Goal: Transaction & Acquisition: Purchase product/service

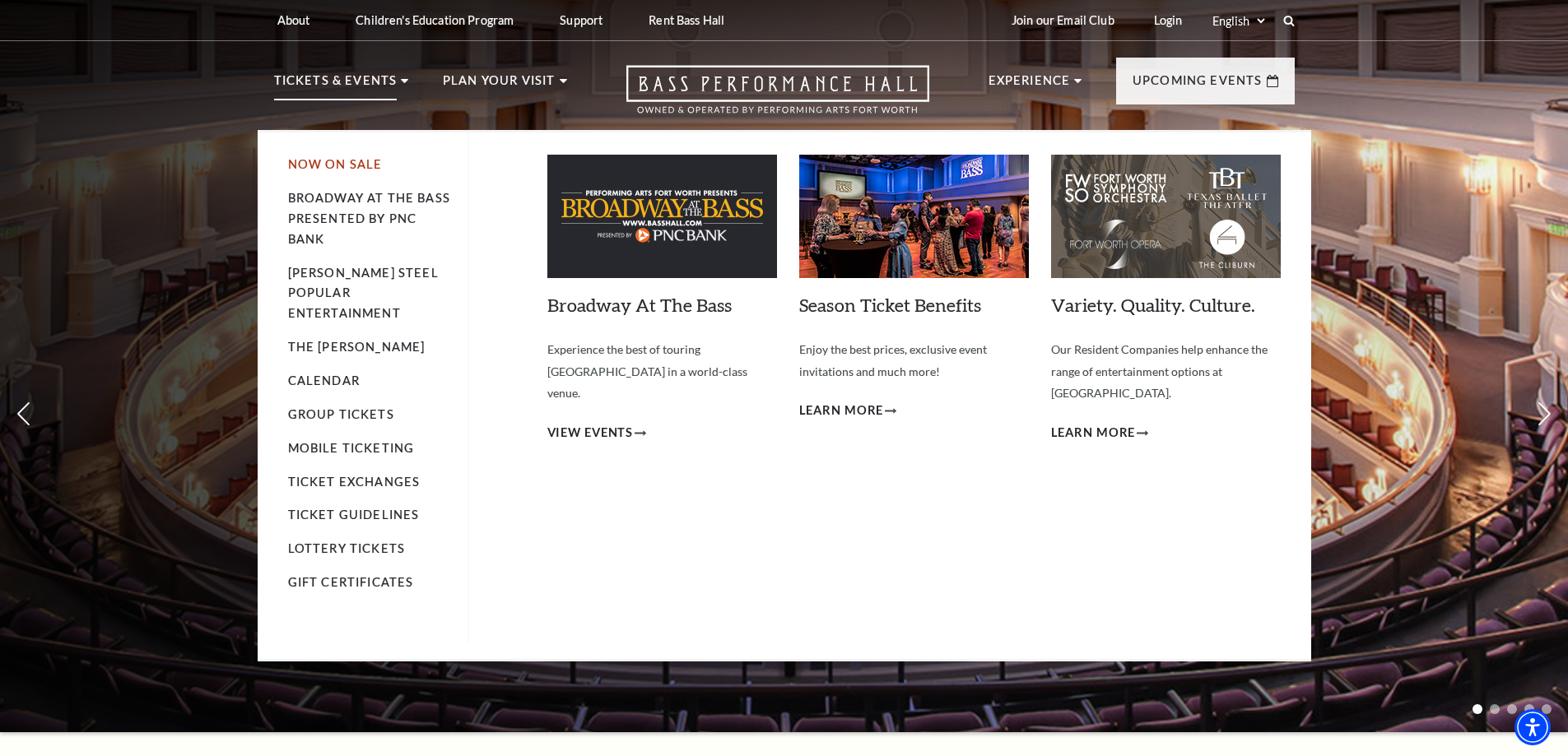
click at [349, 161] on link "Now On Sale" at bounding box center [335, 164] width 94 height 14
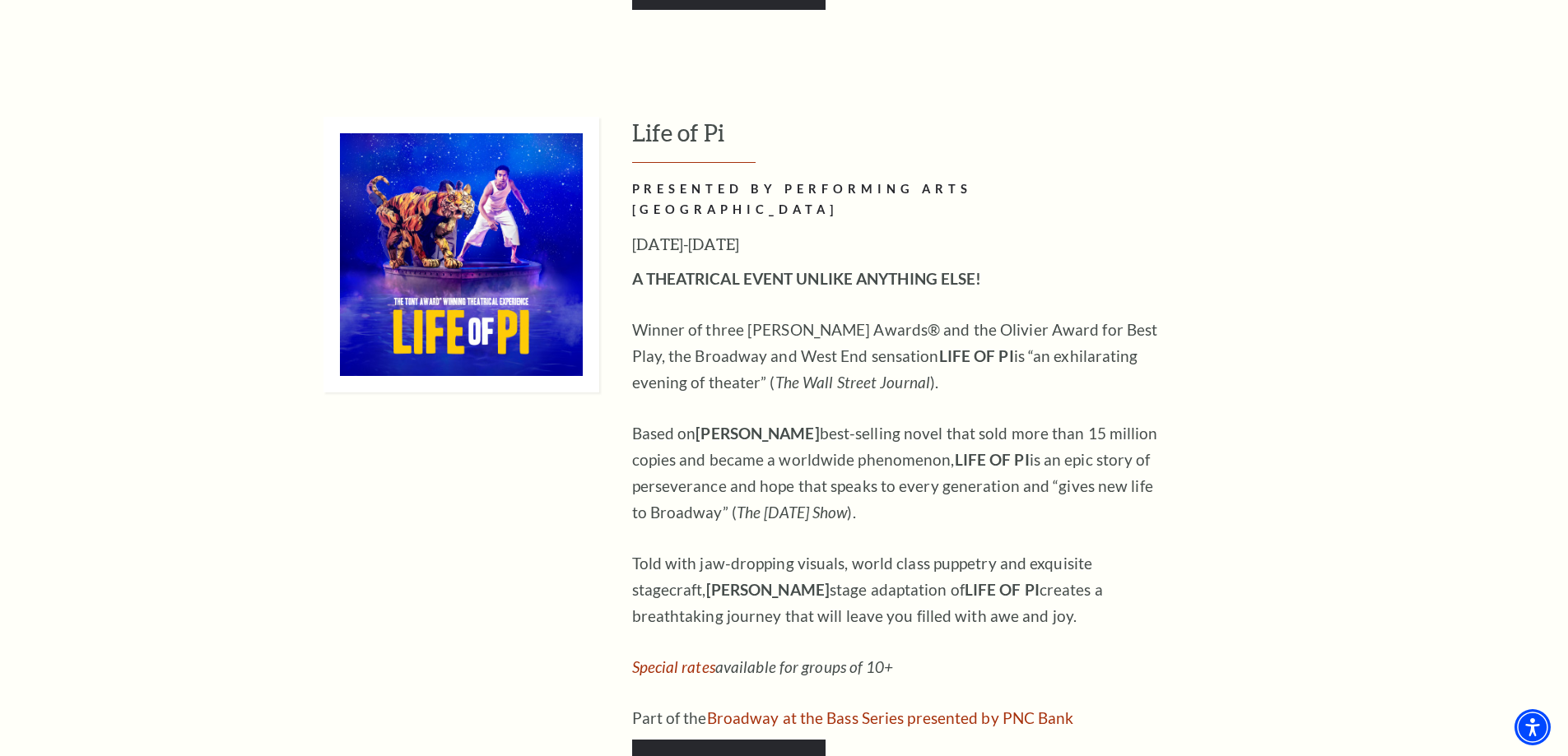
scroll to position [1727, 0]
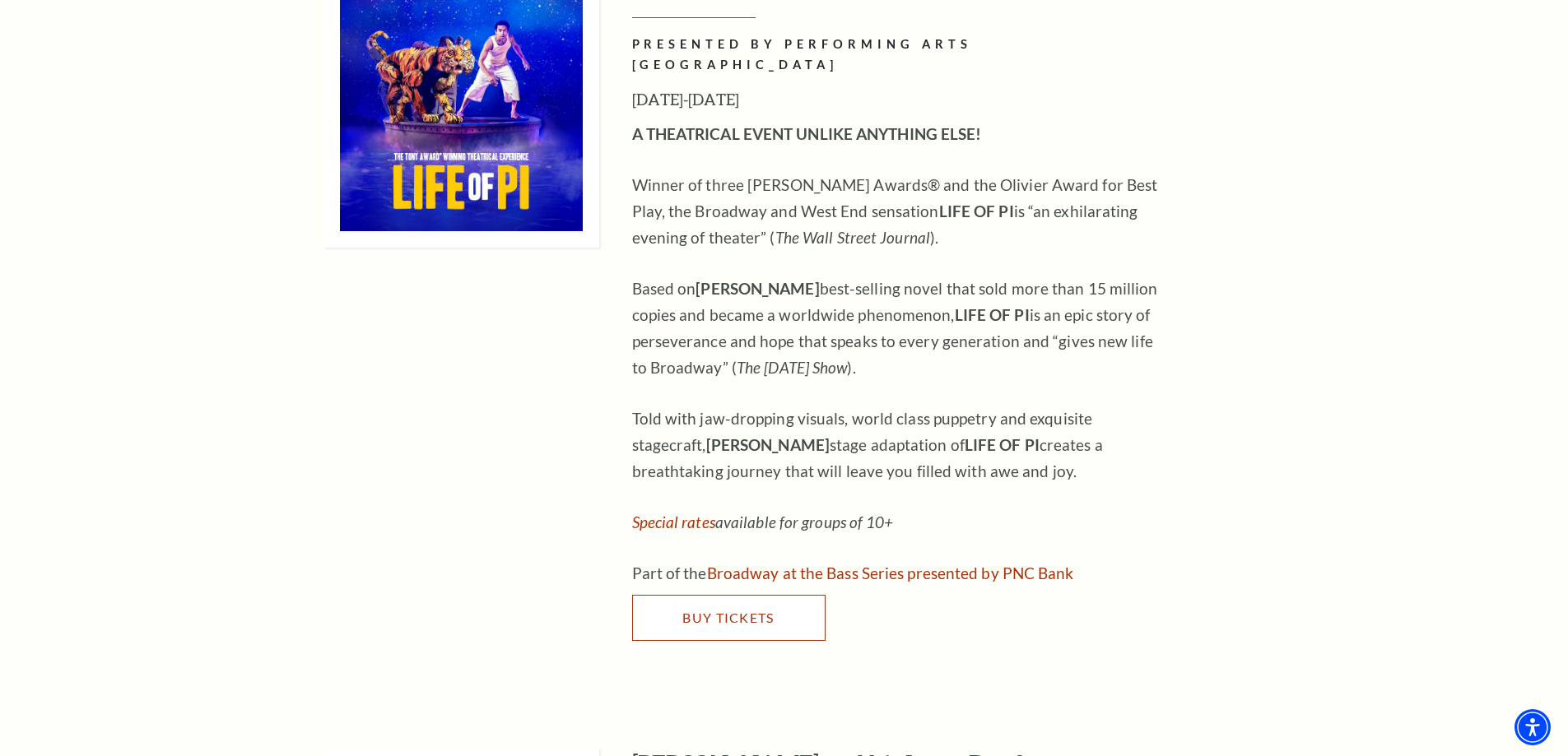
click at [712, 610] on span "Buy Tickets" at bounding box center [728, 617] width 91 height 16
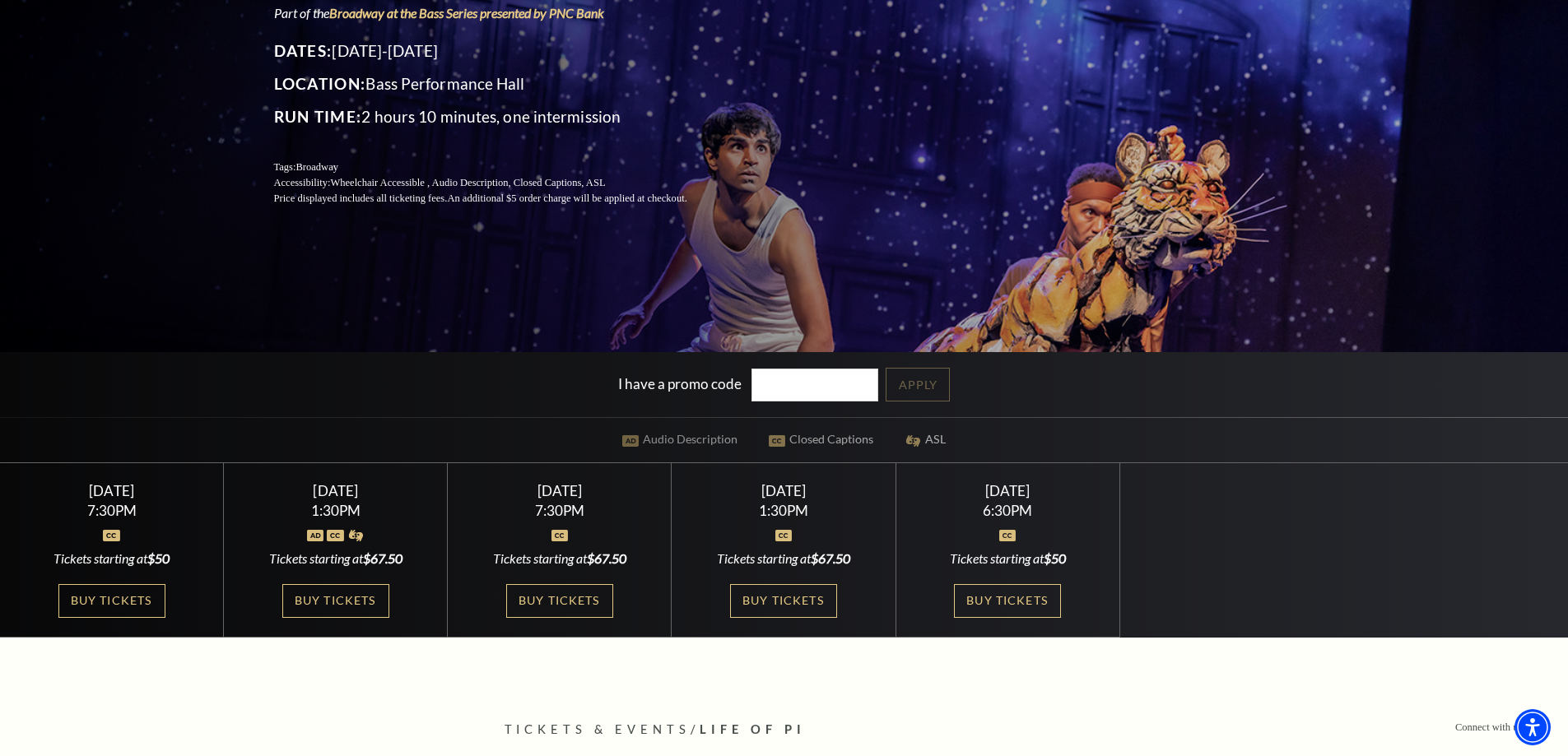
scroll to position [247, 0]
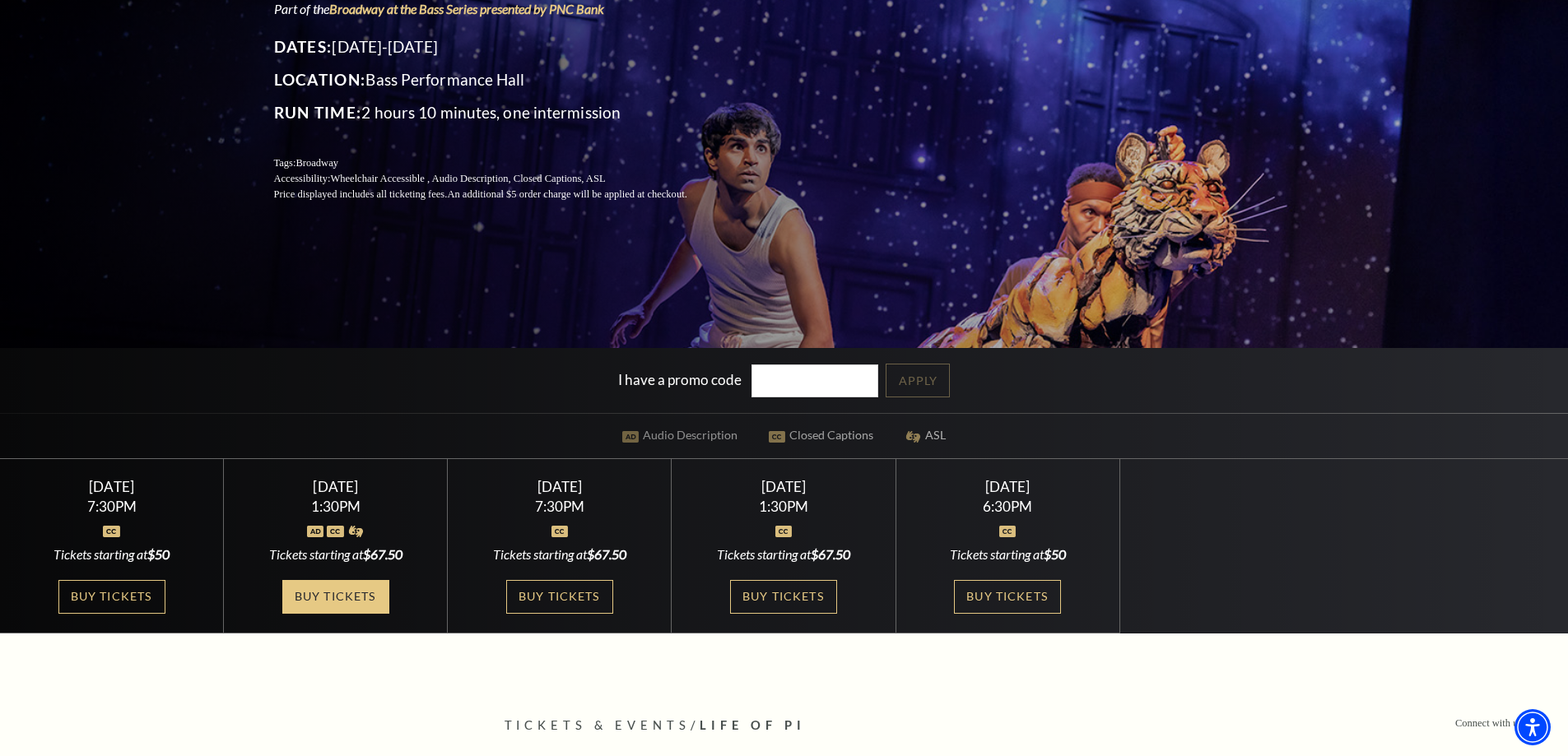
click at [365, 602] on link "Buy Tickets" at bounding box center [335, 597] width 107 height 33
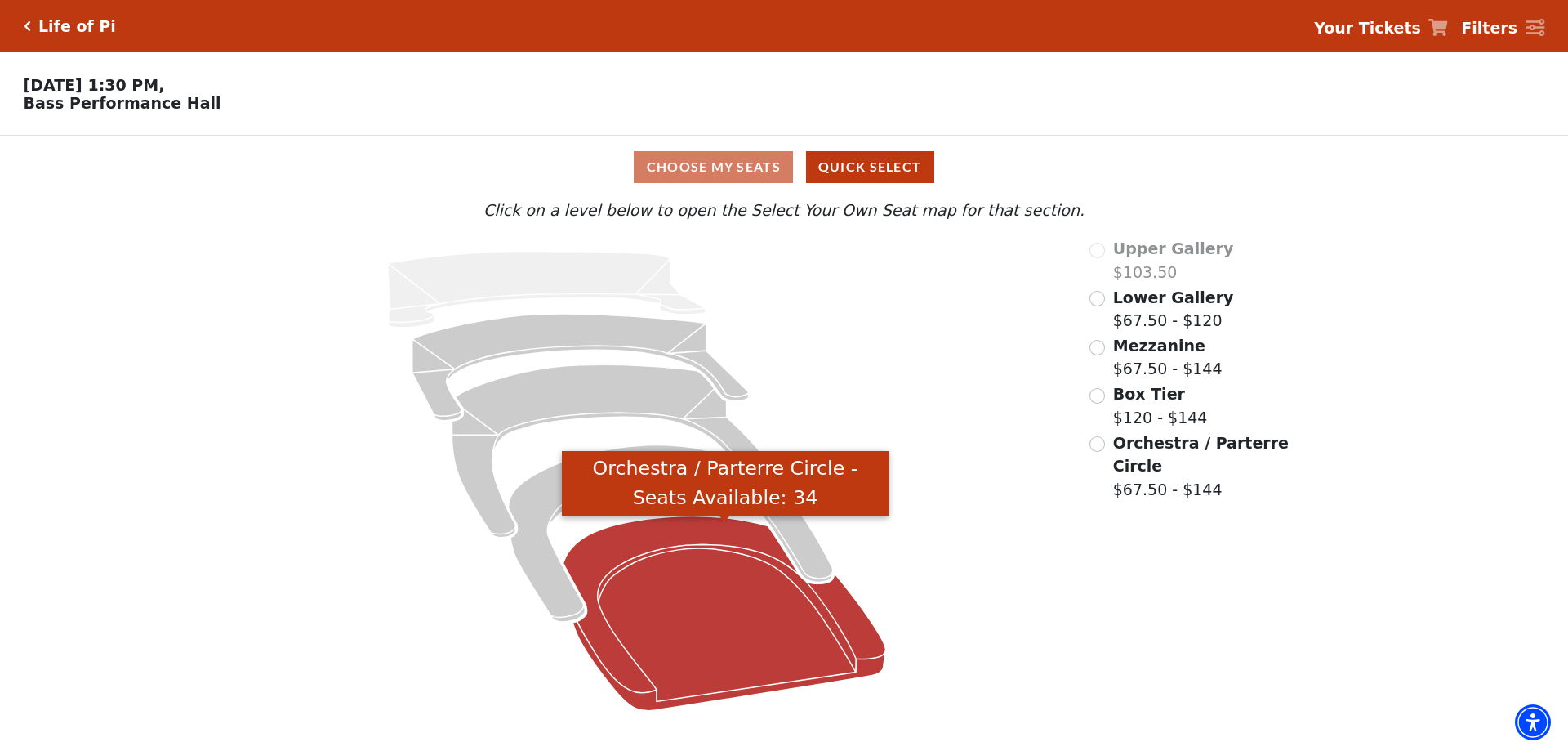
click at [688, 592] on icon "Orchestra / Parterre Circle - Seats Available: 34" at bounding box center [724, 613] width 322 height 194
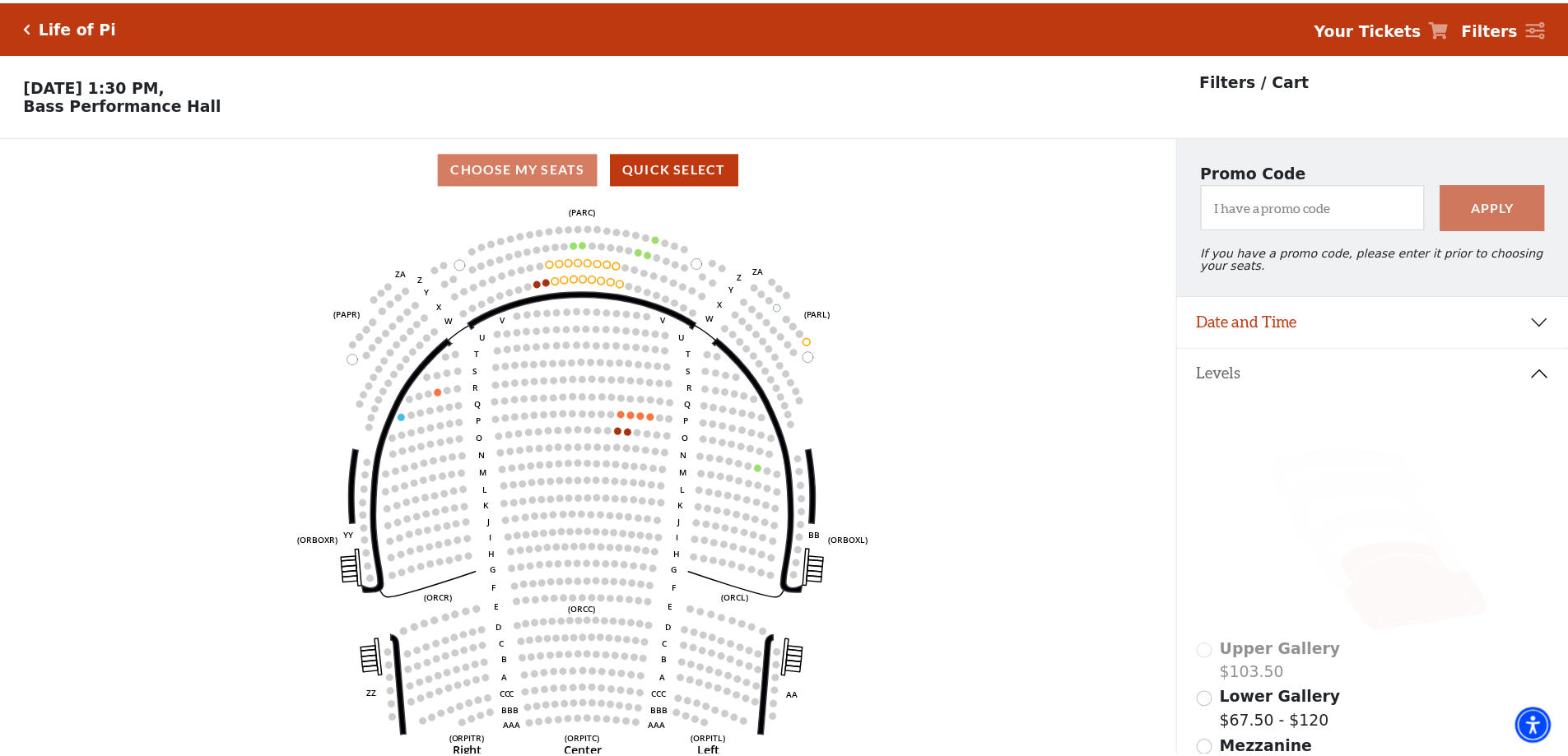
scroll to position [77, 0]
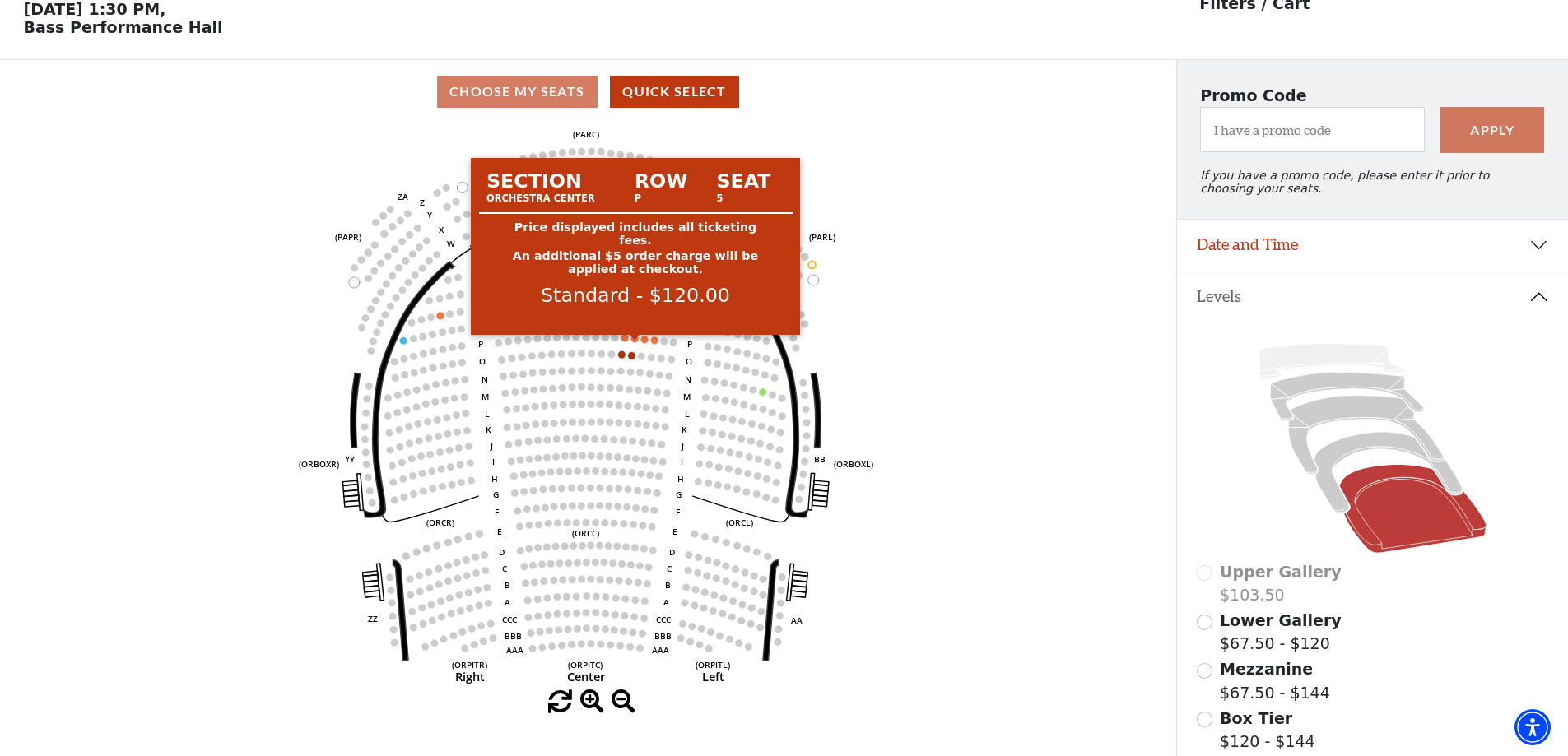
click at [633, 342] on circle at bounding box center [635, 339] width 8 height 8
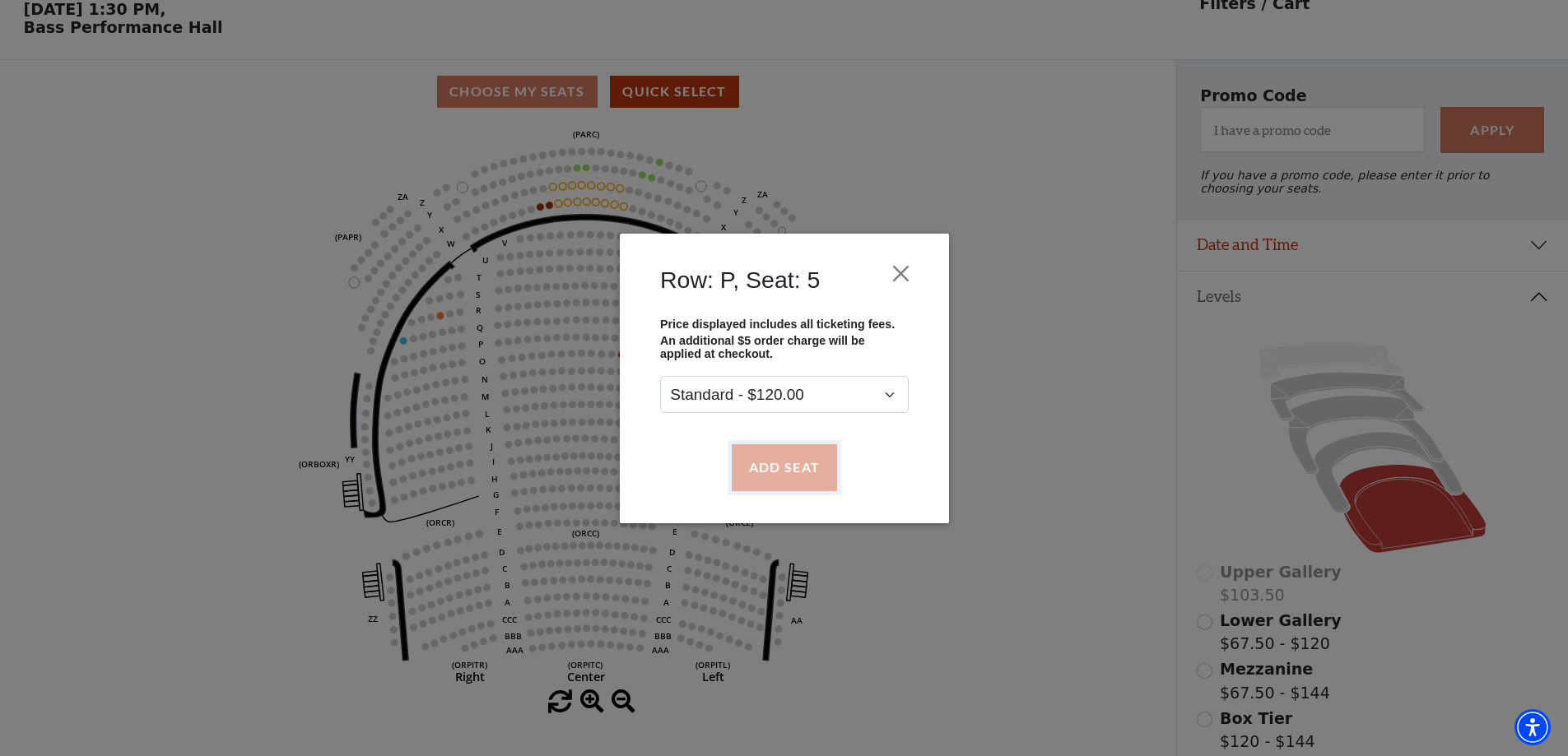
click at [789, 464] on button "Add Seat" at bounding box center [783, 467] width 105 height 46
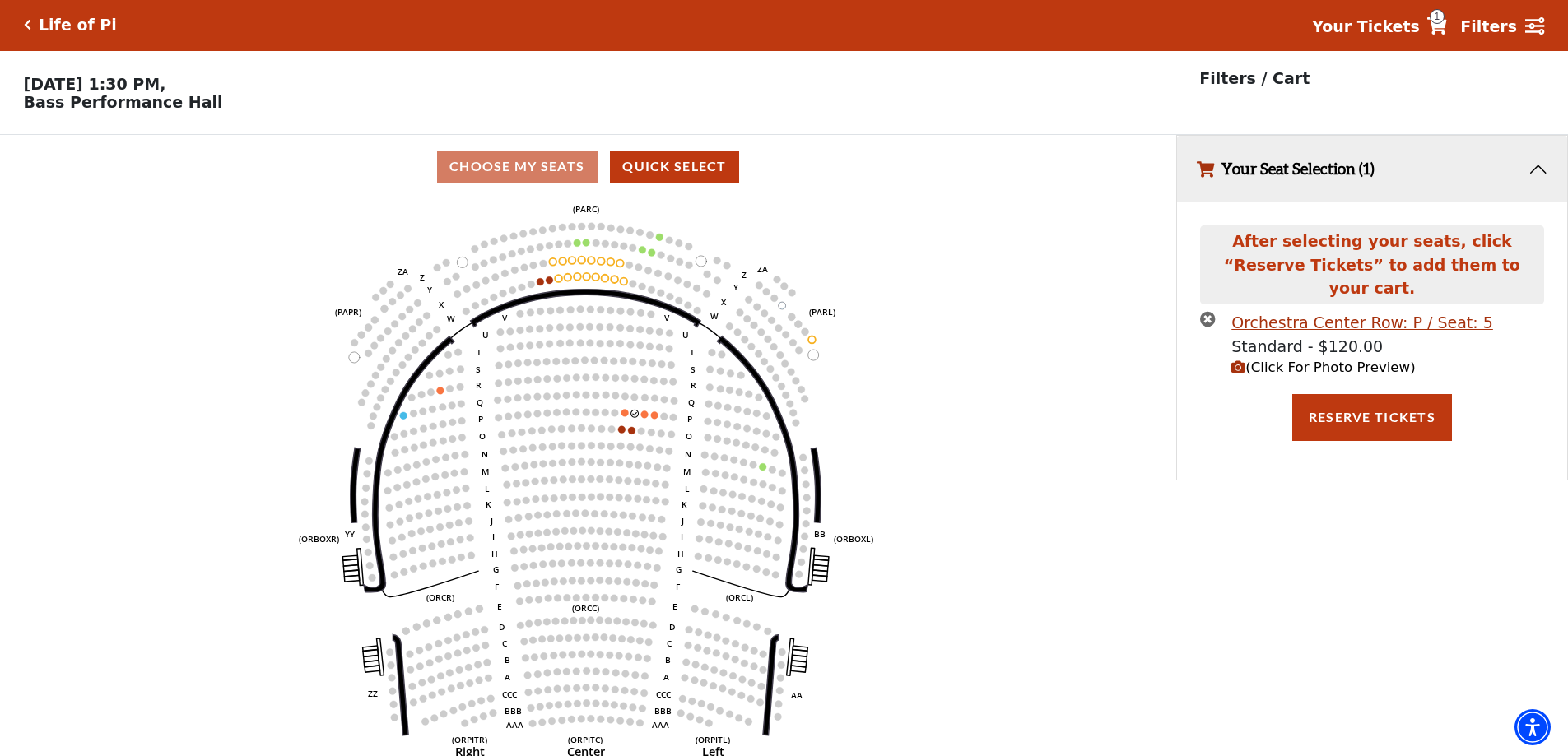
scroll to position [0, 0]
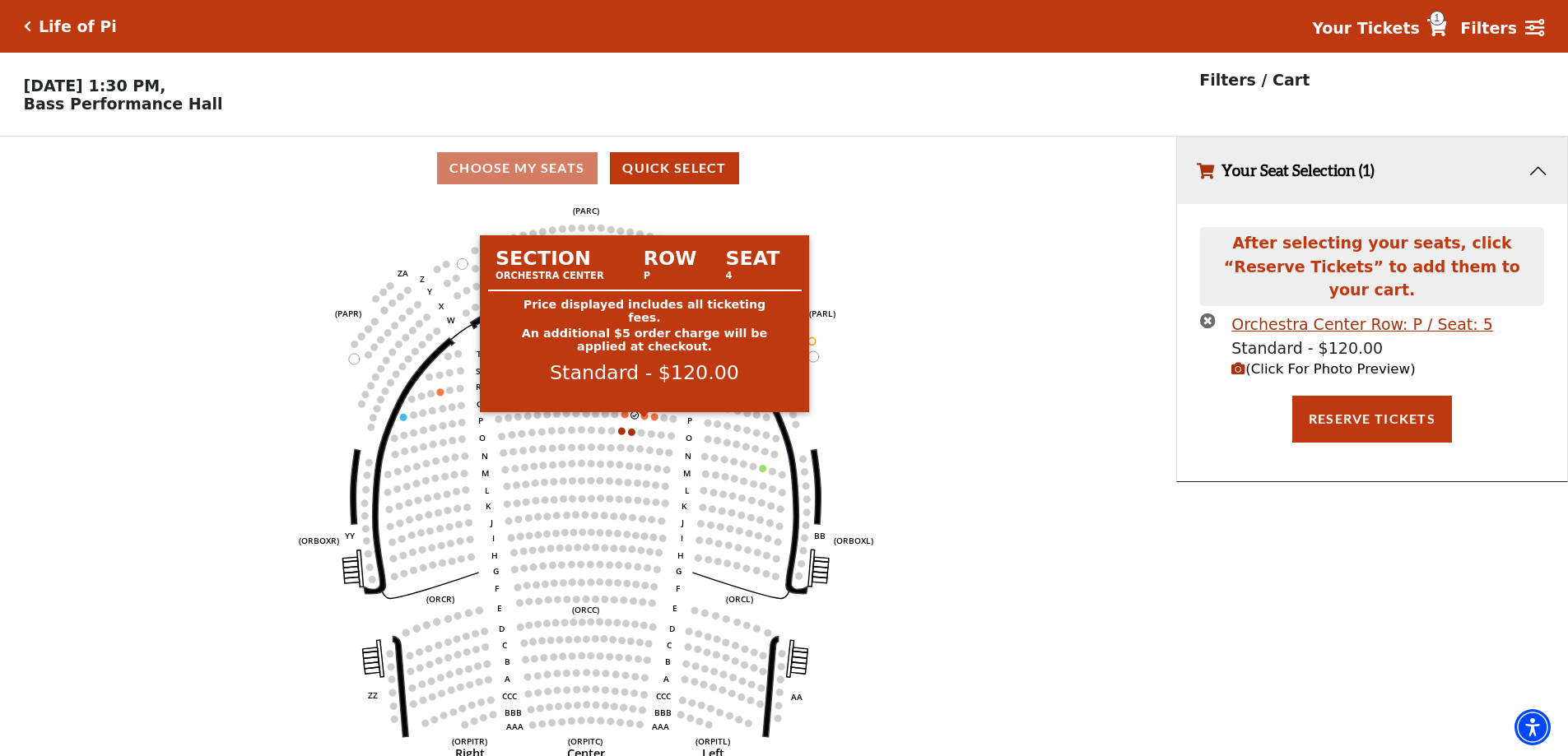
click at [642, 420] on circle at bounding box center [645, 416] width 8 height 8
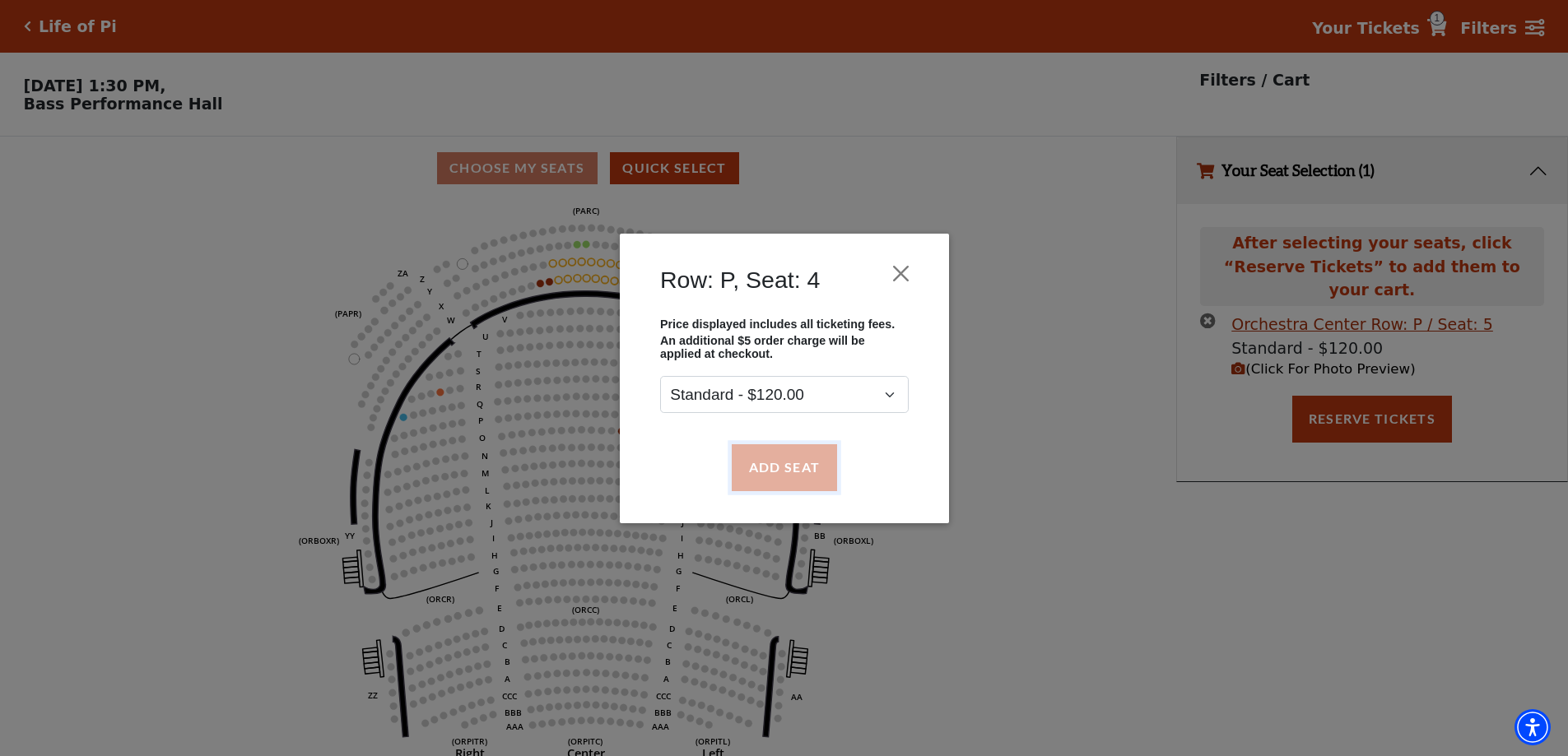
click at [789, 477] on button "Add Seat" at bounding box center [783, 467] width 105 height 46
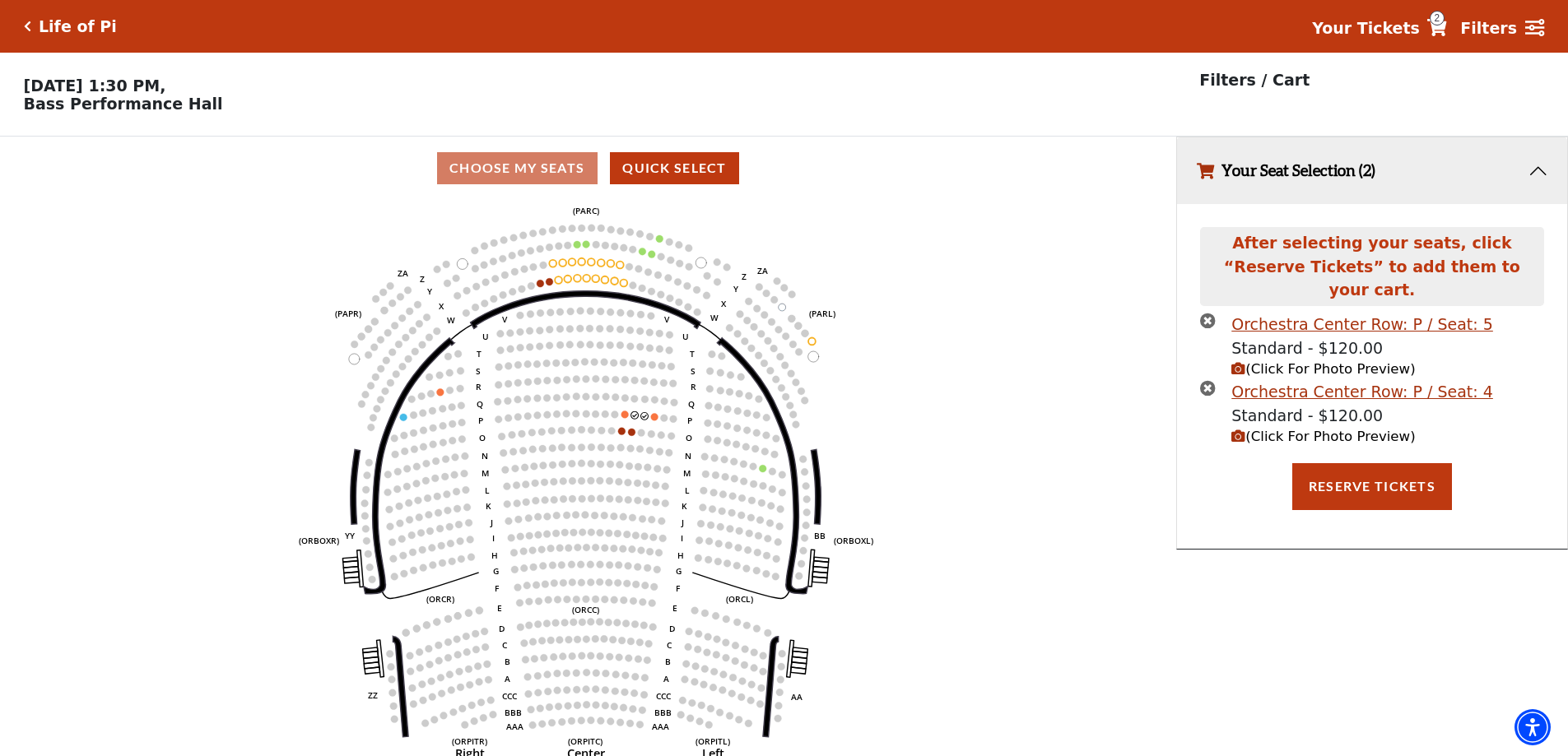
click at [1331, 429] on span "(Click For Photo Preview)" at bounding box center [1323, 436] width 184 height 16
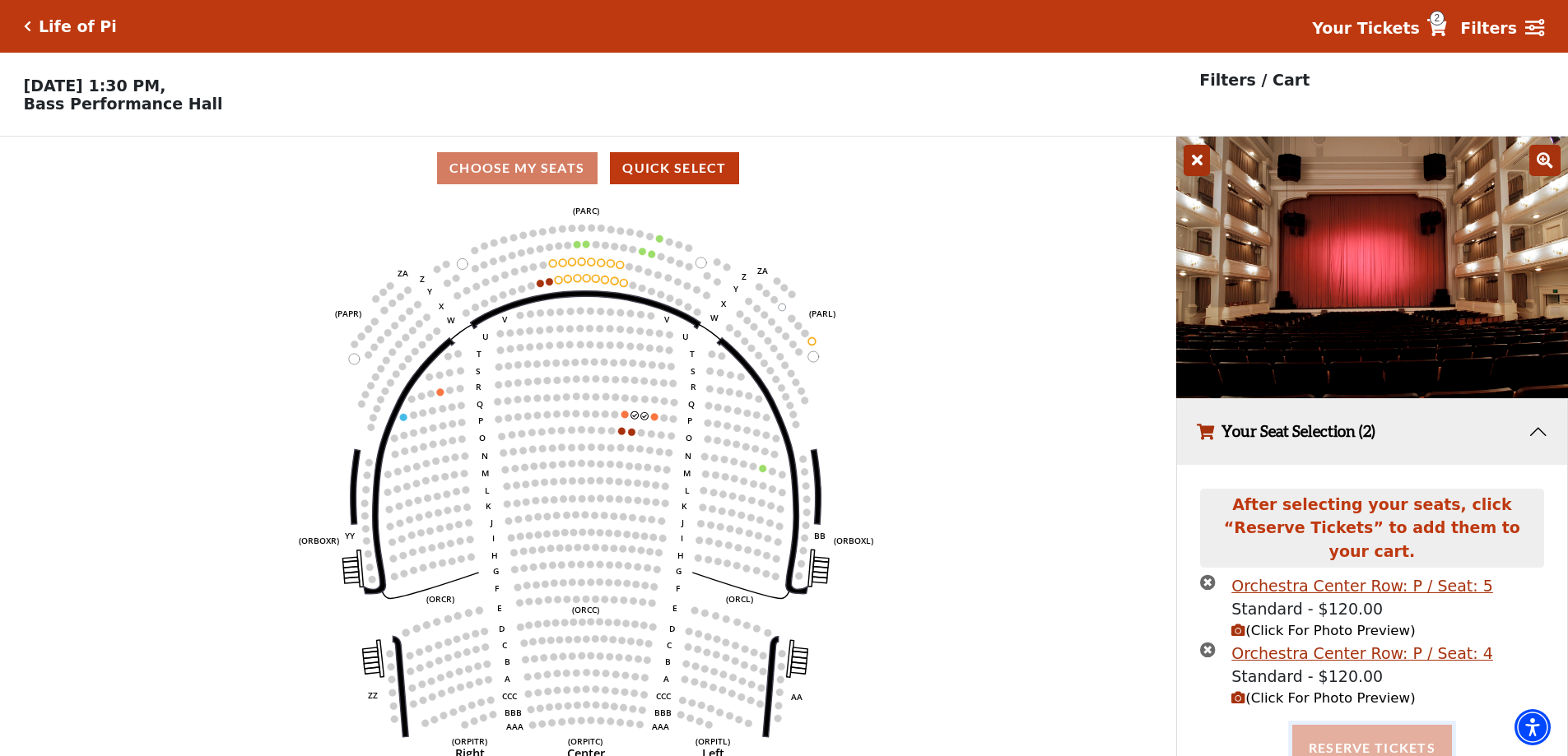
click at [1377, 725] on button "Reserve Tickets" at bounding box center [1372, 747] width 159 height 46
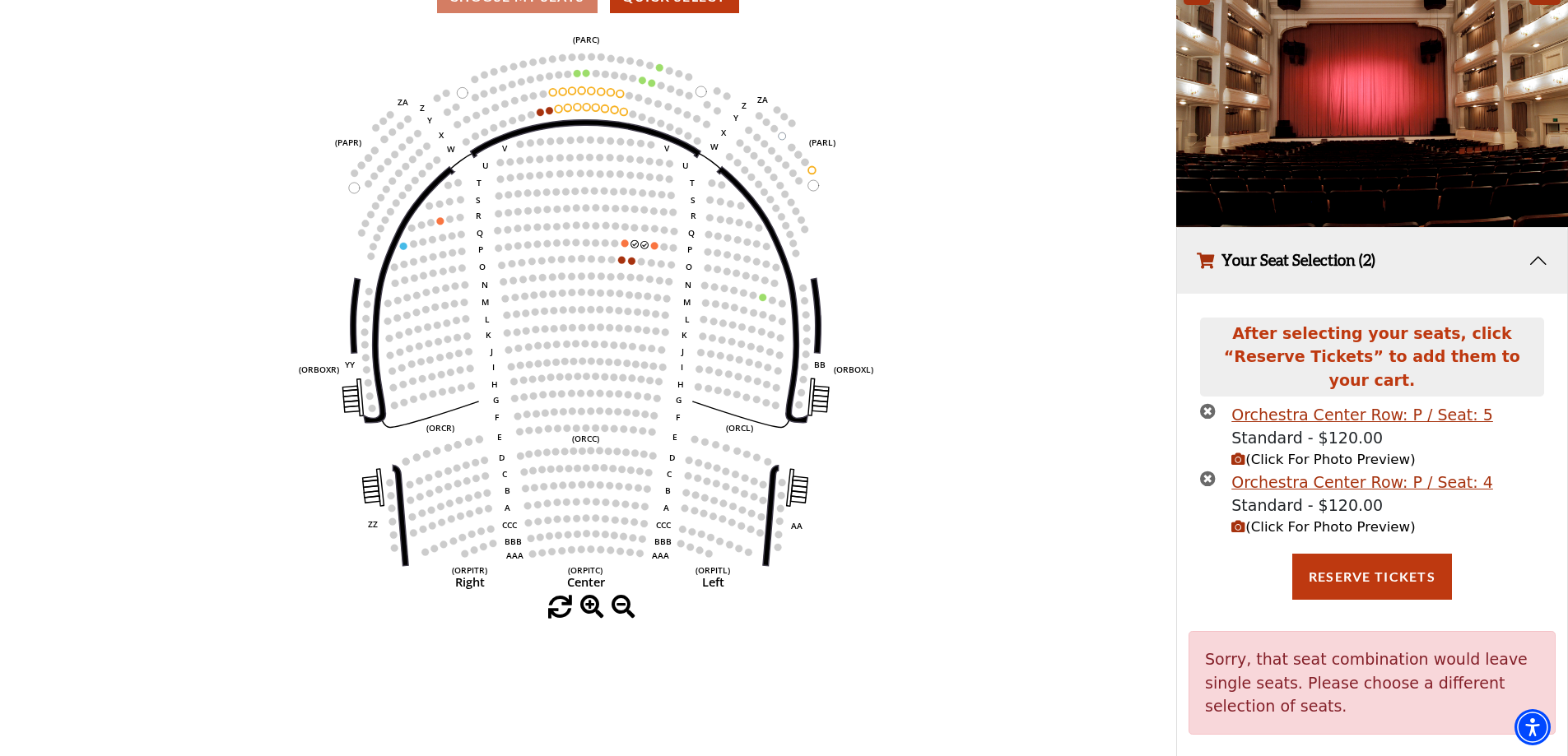
scroll to position [189, 0]
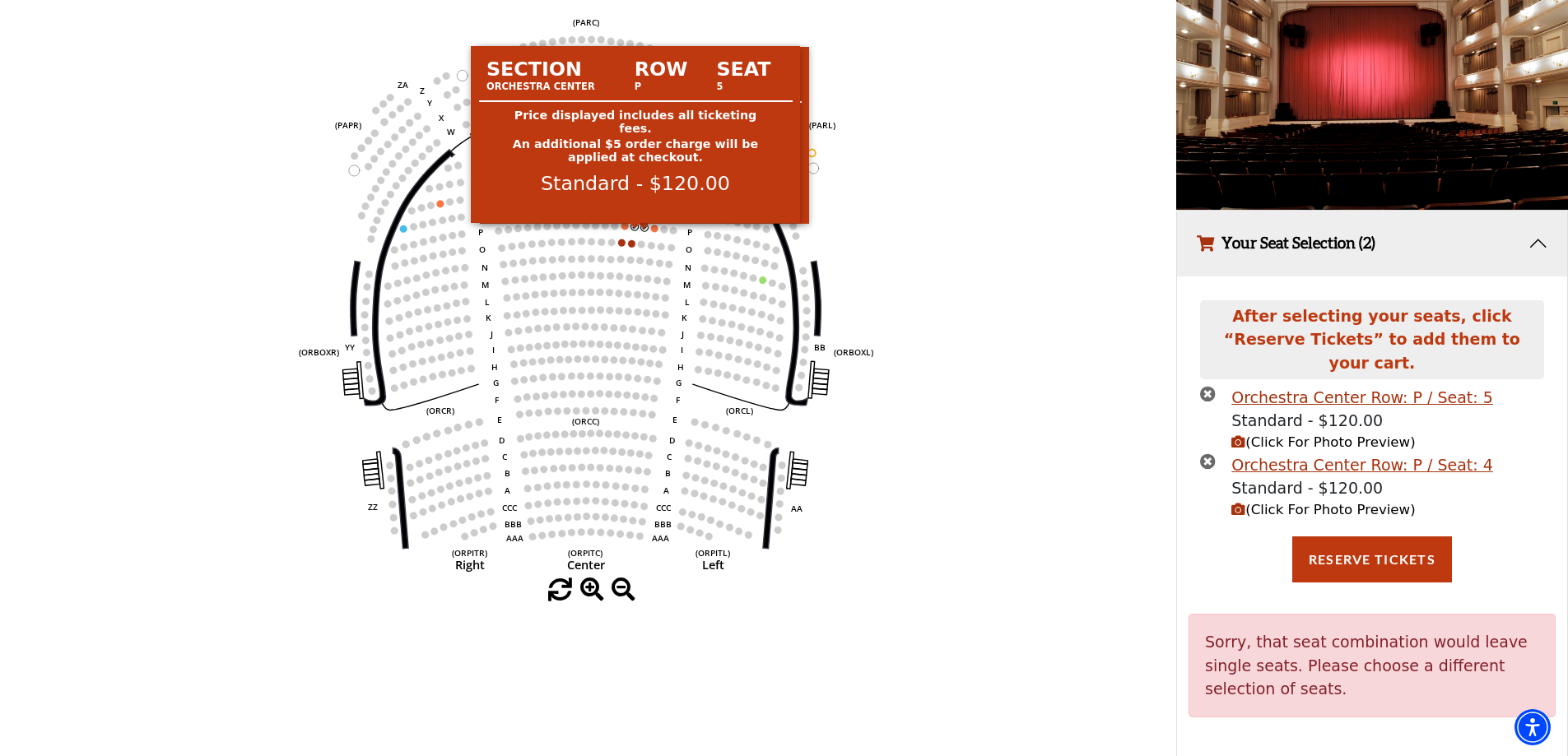
click at [631, 233] on icon "Left (ORPITL) Right (ORPITR) Center (ORPITC) ZZ AA YY BB ZA ZA (ORCL) (ORCR) (O…" at bounding box center [587, 295] width 1058 height 566
click at [637, 230] on circle at bounding box center [635, 227] width 8 height 8
click at [644, 231] on circle at bounding box center [645, 228] width 8 height 8
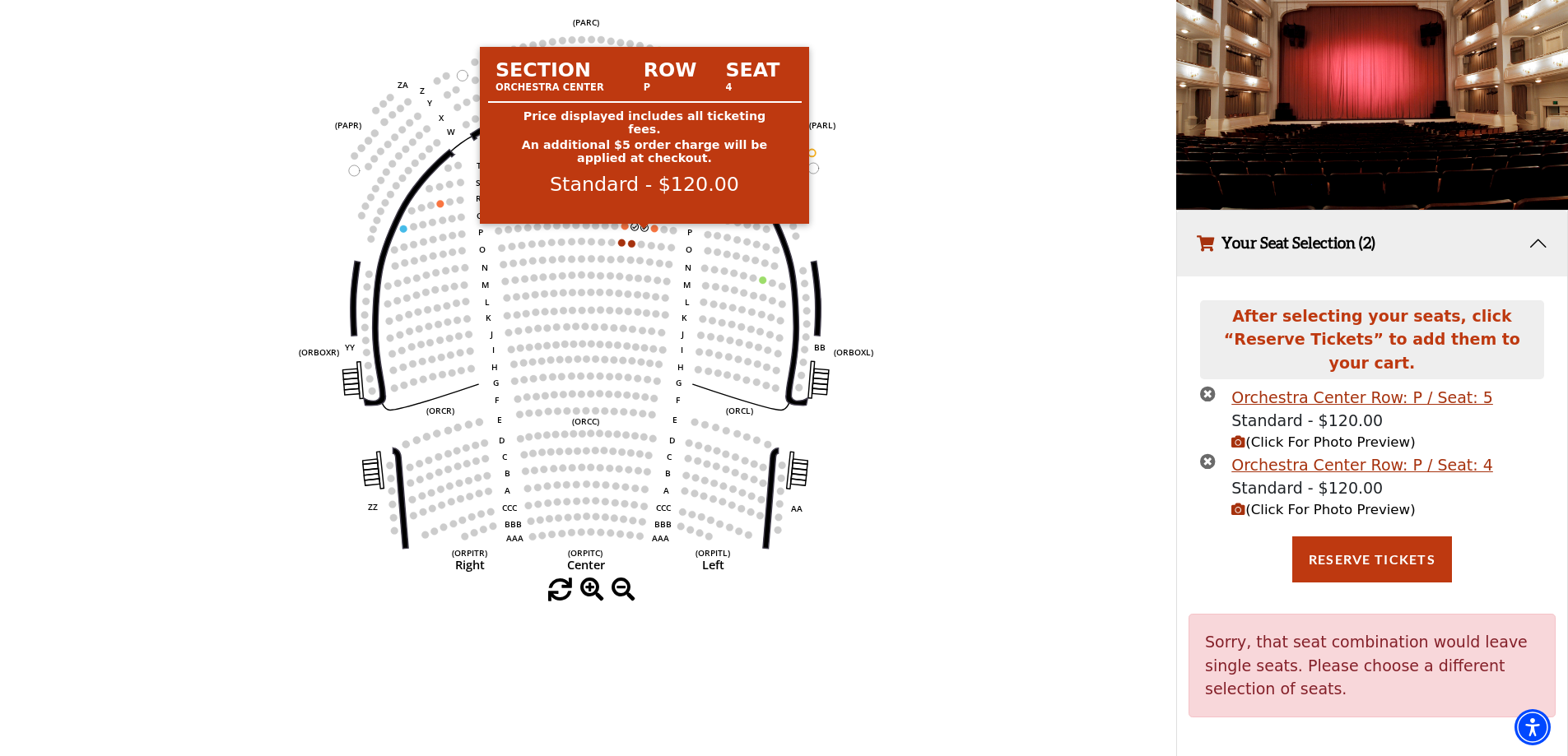
click at [633, 230] on circle at bounding box center [635, 227] width 8 height 8
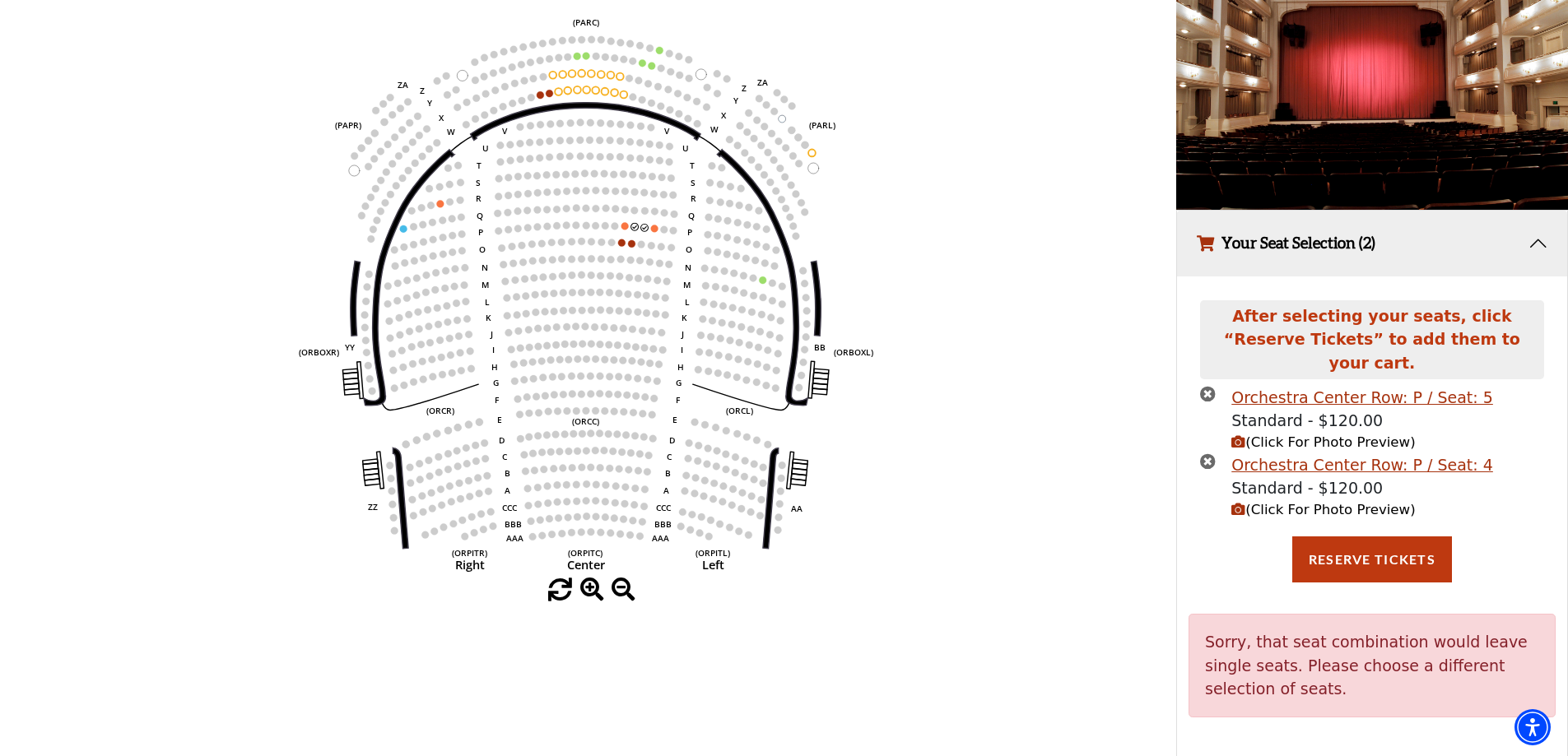
click at [1211, 368] on div "After selecting your seats, click “Reserve Tickets” to add them to your cart." at bounding box center [1371, 342] width 343 height 86
click at [1210, 385] on icon "times-circle" at bounding box center [1208, 393] width 16 height 16
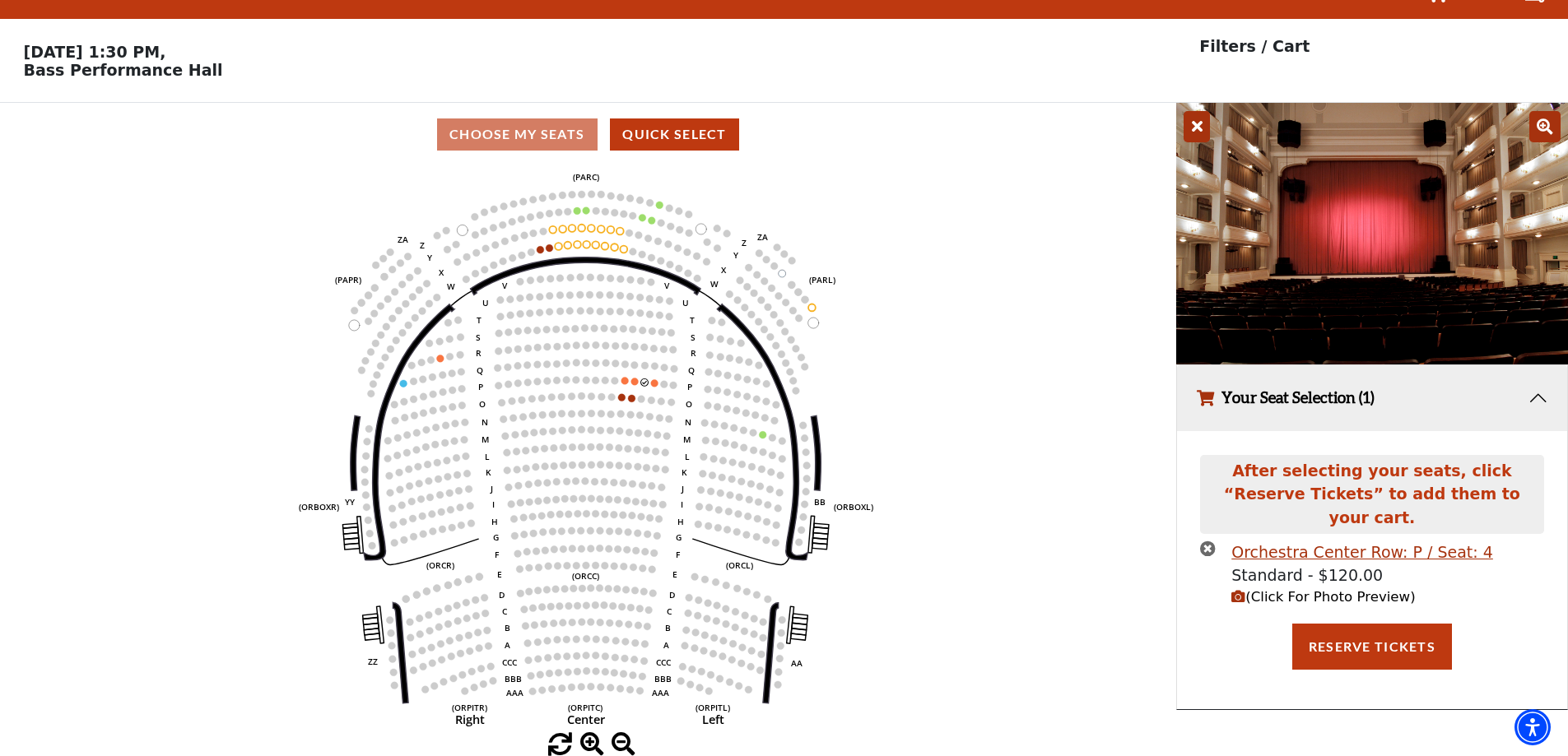
scroll to position [40, 0]
click at [1207, 442] on div "After selecting your seats, click “Reserve Tickets” to add them to your cart. O…" at bounding box center [1371, 569] width 391 height 278
click at [1207, 541] on icon "times-circle" at bounding box center [1208, 549] width 16 height 16
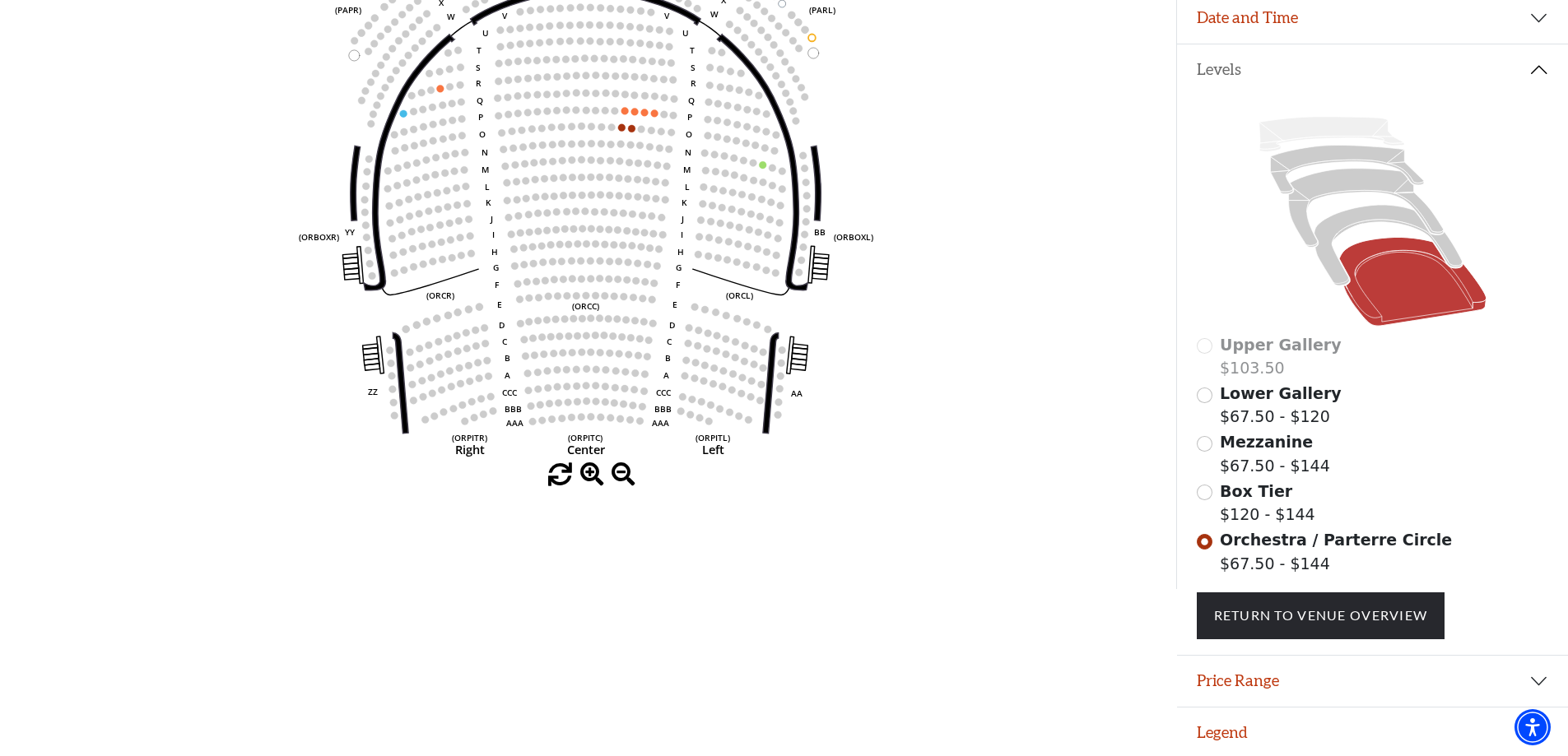
scroll to position [307, 0]
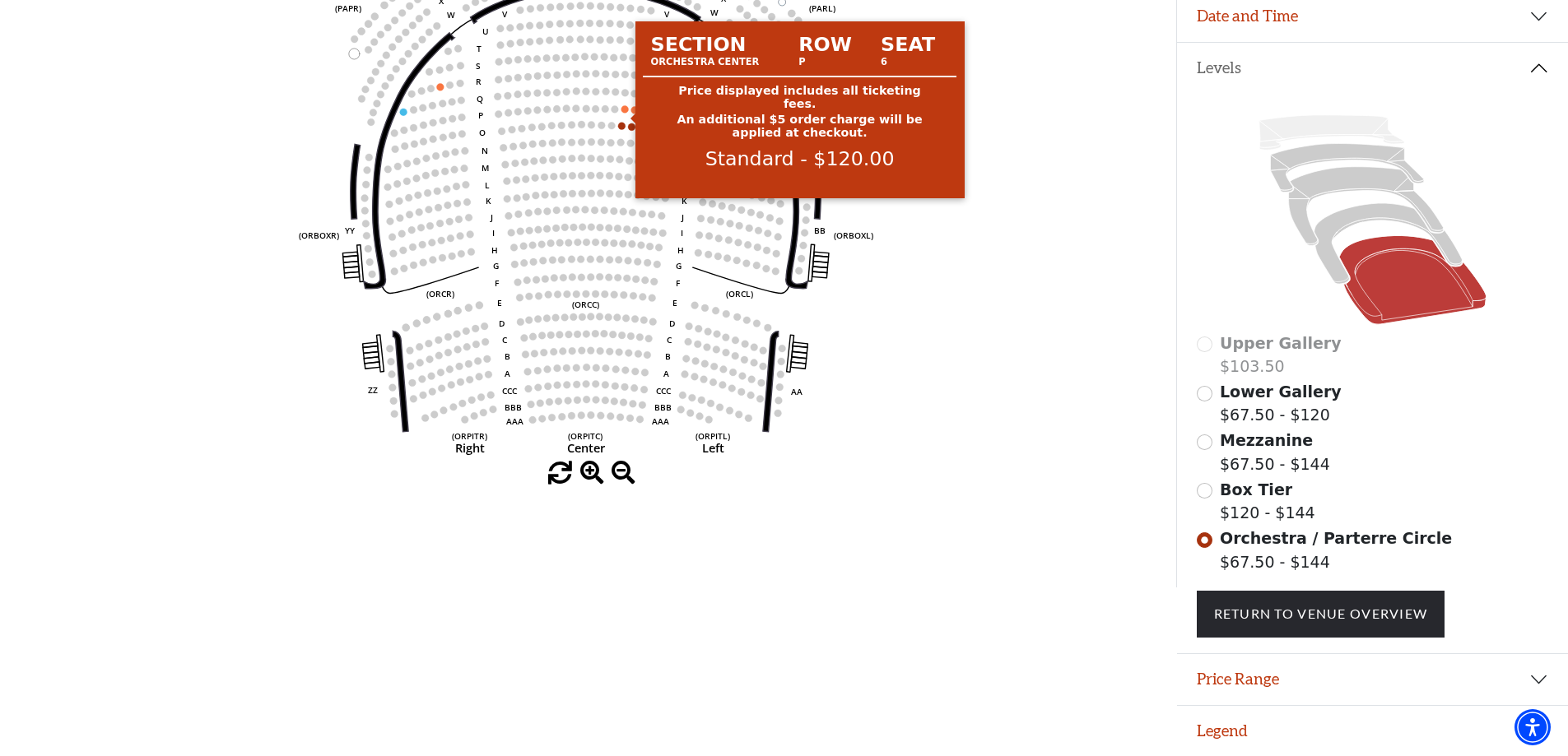
click at [626, 113] on circle at bounding box center [626, 109] width 8 height 8
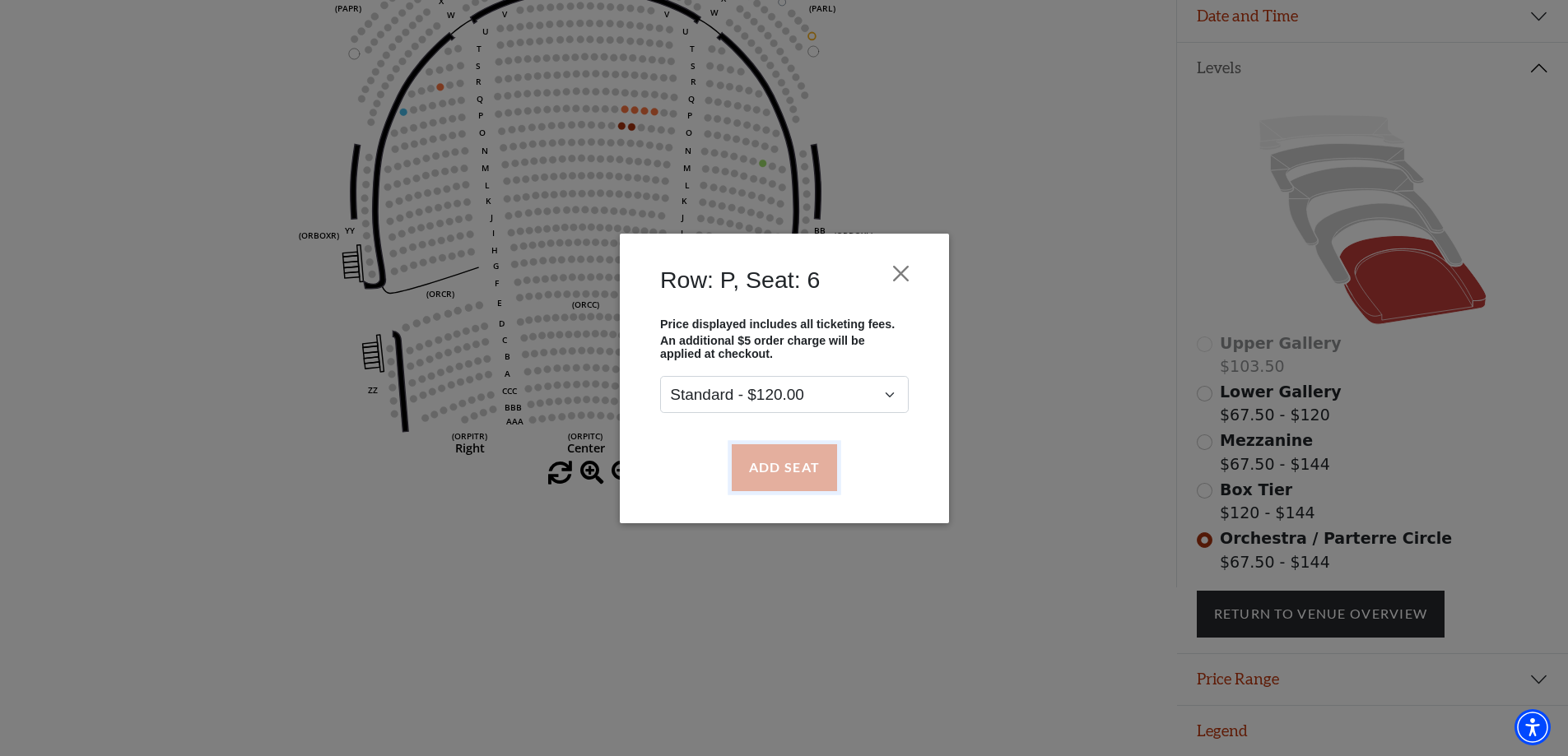
click at [783, 470] on button "Add Seat" at bounding box center [783, 467] width 105 height 46
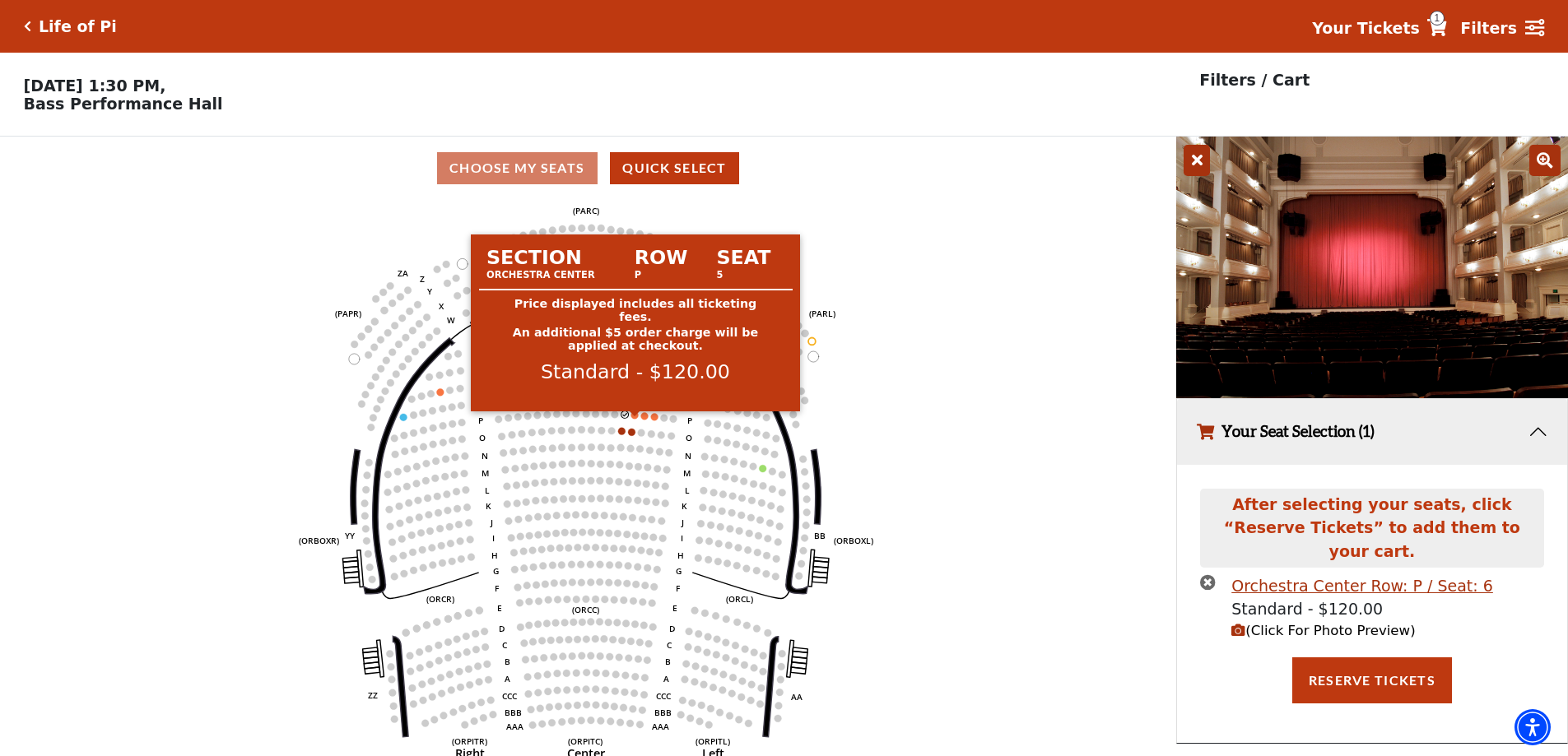
click at [633, 419] on circle at bounding box center [635, 415] width 8 height 8
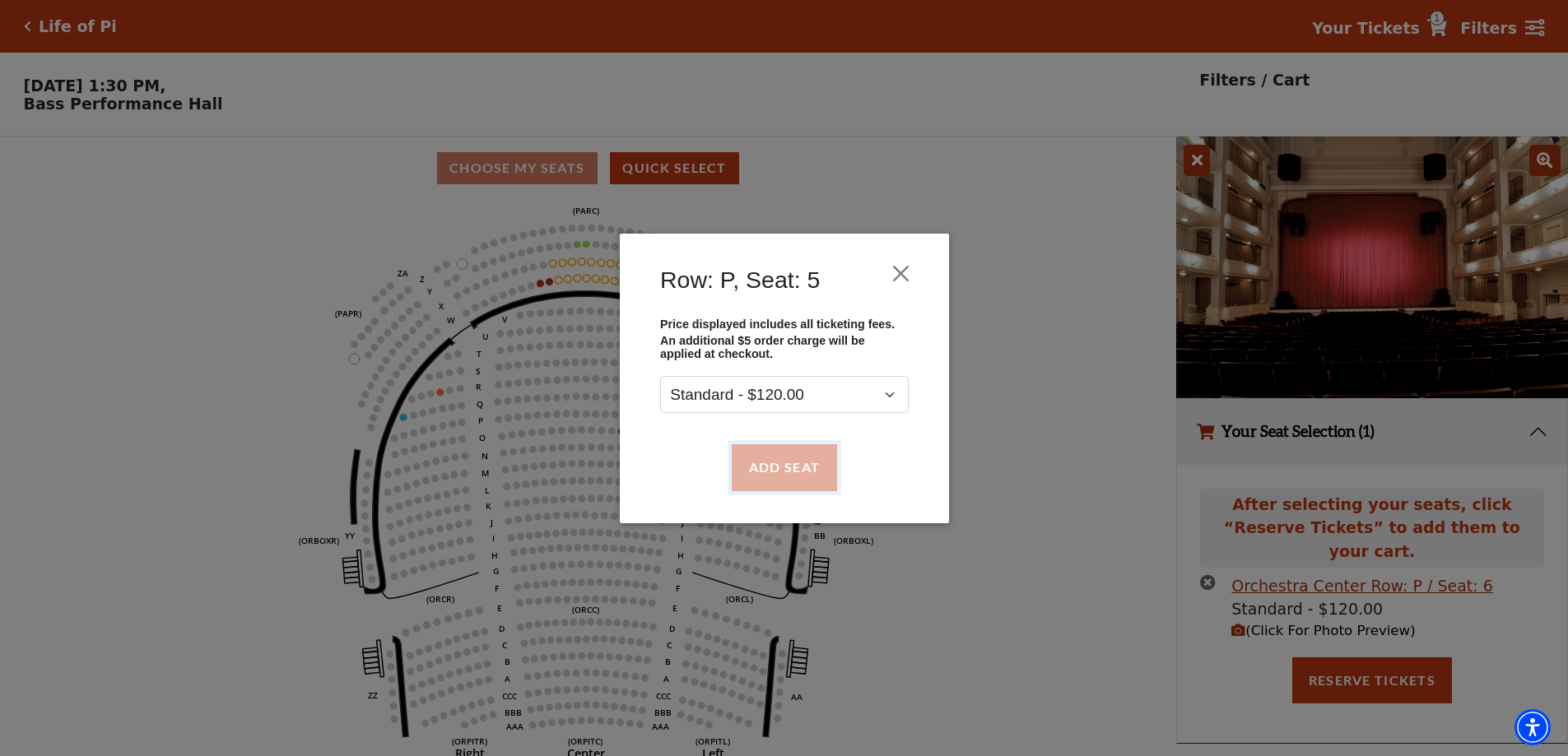
click at [774, 476] on button "Add Seat" at bounding box center [783, 467] width 105 height 46
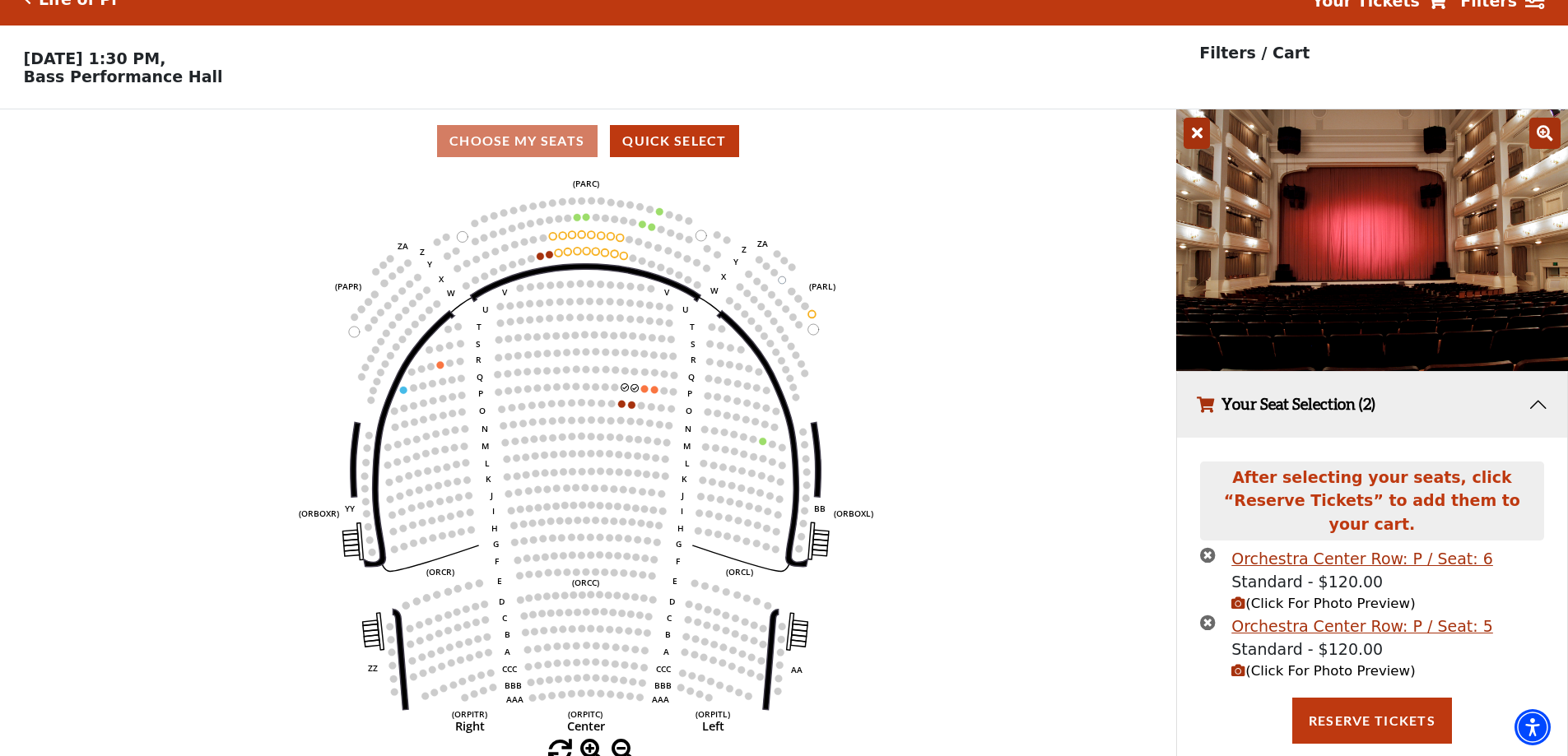
scroll to position [40, 0]
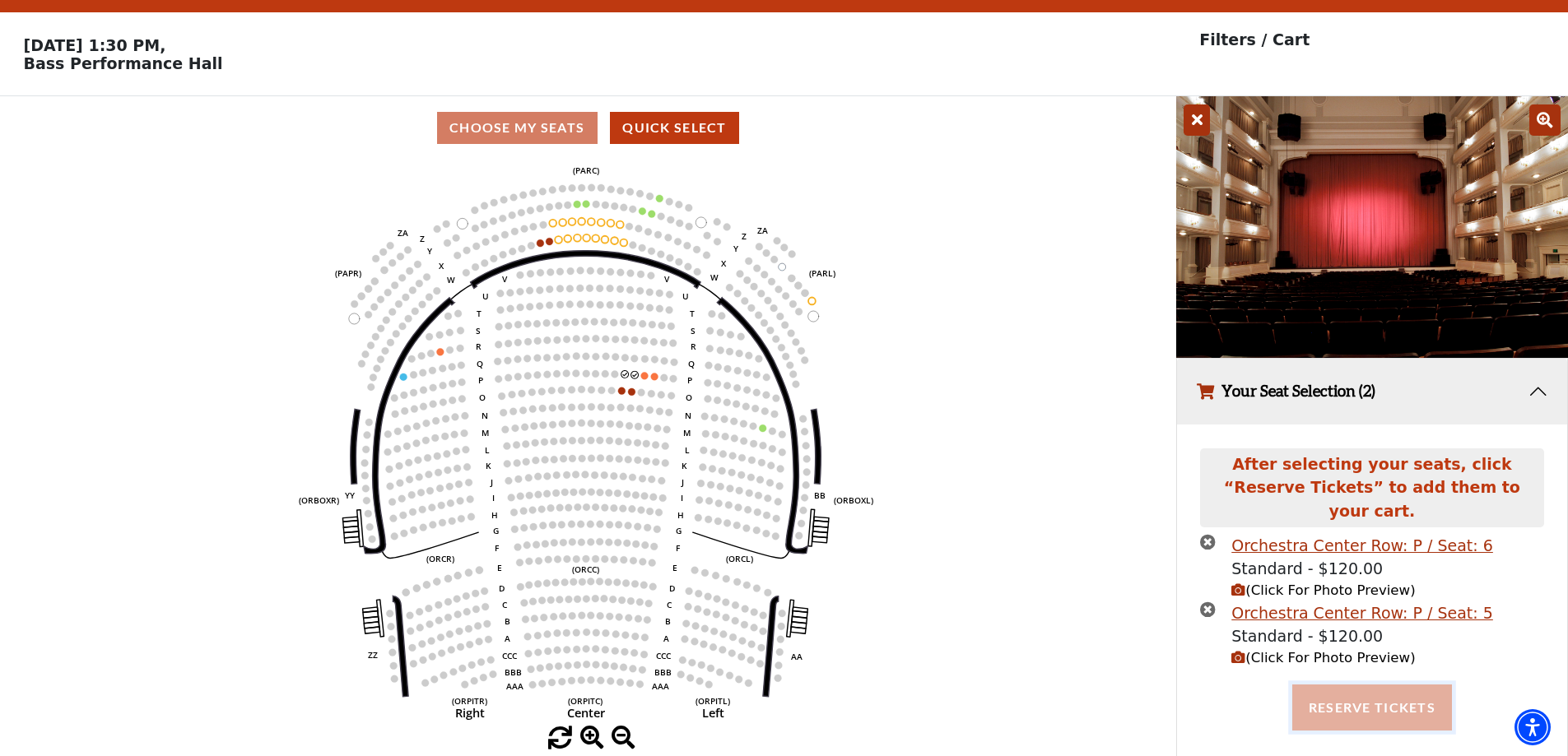
click at [1392, 698] on button "Reserve Tickets" at bounding box center [1372, 707] width 159 height 46
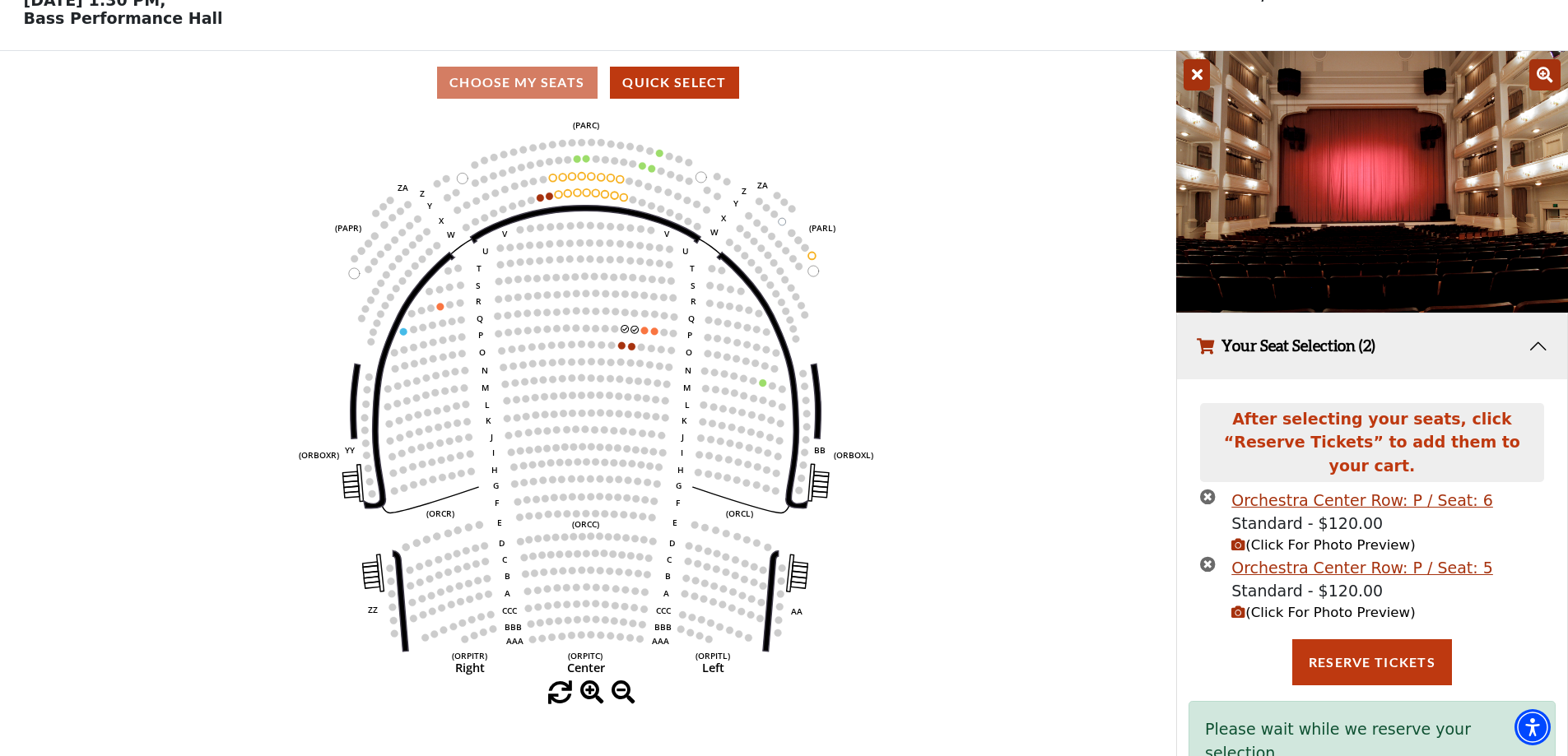
scroll to position [110, 0]
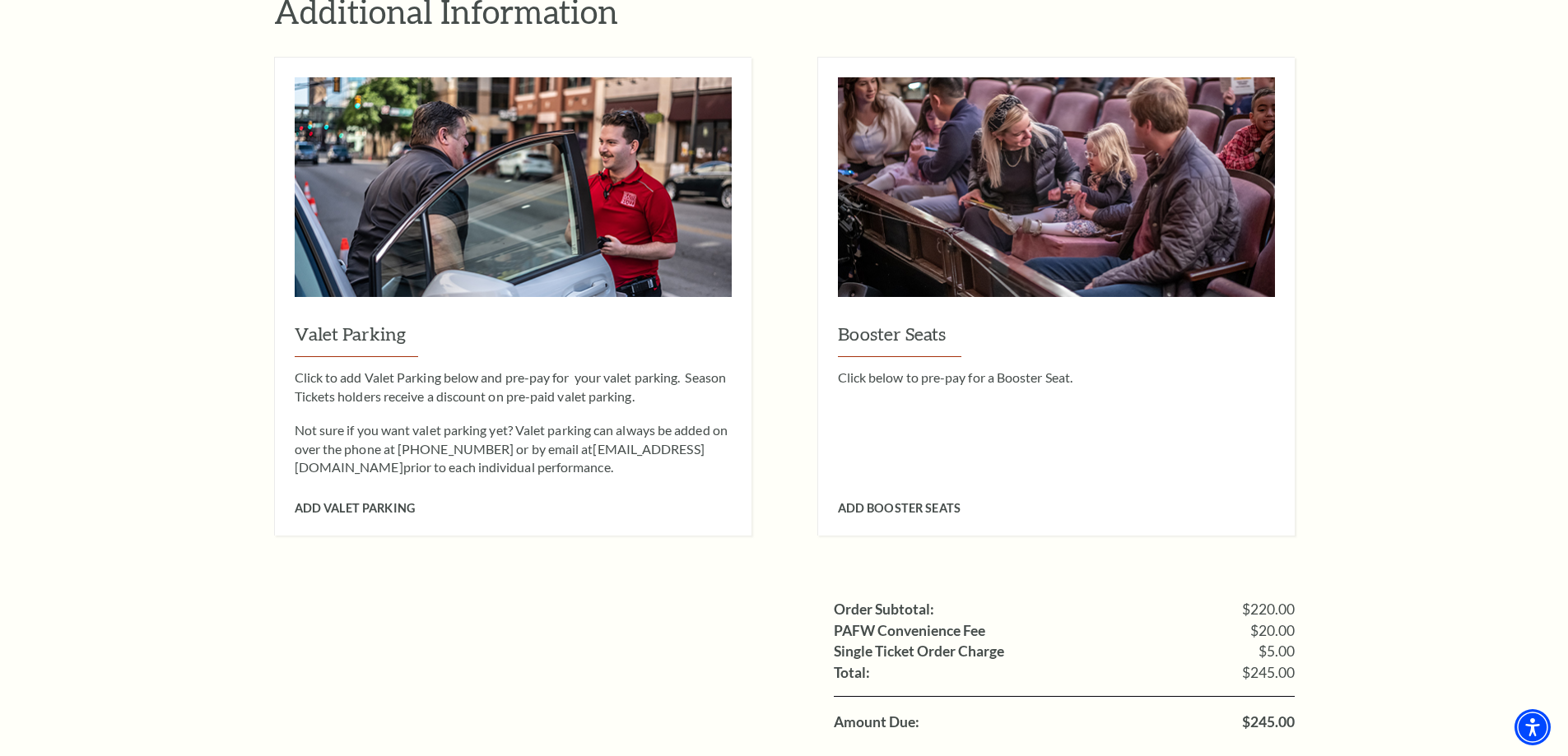
scroll to position [1398, 0]
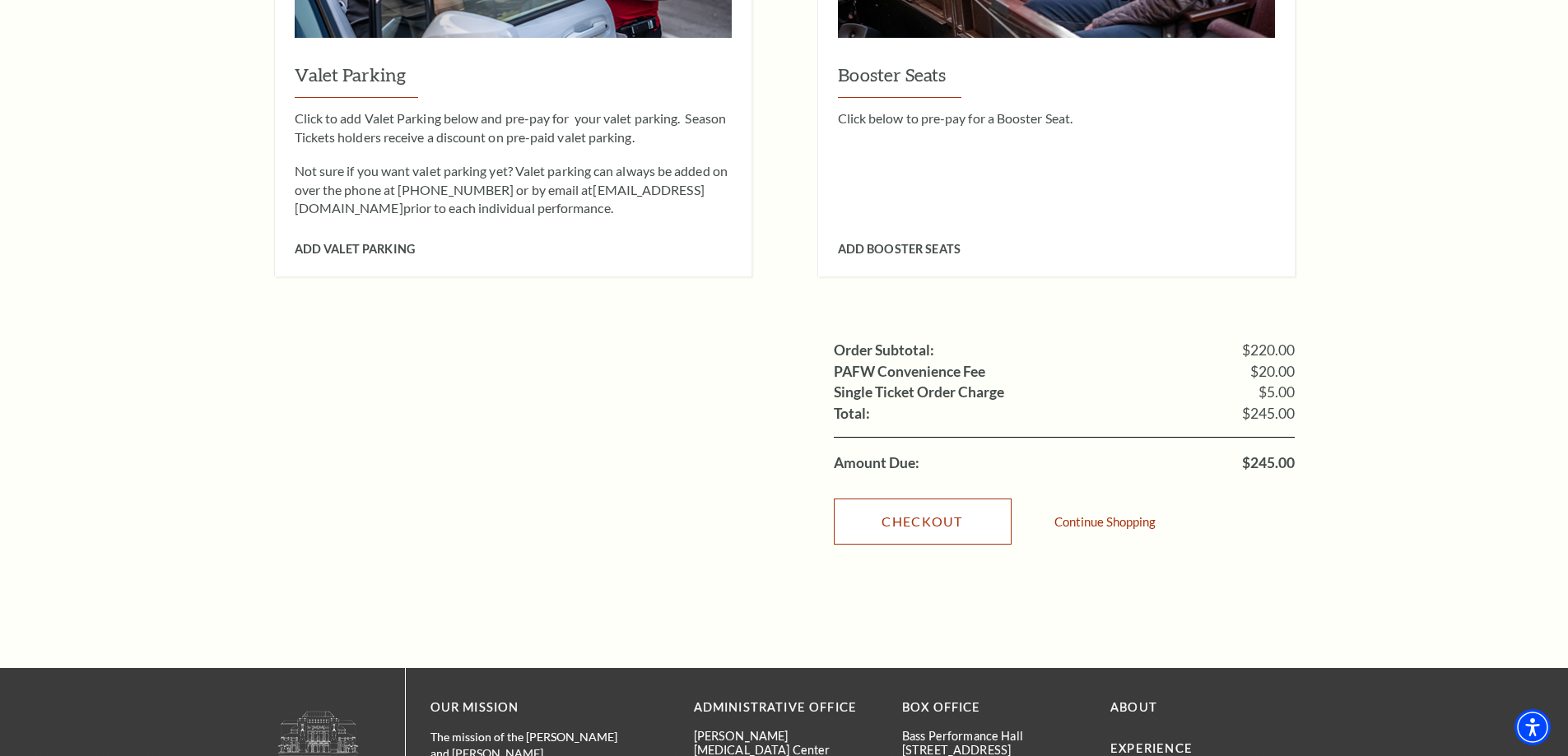
click at [904, 498] on link "Checkout" at bounding box center [923, 521] width 178 height 46
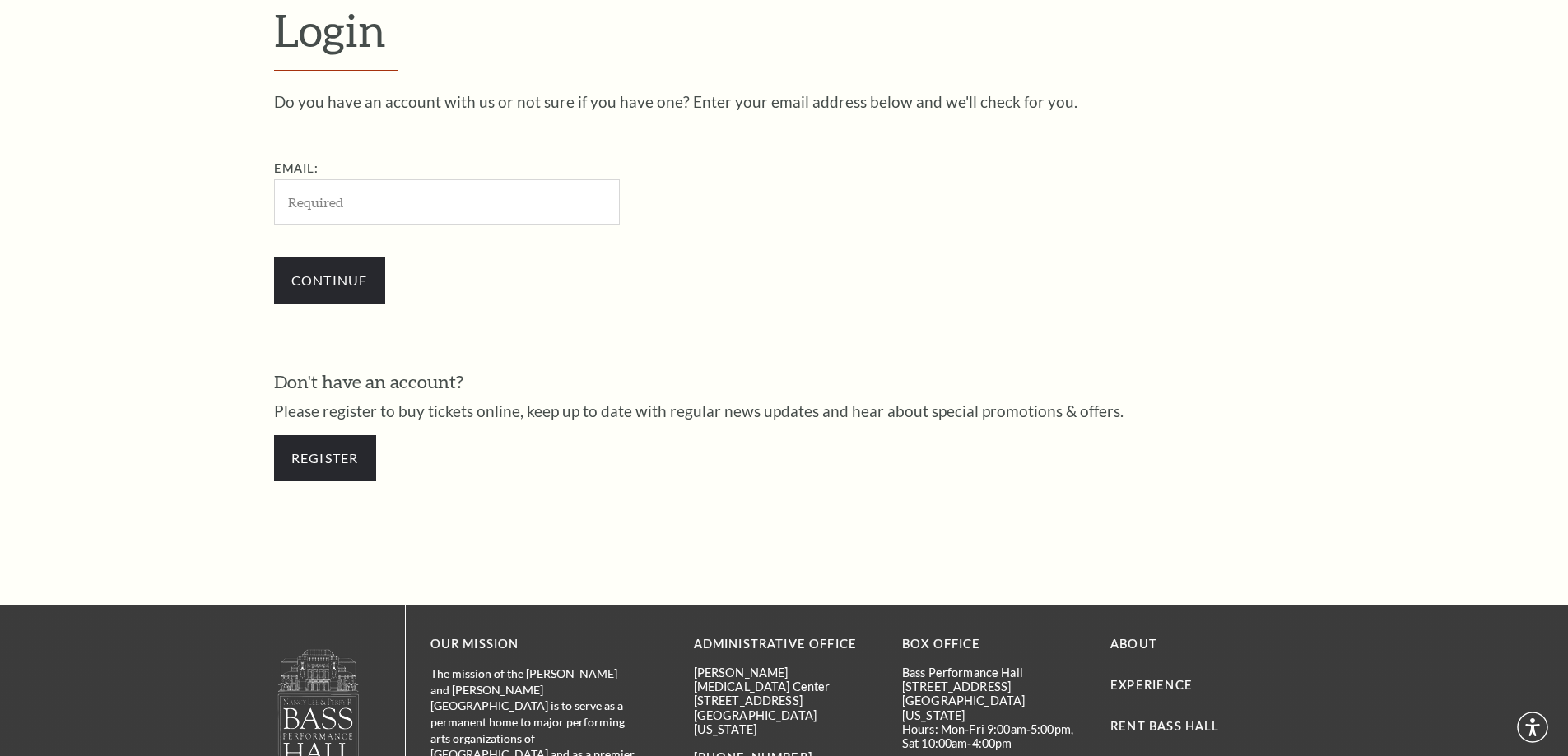
scroll to position [551, 0]
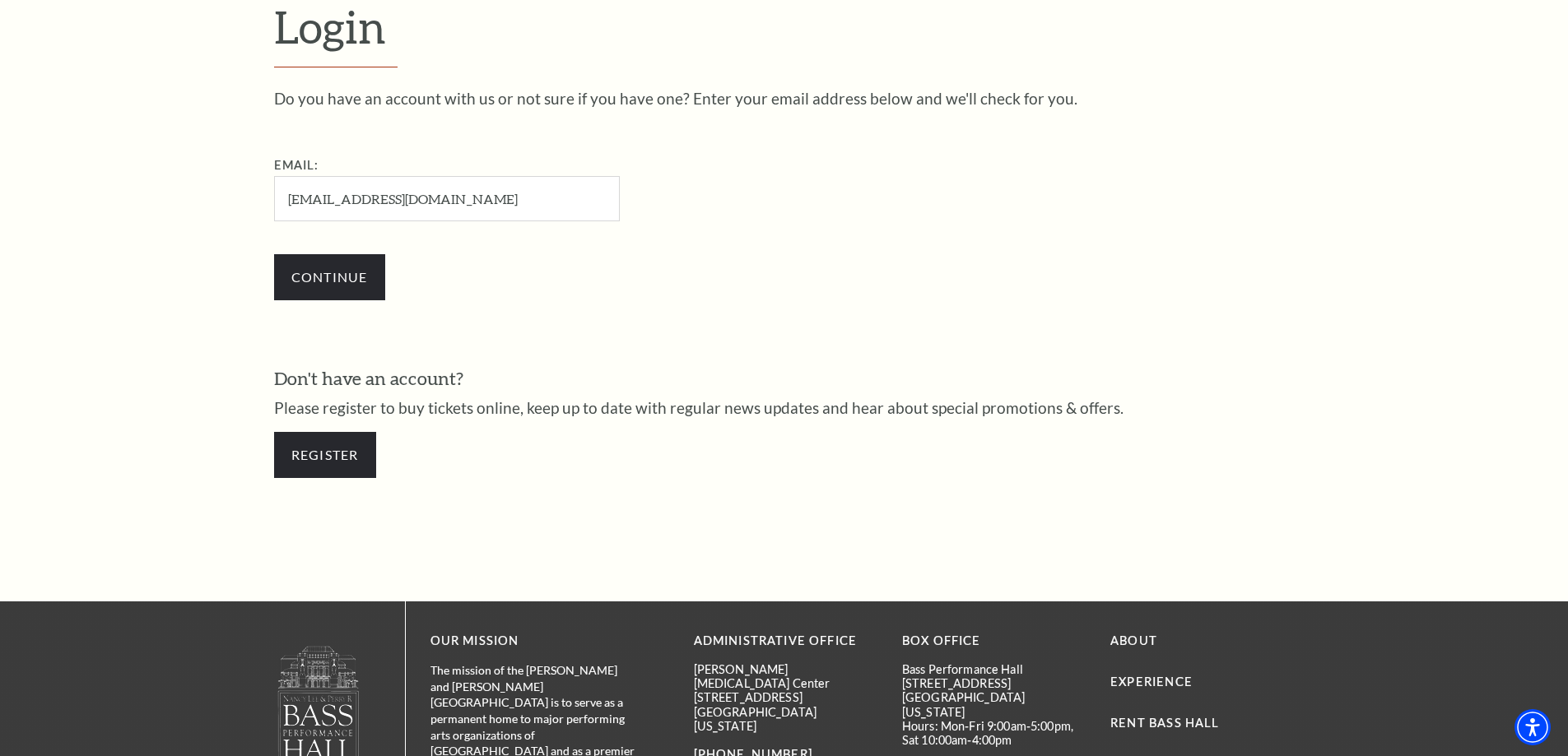
type input "rissjason@gmail.com"
click at [663, 314] on div "Continue" at bounding box center [529, 277] width 511 height 79
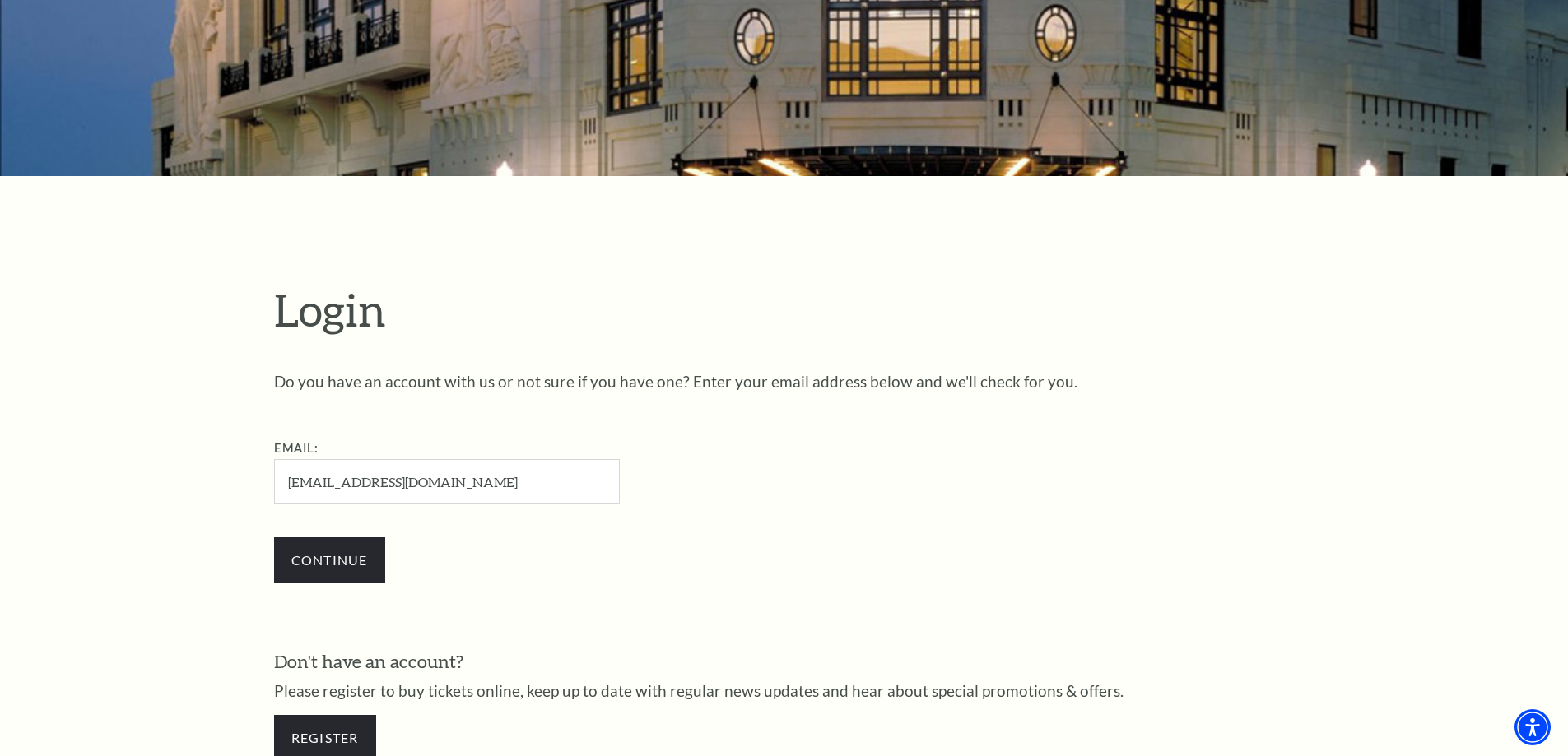
scroll to position [57, 0]
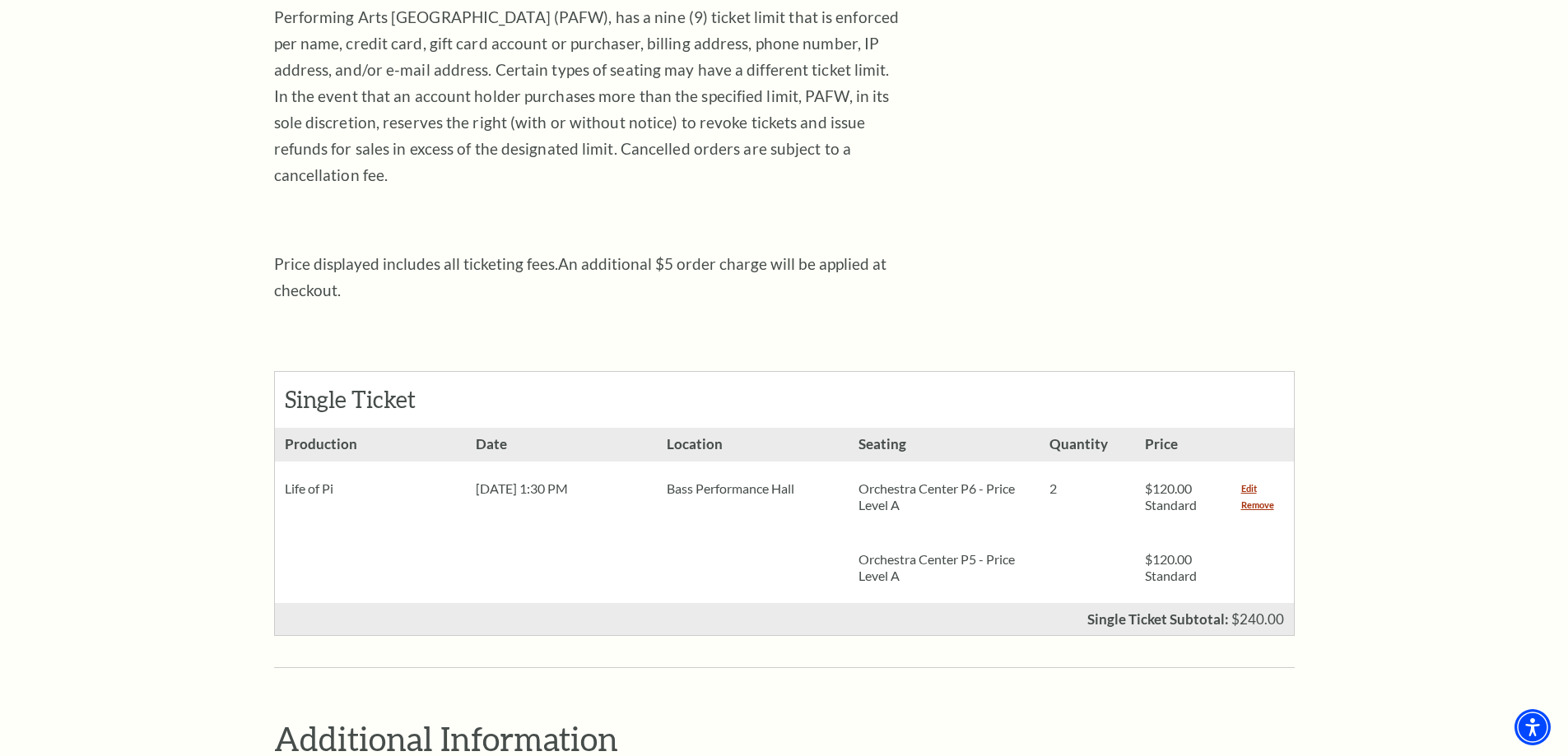
scroll to position [411, 0]
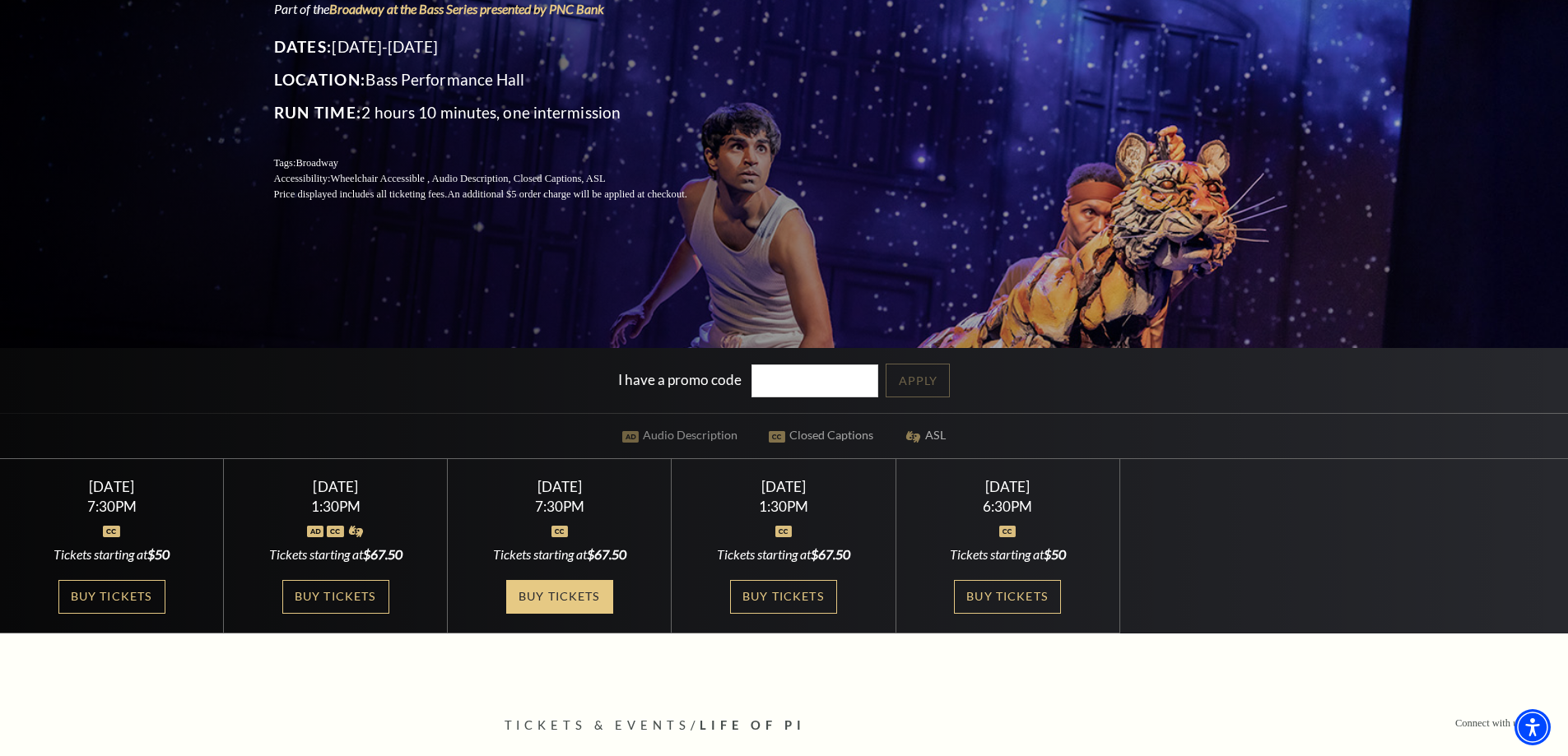
click at [553, 596] on link "Buy Tickets" at bounding box center [560, 597] width 107 height 33
click at [355, 594] on link "Buy Tickets" at bounding box center [335, 597] width 107 height 33
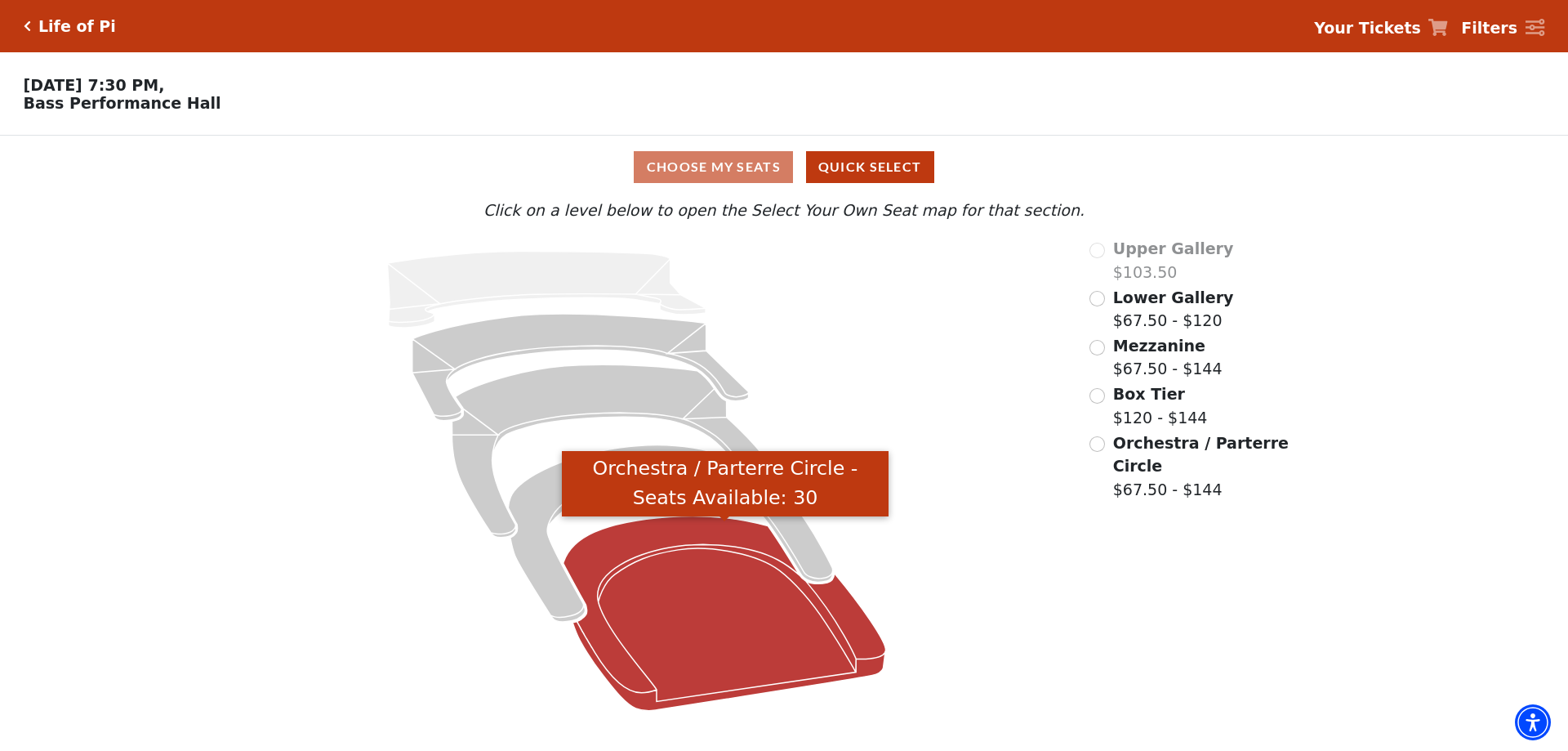
click at [713, 625] on icon "Orchestra / Parterre Circle - Seats Available: 30" at bounding box center [724, 613] width 322 height 194
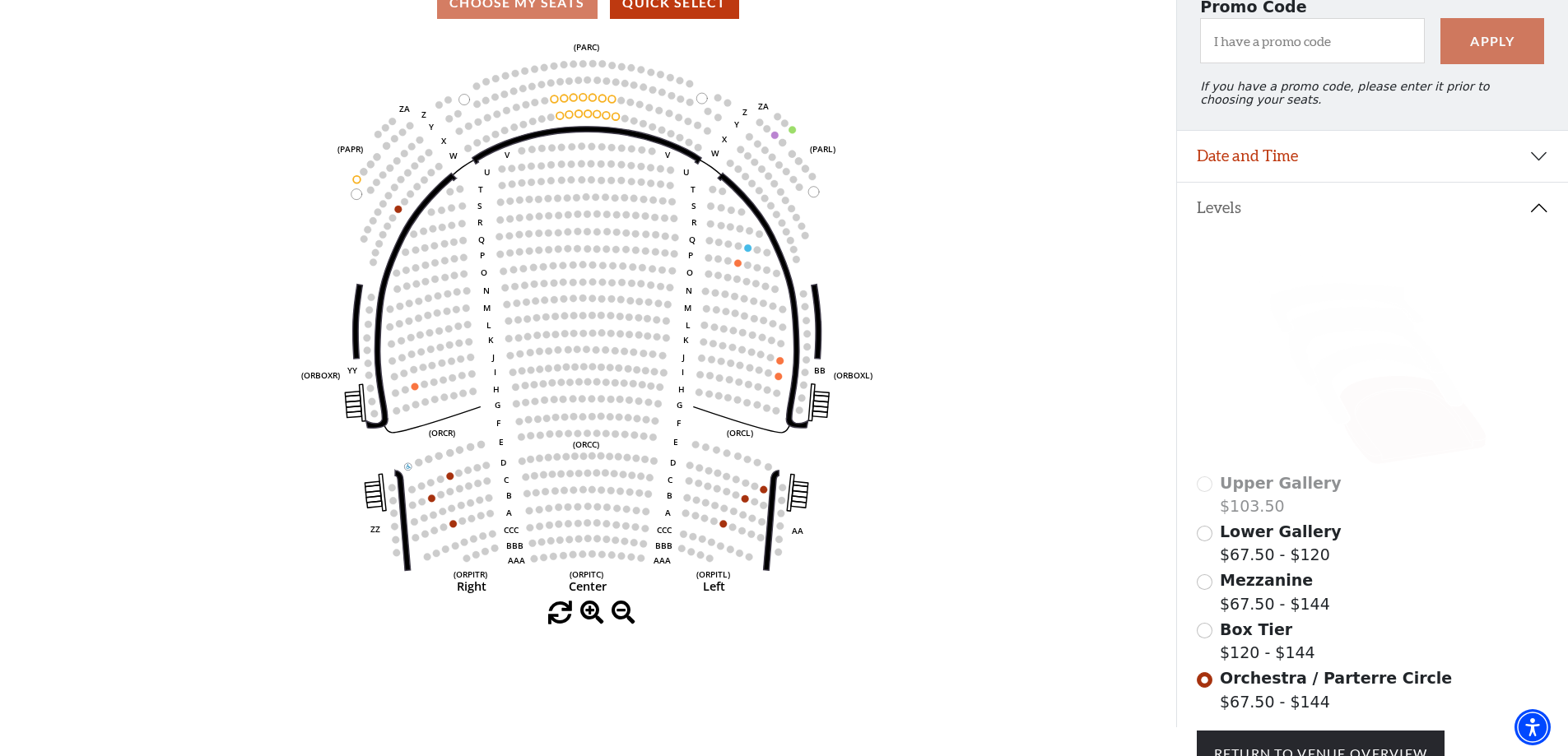
scroll to position [317, 0]
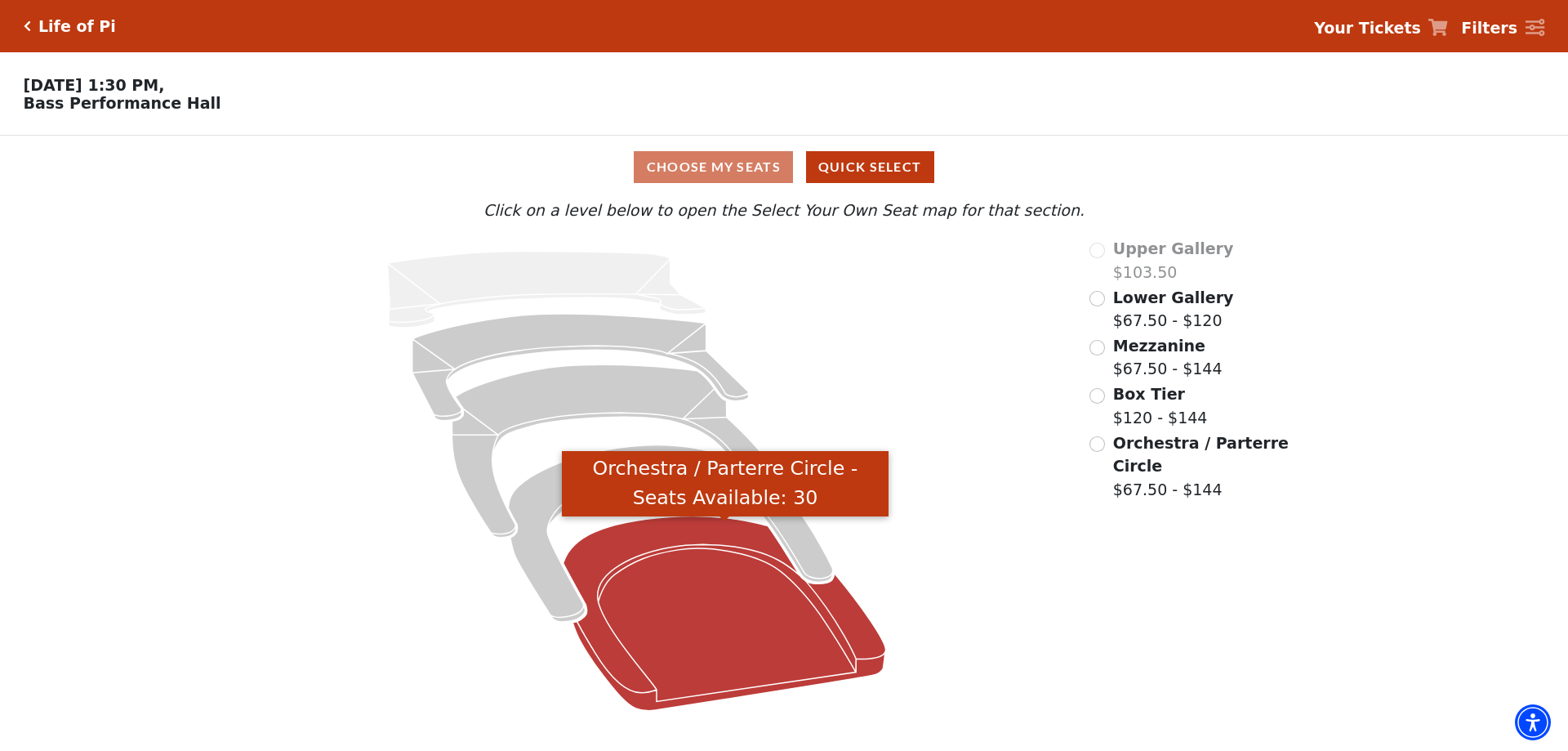
click at [745, 605] on icon "Orchestra / Parterre Circle - Seats Available: 30" at bounding box center [724, 613] width 322 height 194
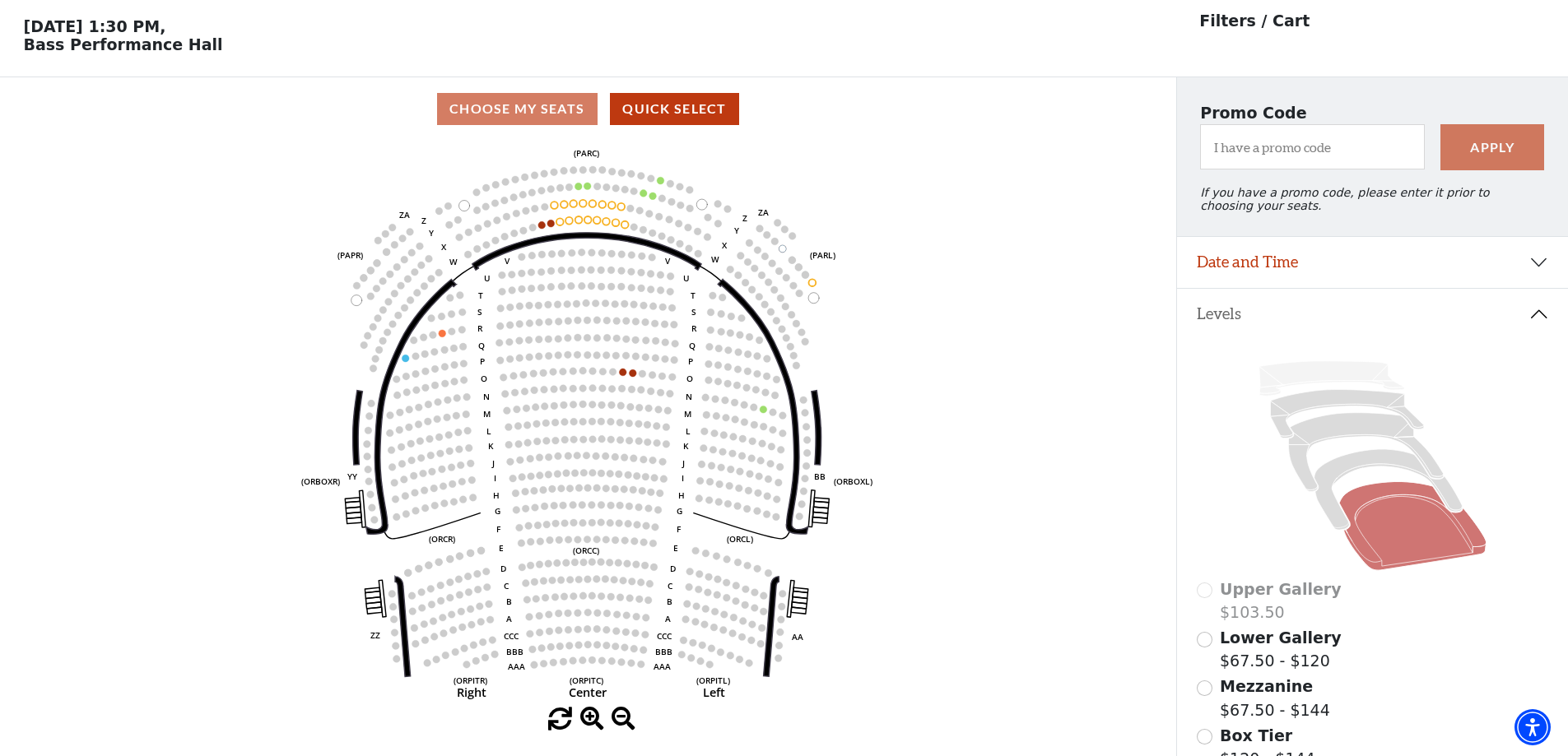
scroll to position [77, 0]
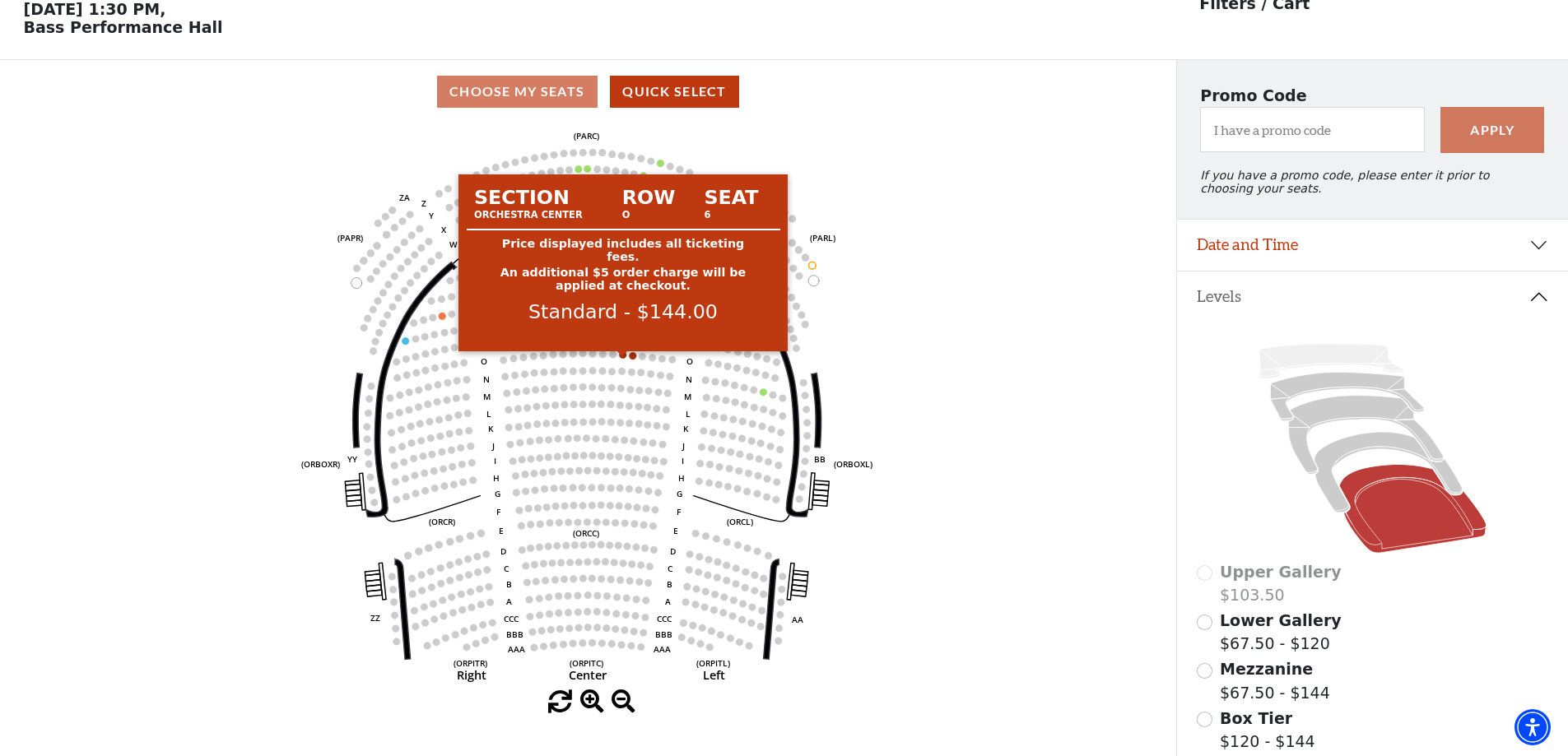
click at [620, 359] on circle at bounding box center [624, 355] width 8 height 8
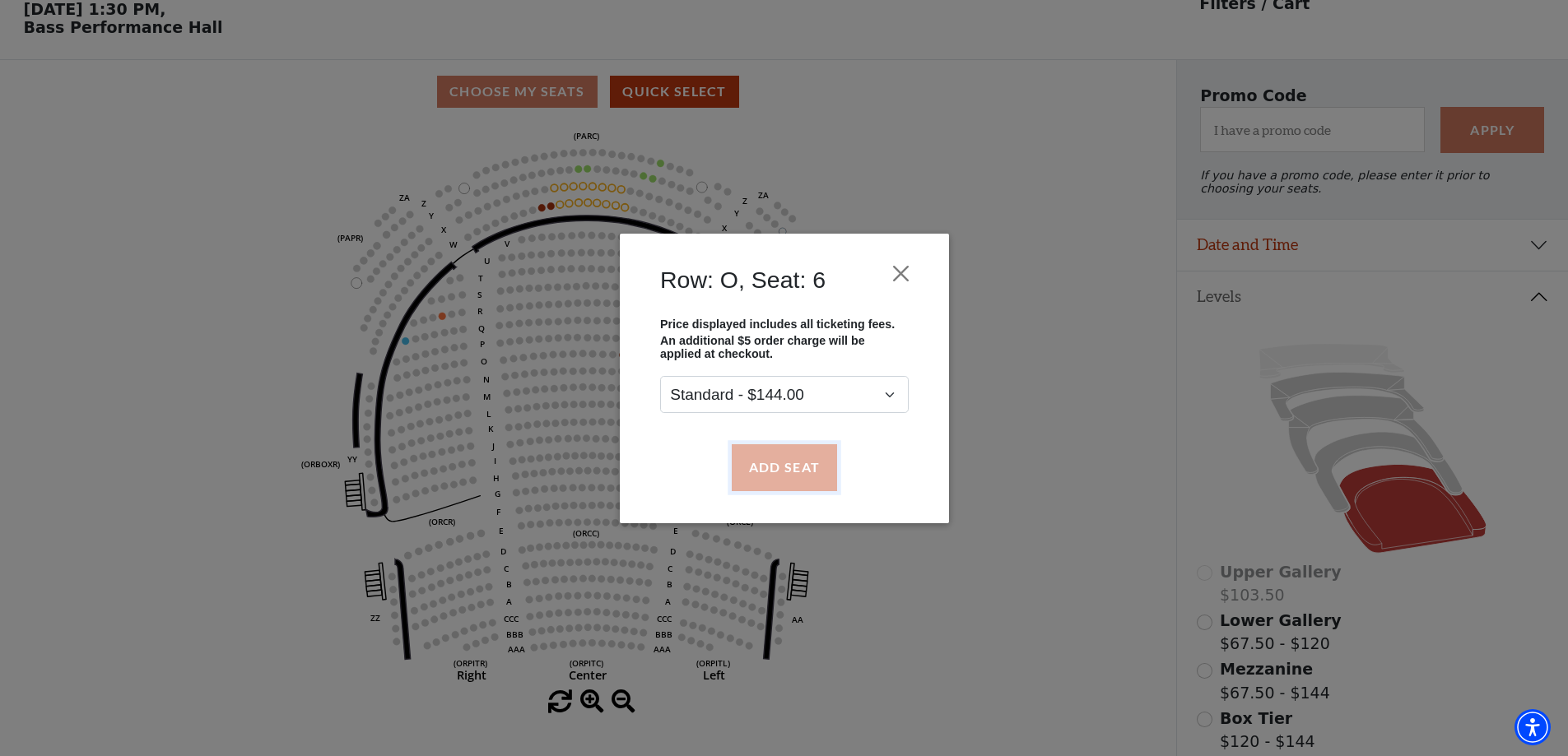
click at [772, 461] on button "Add Seat" at bounding box center [783, 467] width 105 height 46
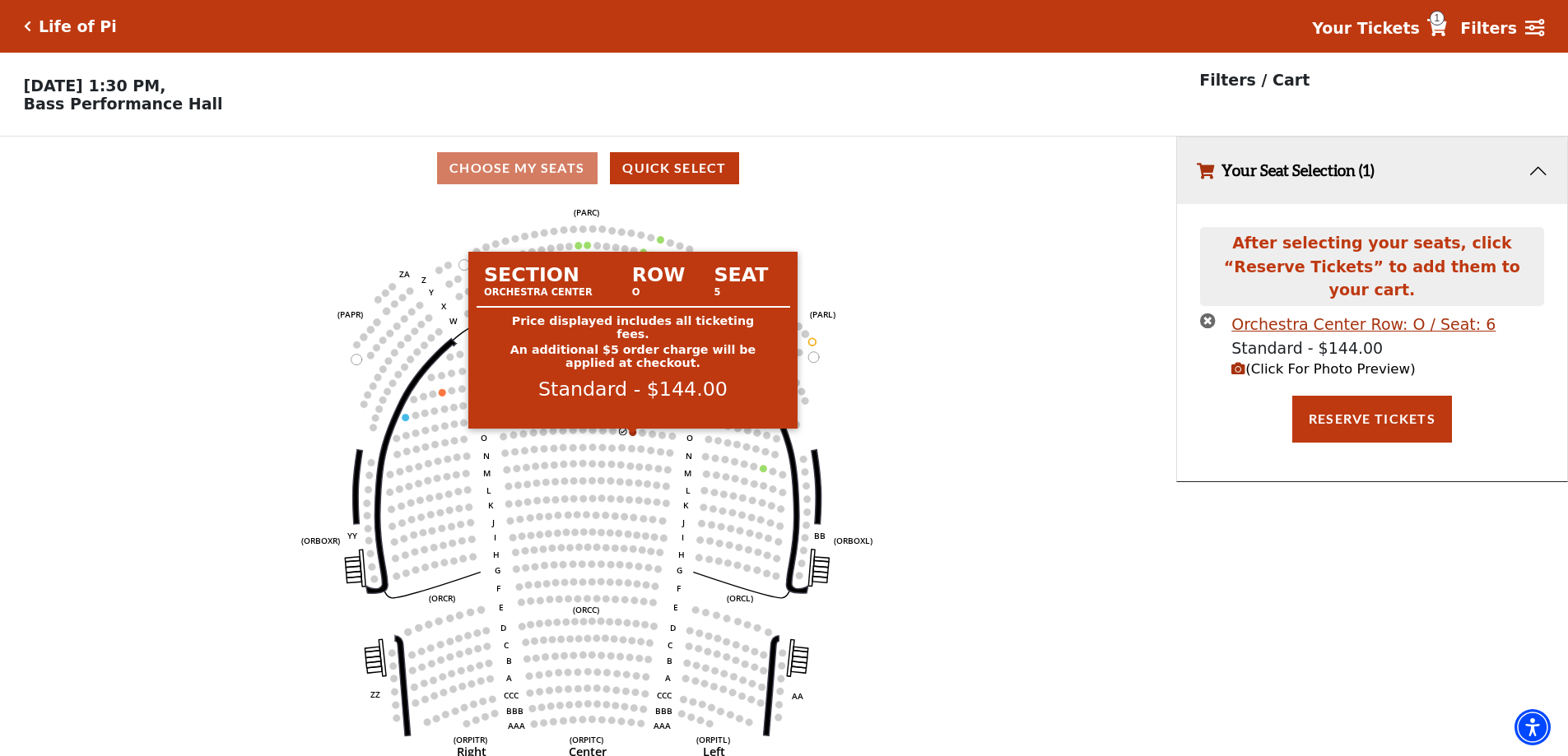
click at [633, 436] on circle at bounding box center [633, 433] width 8 height 8
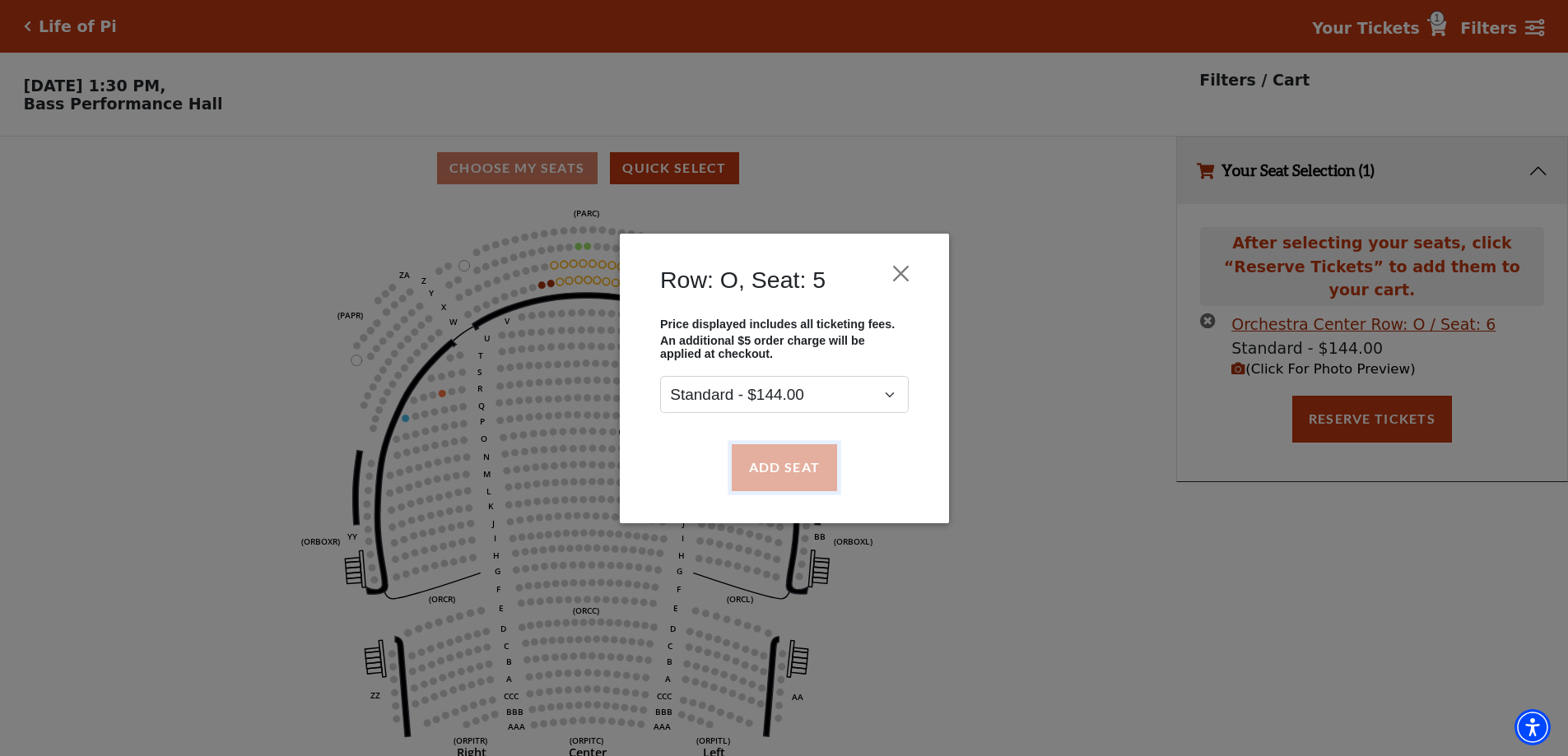
click at [773, 476] on button "Add Seat" at bounding box center [783, 467] width 105 height 46
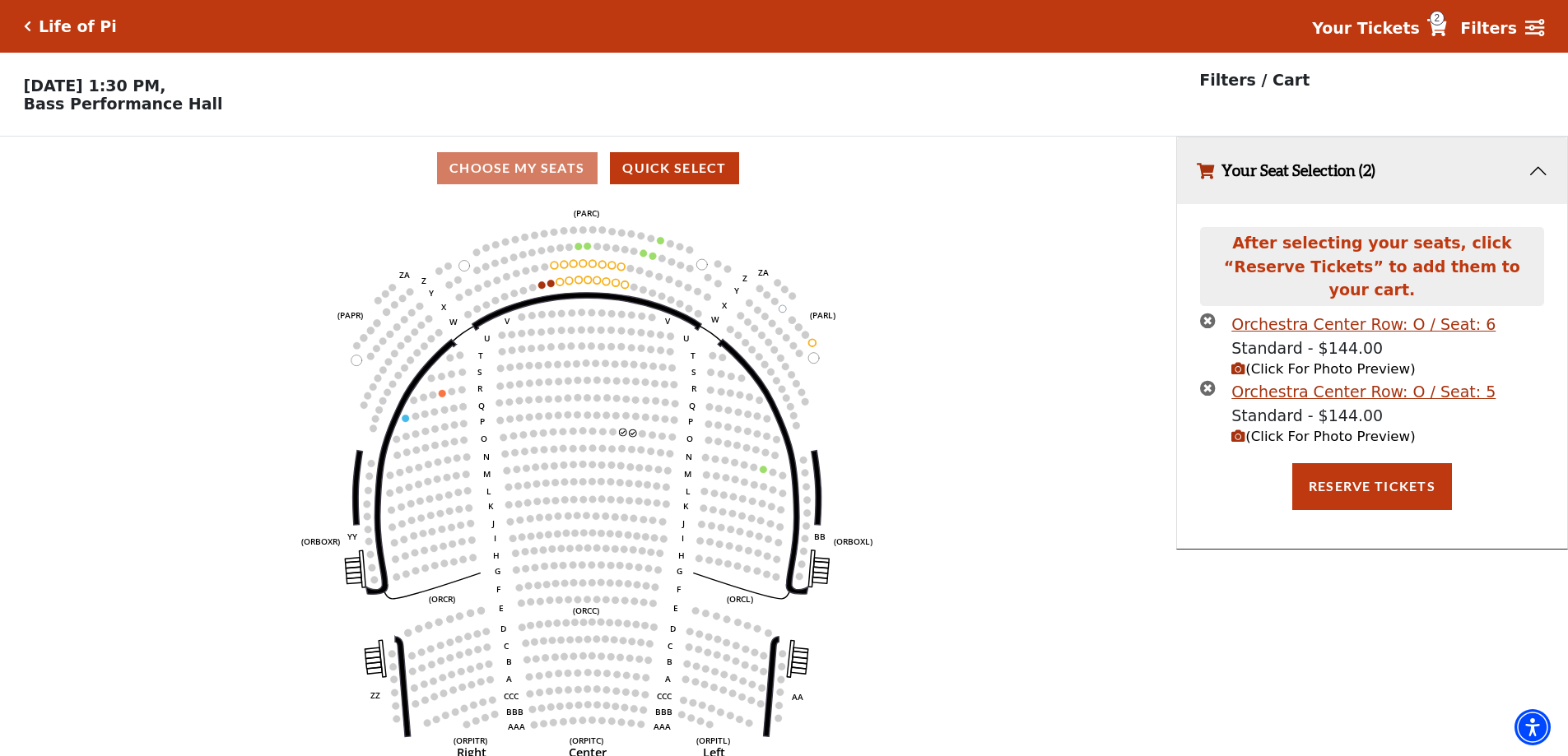
scroll to position [40, 0]
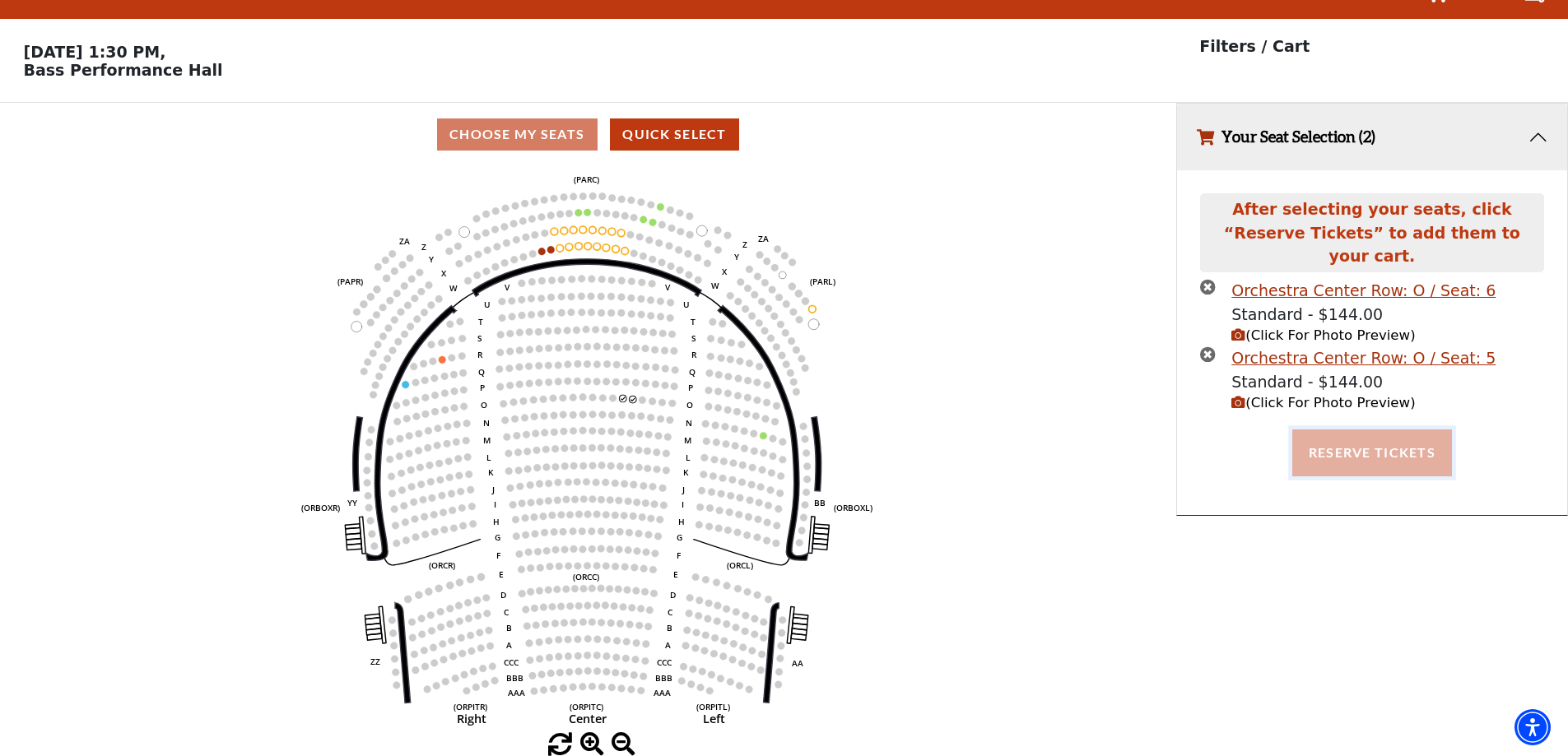
click at [1378, 431] on button "Reserve Tickets" at bounding box center [1372, 452] width 159 height 46
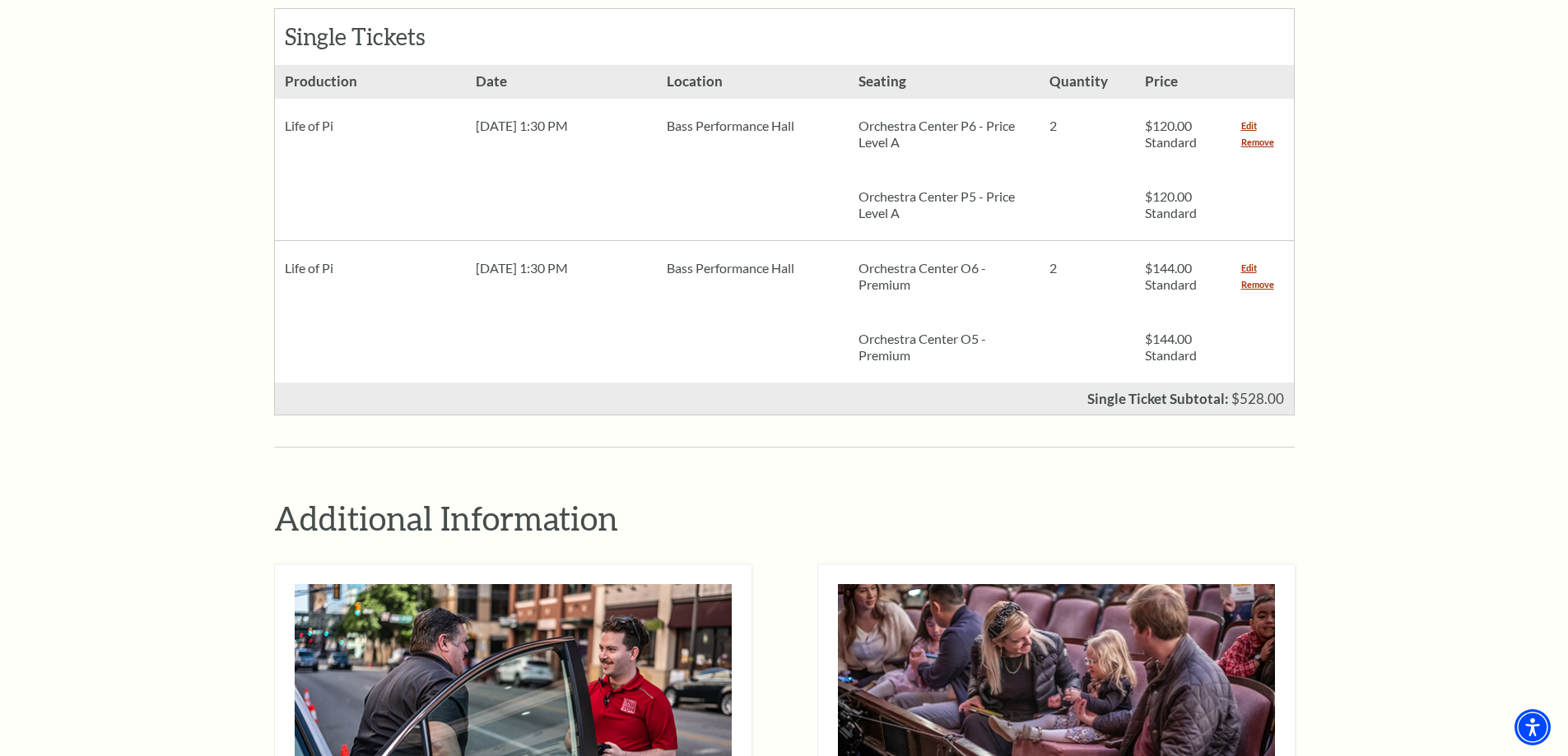
scroll to position [576, 0]
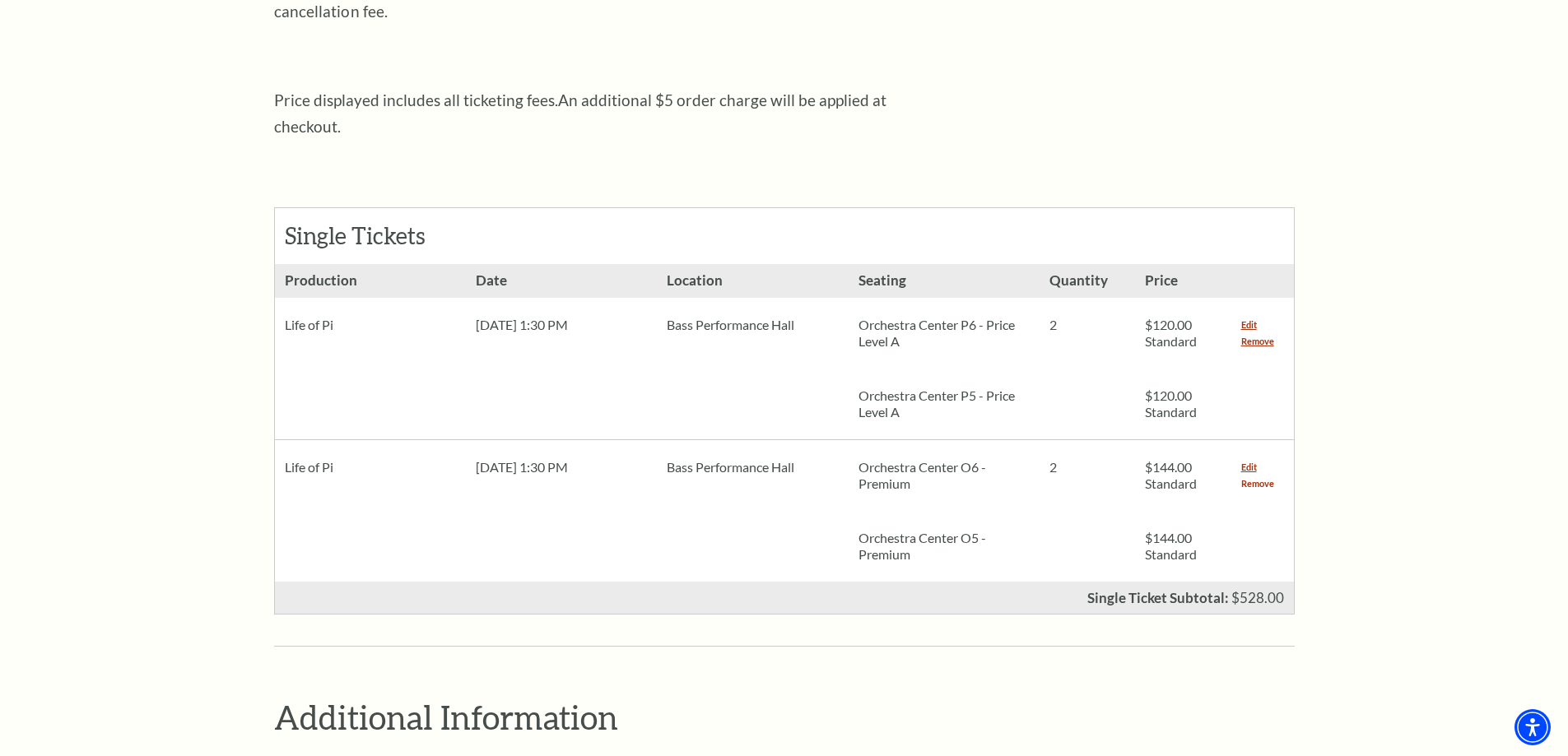
click at [1253, 476] on link "Remove" at bounding box center [1257, 484] width 32 height 17
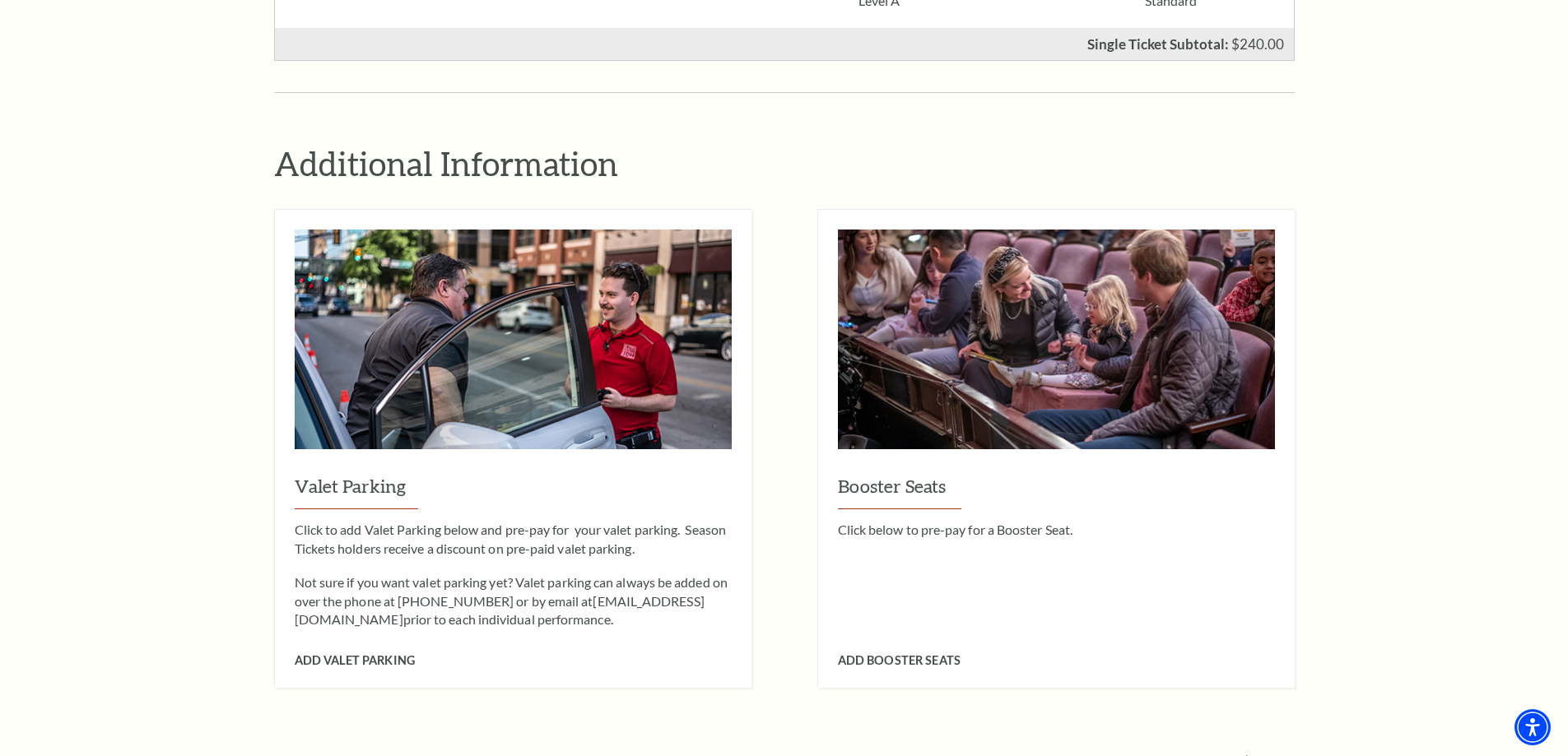
scroll to position [1481, 0]
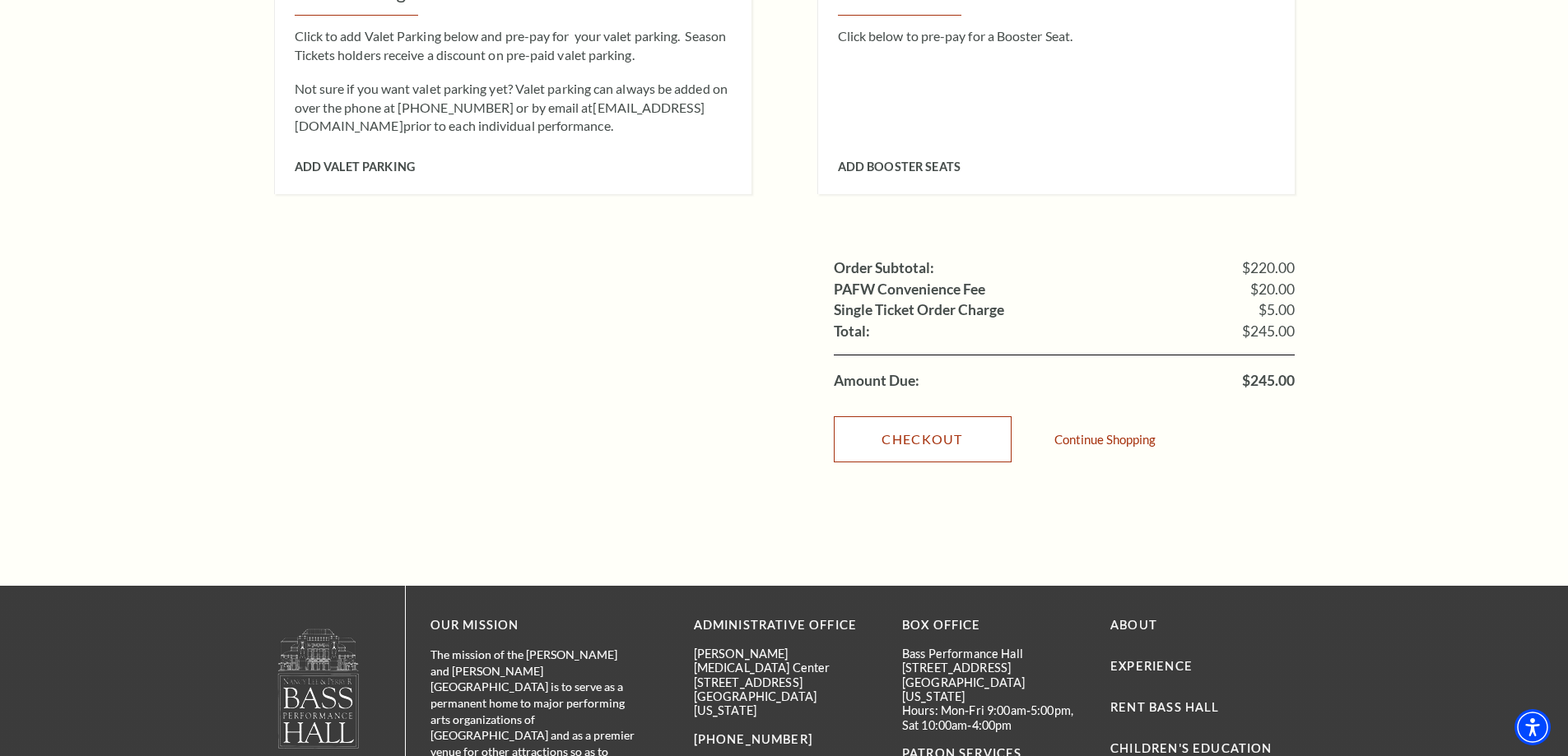
click at [960, 416] on link "Checkout" at bounding box center [923, 438] width 178 height 46
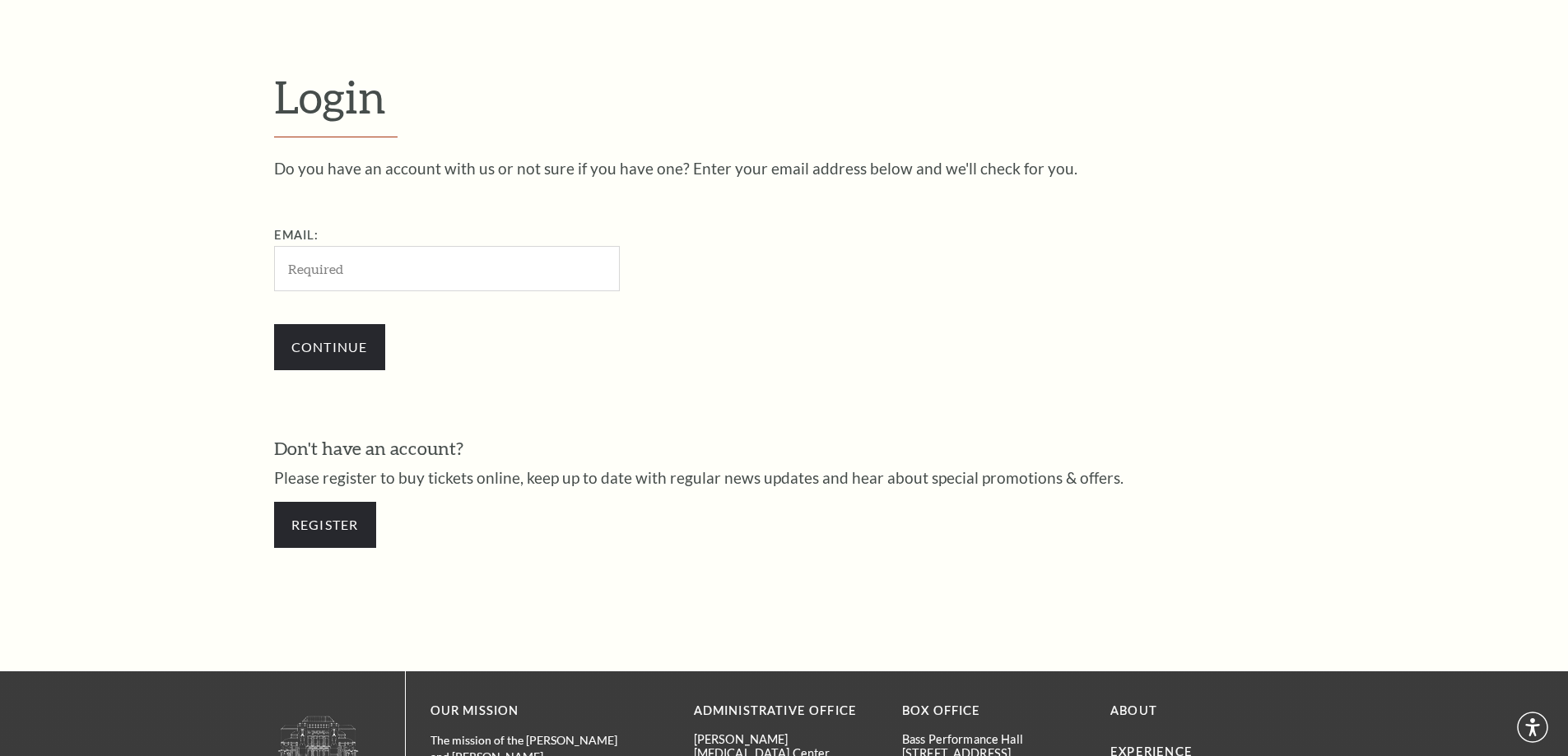
scroll to position [551, 0]
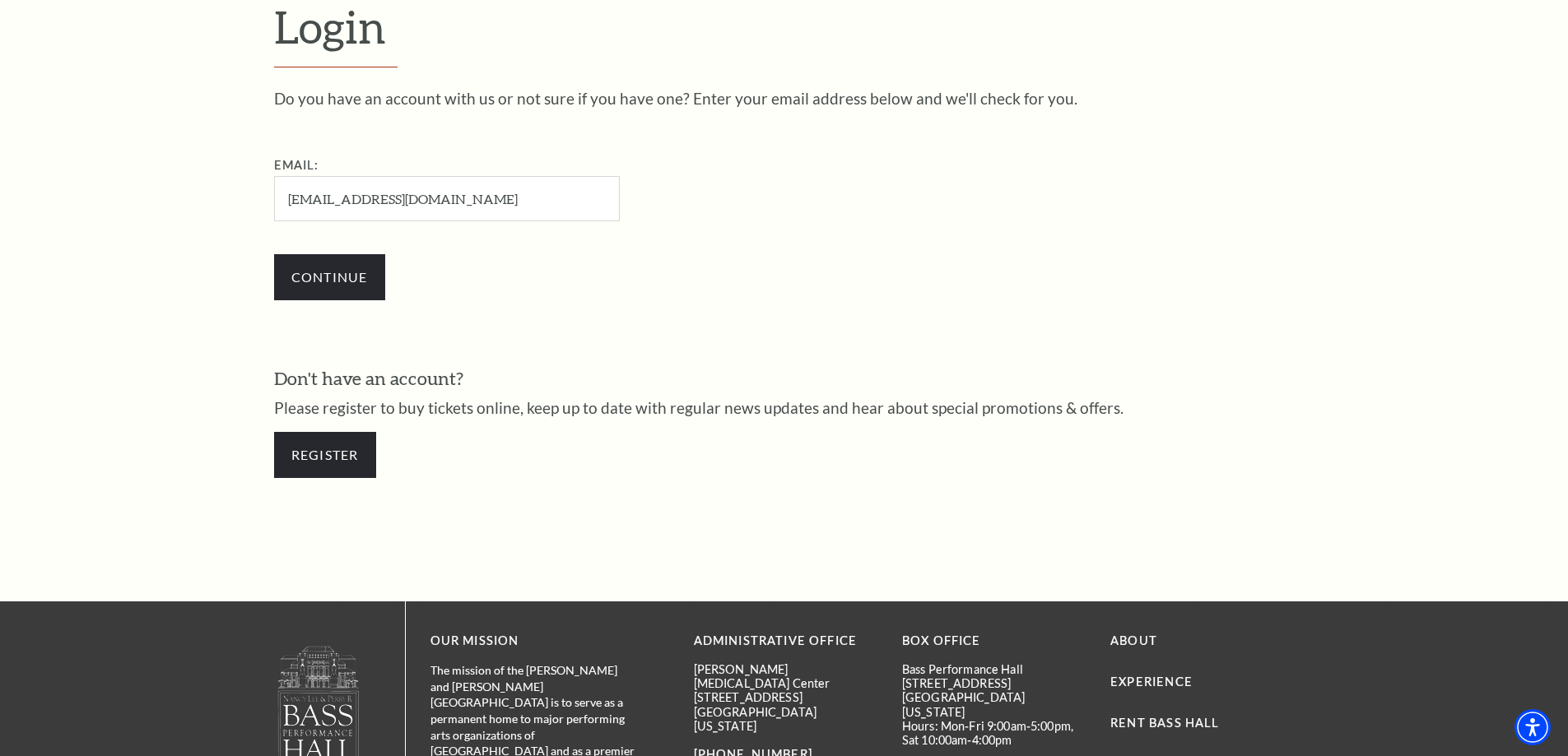
type input "[EMAIL_ADDRESS][DOMAIN_NAME]"
click at [184, 228] on form "Login Do you have an account with us or not sure if you have one? Enter your em…" at bounding box center [784, 247] width 1568 height 708
click at [314, 269] on input "Continue" at bounding box center [330, 277] width 111 height 46
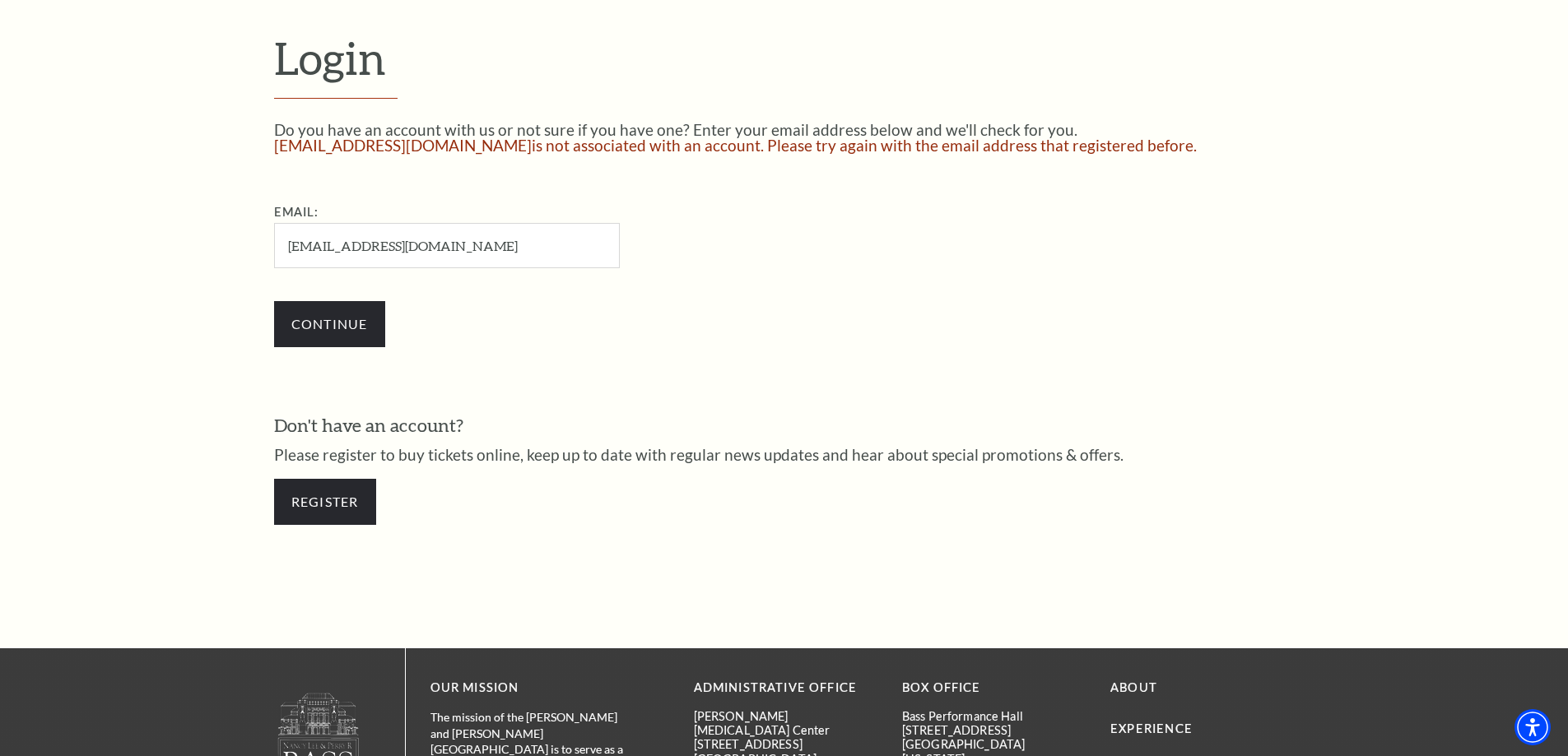
scroll to position [607, 0]
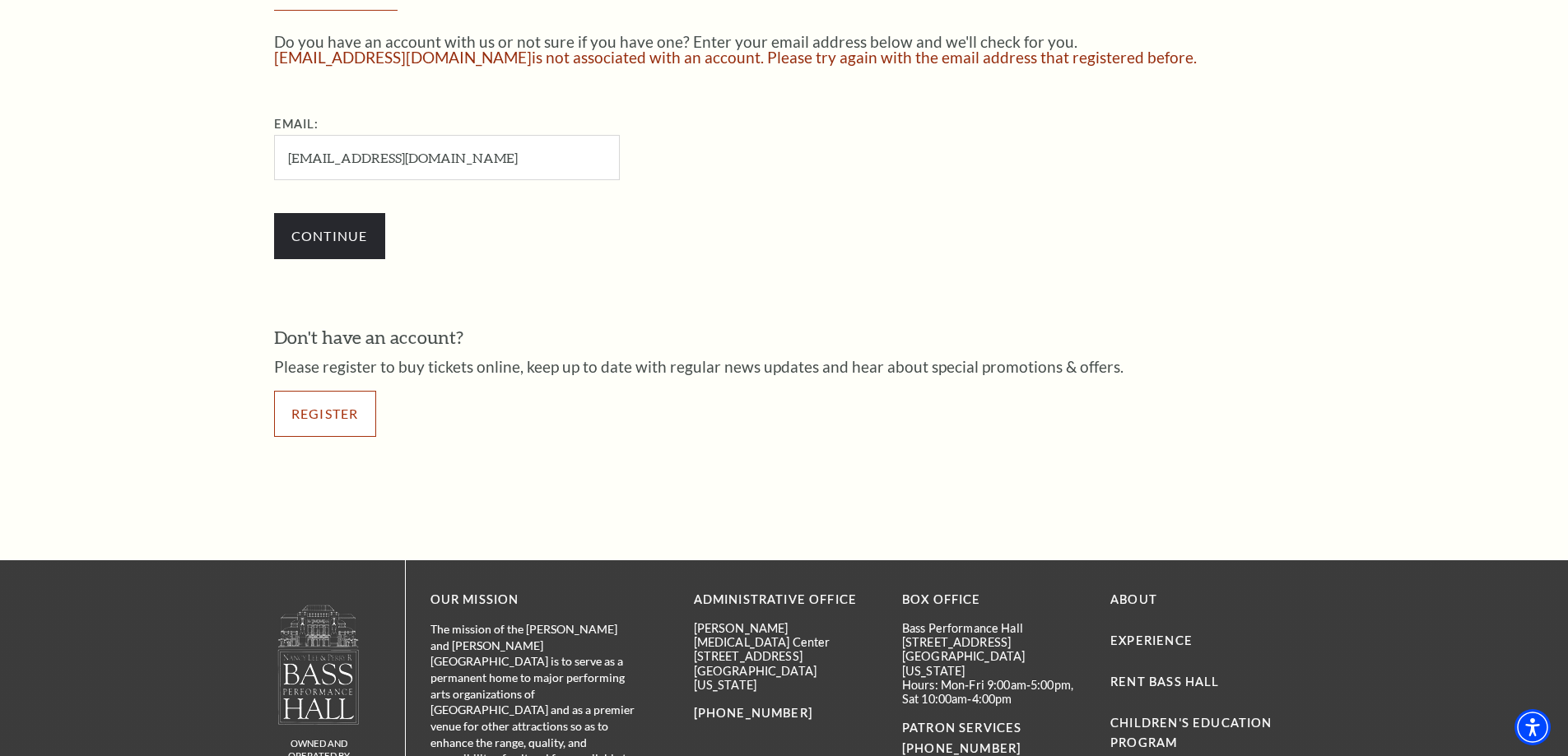
click at [335, 416] on link "Register" at bounding box center [326, 413] width 102 height 46
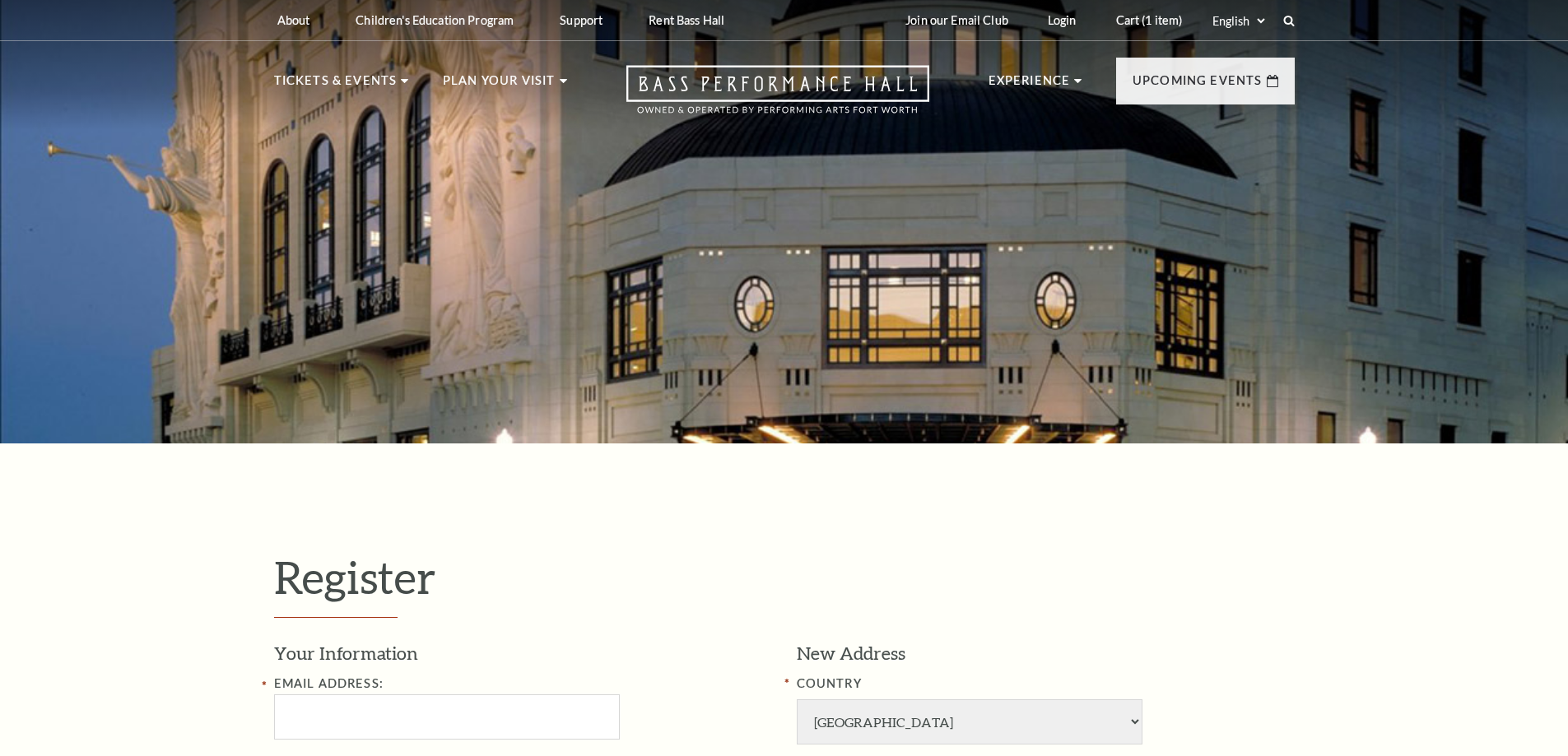
select select "1"
select select "[GEOGRAPHIC_DATA]"
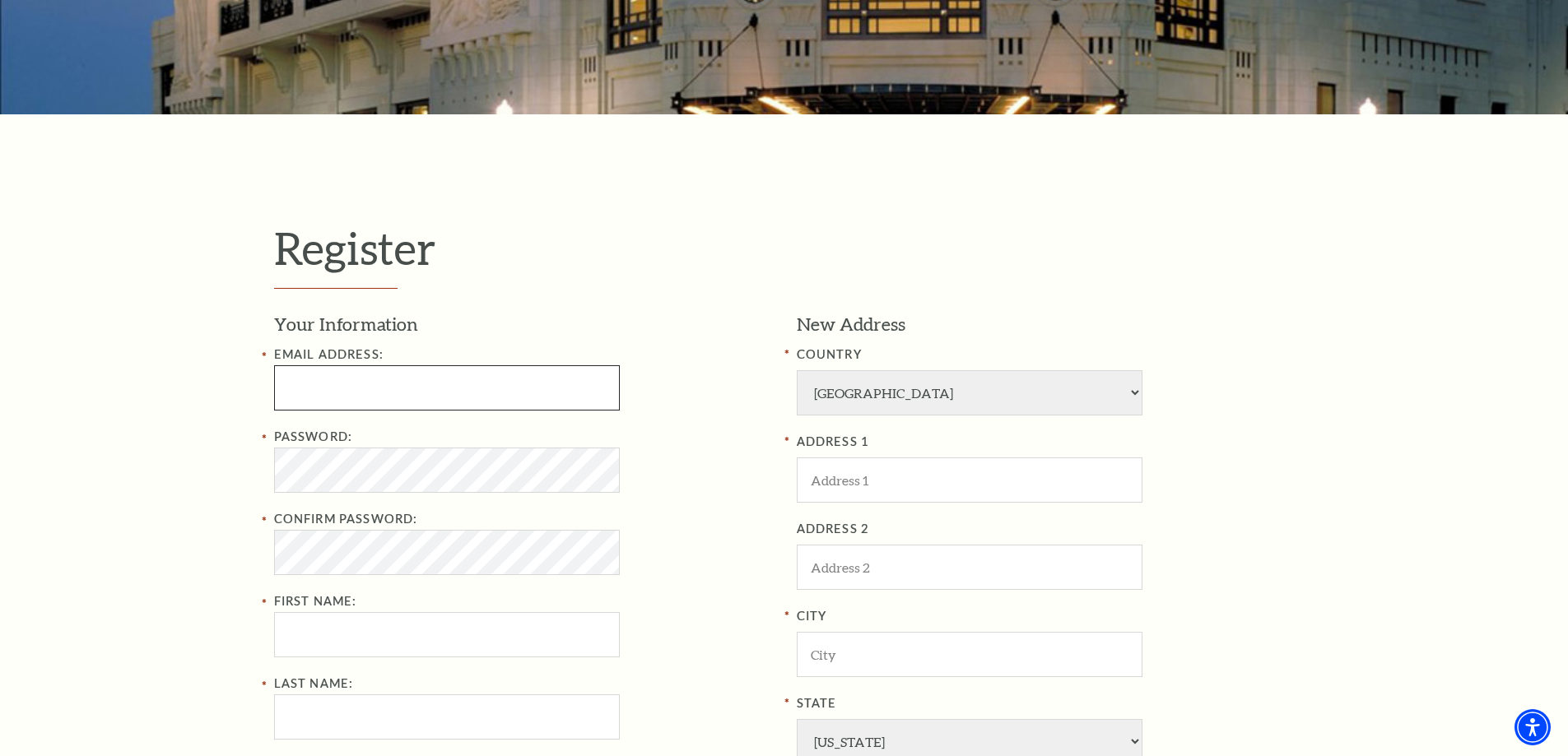
click at [383, 393] on input "Email Address:" at bounding box center [447, 387] width 345 height 45
type input "[EMAIL_ADDRESS][DOMAIN_NAME]"
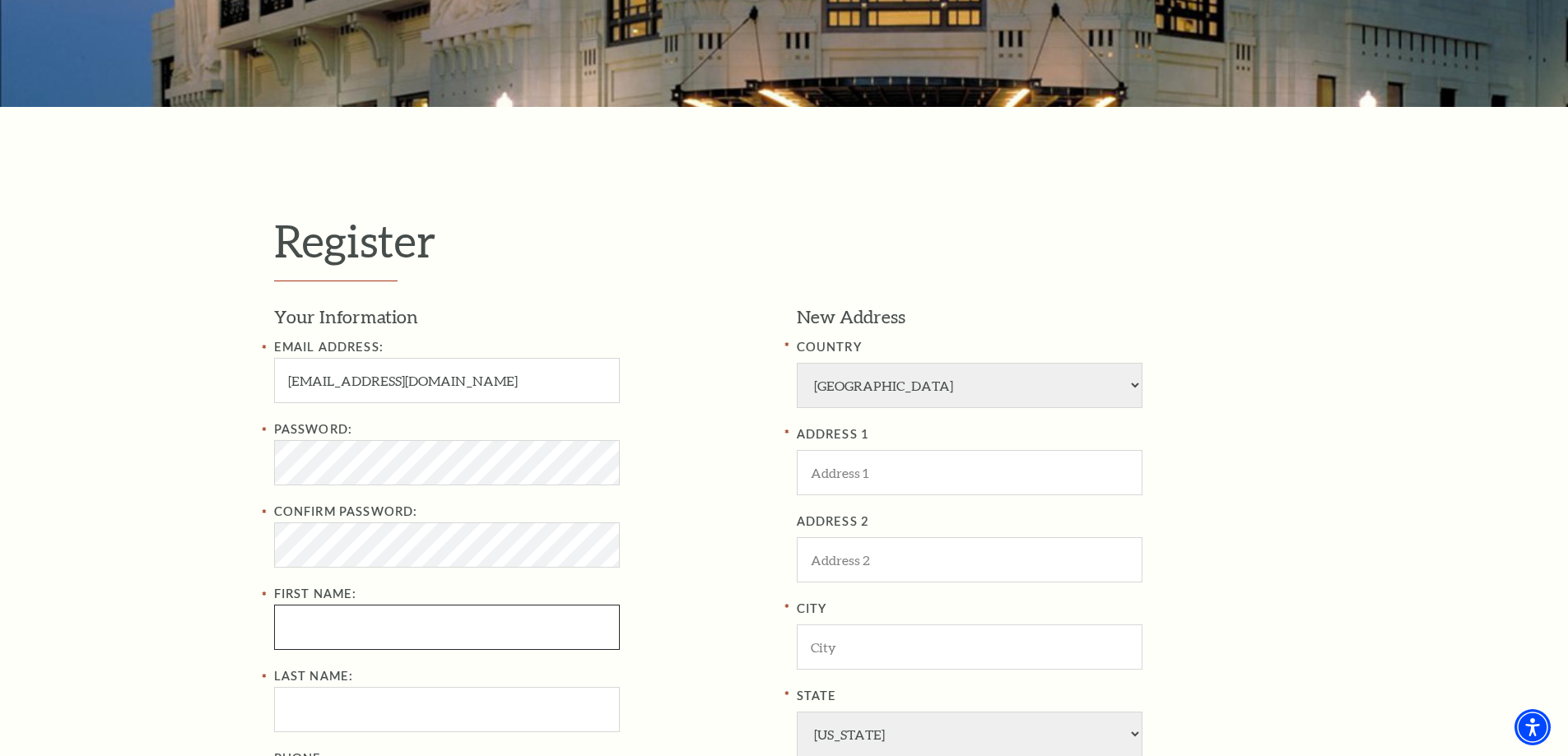
click at [411, 626] on div "Password: Confirm Password: First Name:" at bounding box center [523, 535] width 498 height 230
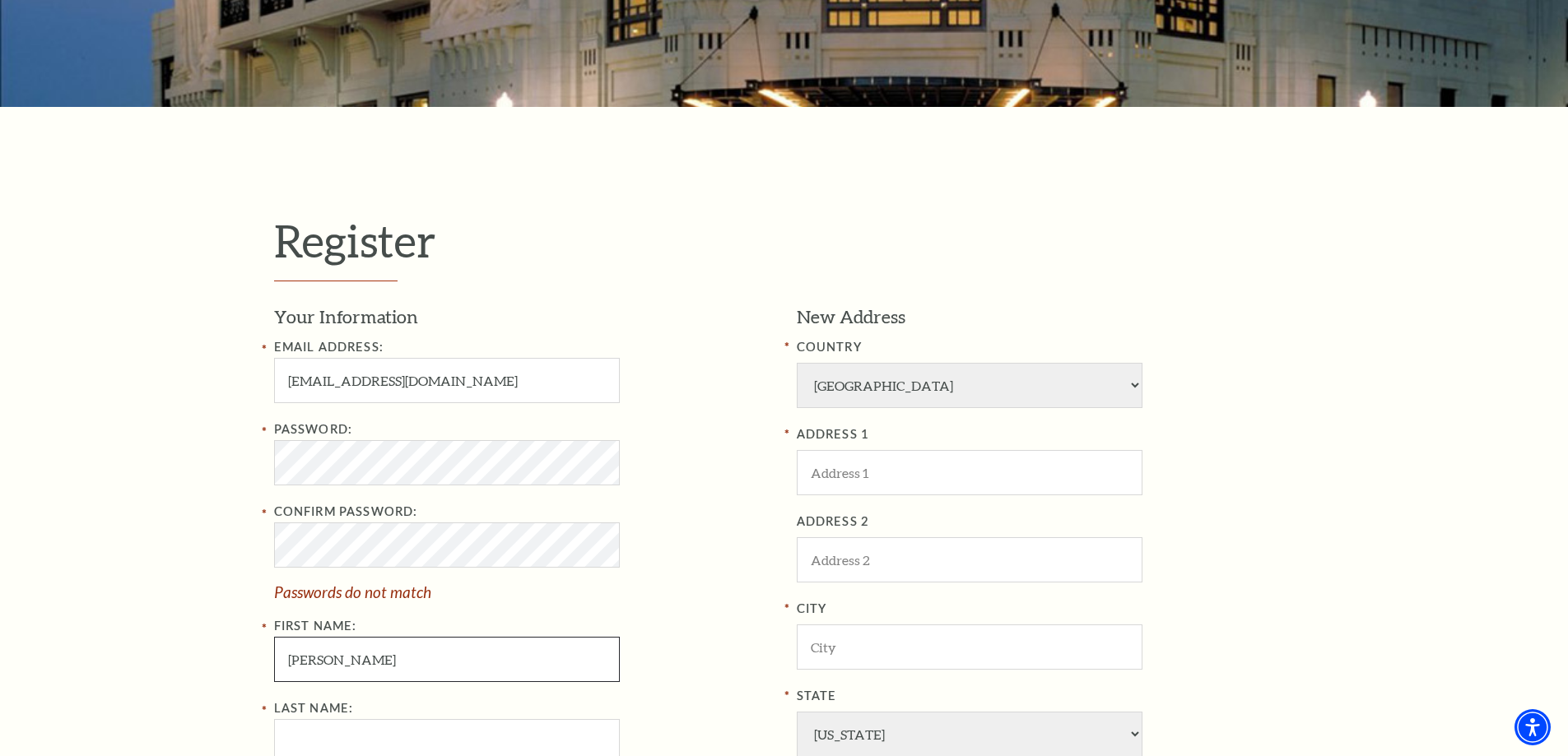
type input "[PERSON_NAME]"
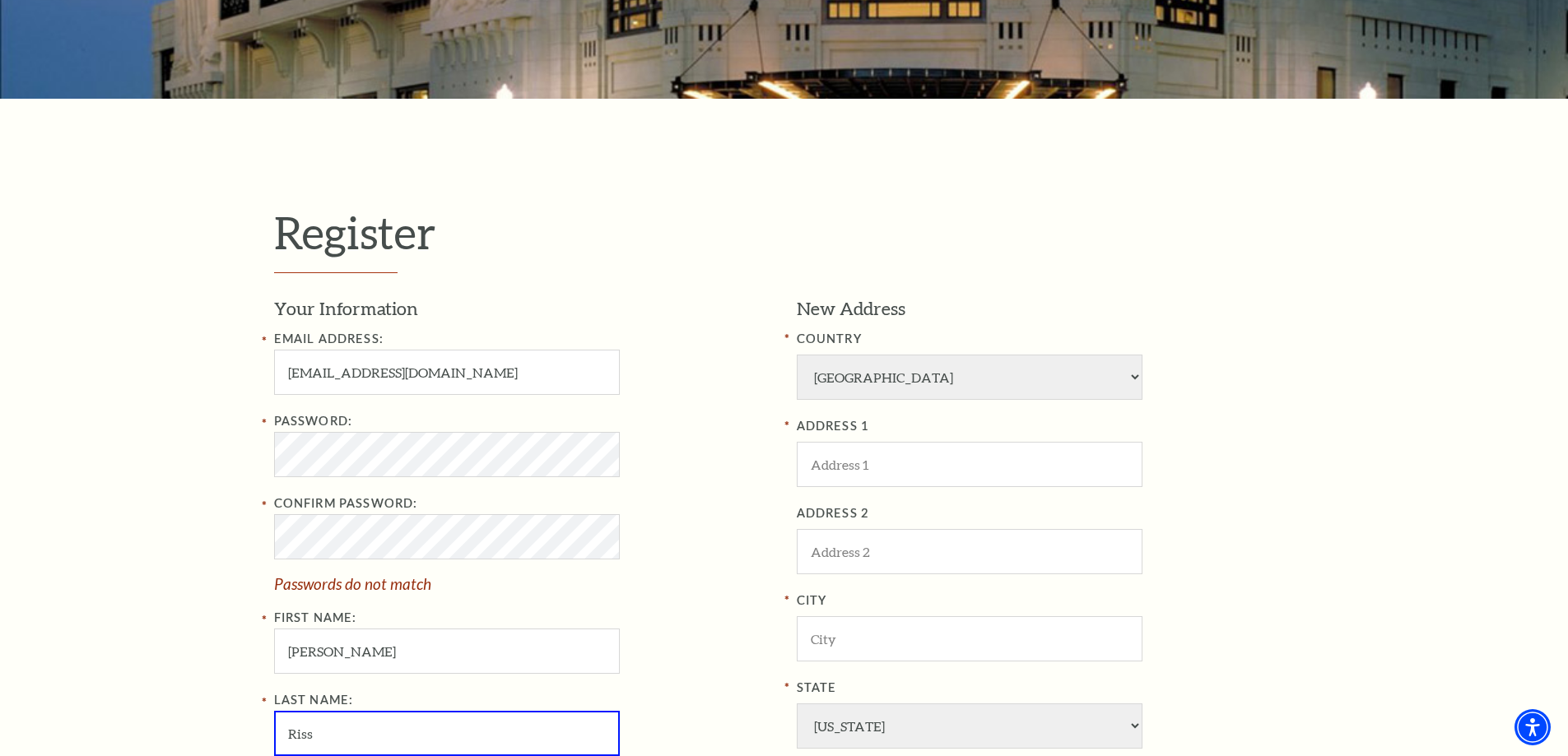
type input "Riss"
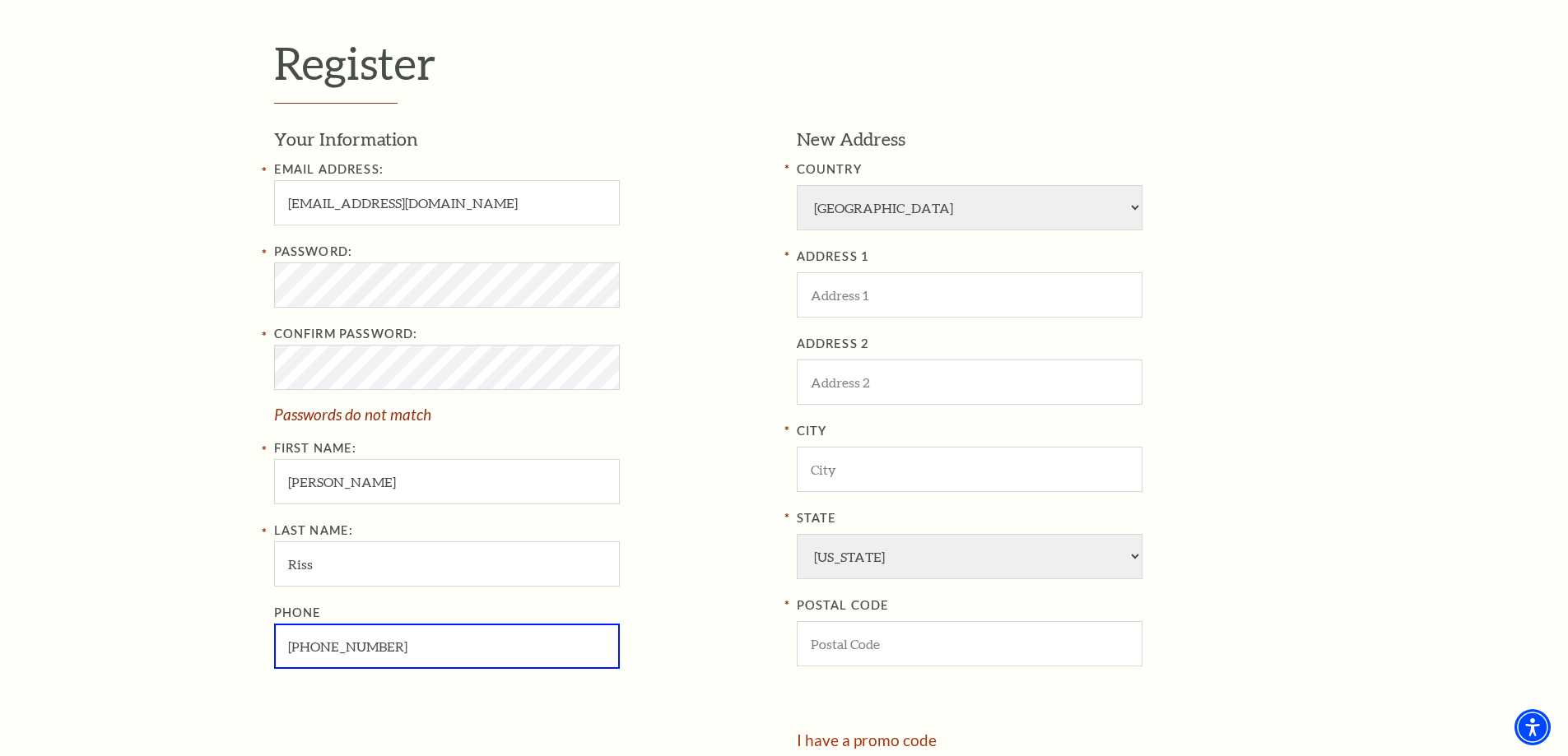
scroll to position [445, 0]
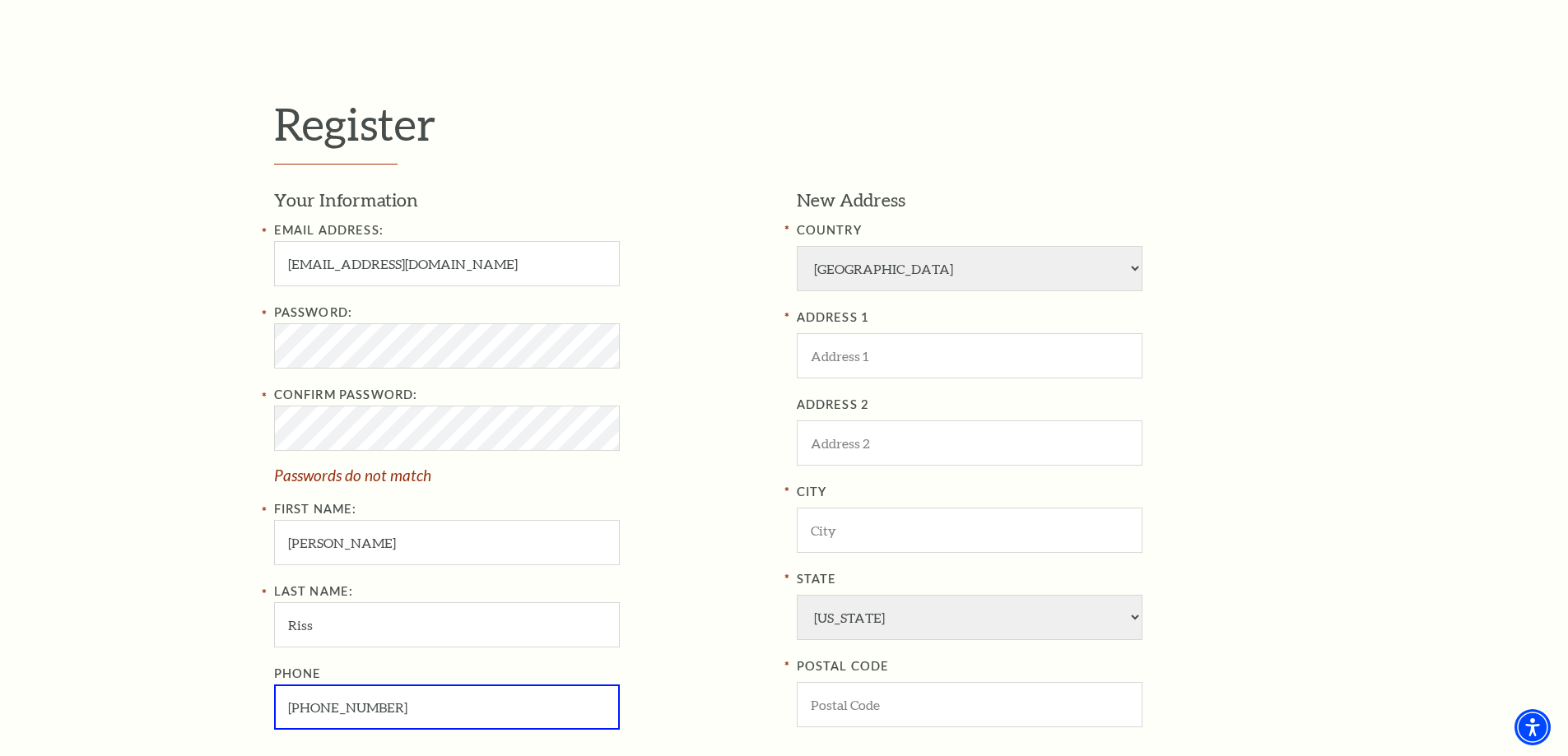
type input "[PHONE_NUMBER]"
click at [855, 264] on select "[GEOGRAPHIC_DATA] [GEOGRAPHIC_DATA] [GEOGRAPHIC_DATA] [GEOGRAPHIC_DATA] [GEOGRA…" at bounding box center [969, 268] width 345 height 45
click at [741, 331] on div "Password:" at bounding box center [523, 335] width 498 height 66
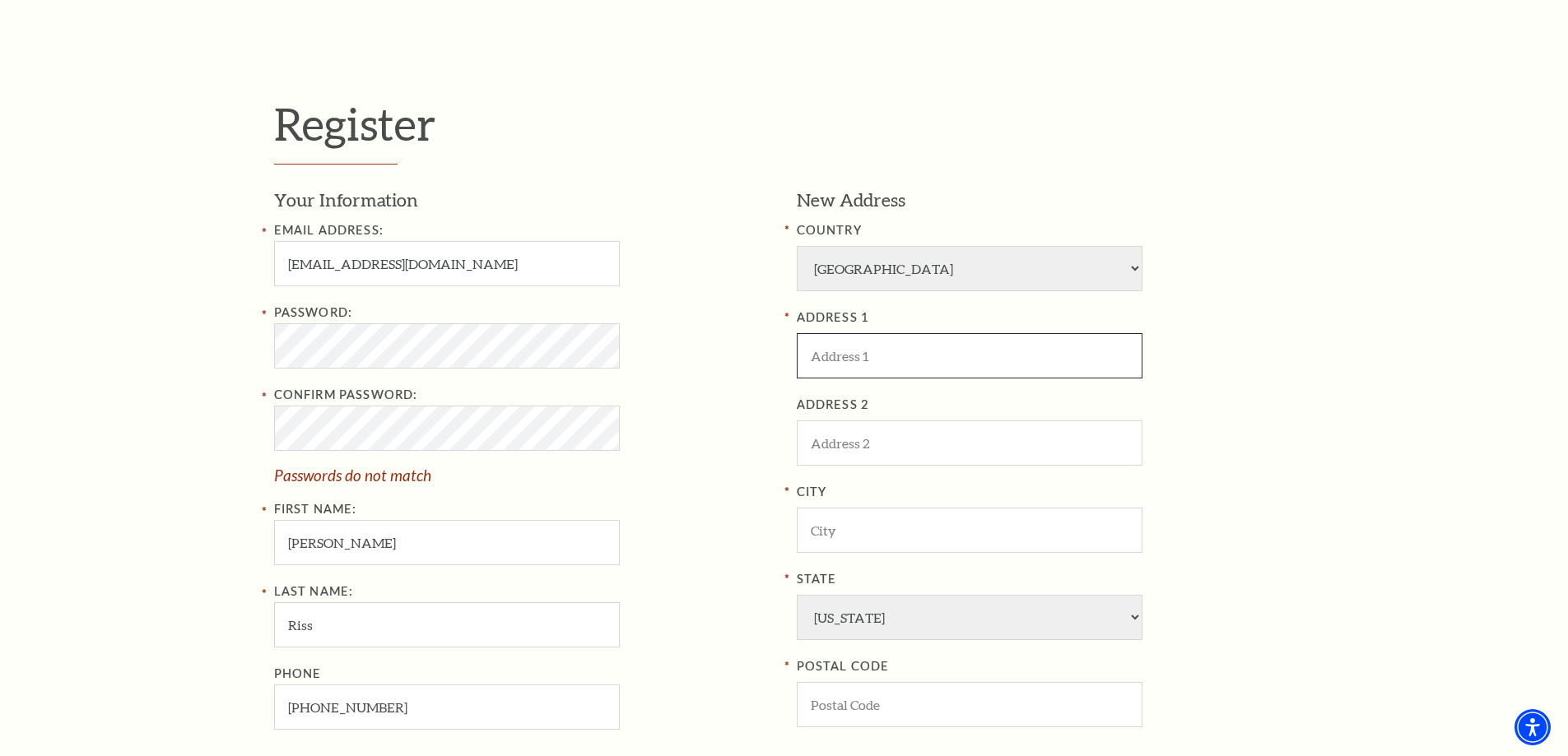
click at [856, 361] on input "ADDRESS 1" at bounding box center [969, 356] width 345 height 45
type input "[STREET_ADDRESS]"
click at [844, 450] on input "ADDRESS 2" at bounding box center [969, 443] width 345 height 45
type input "Apt 620"
click at [813, 520] on input "City" at bounding box center [969, 530] width 345 height 45
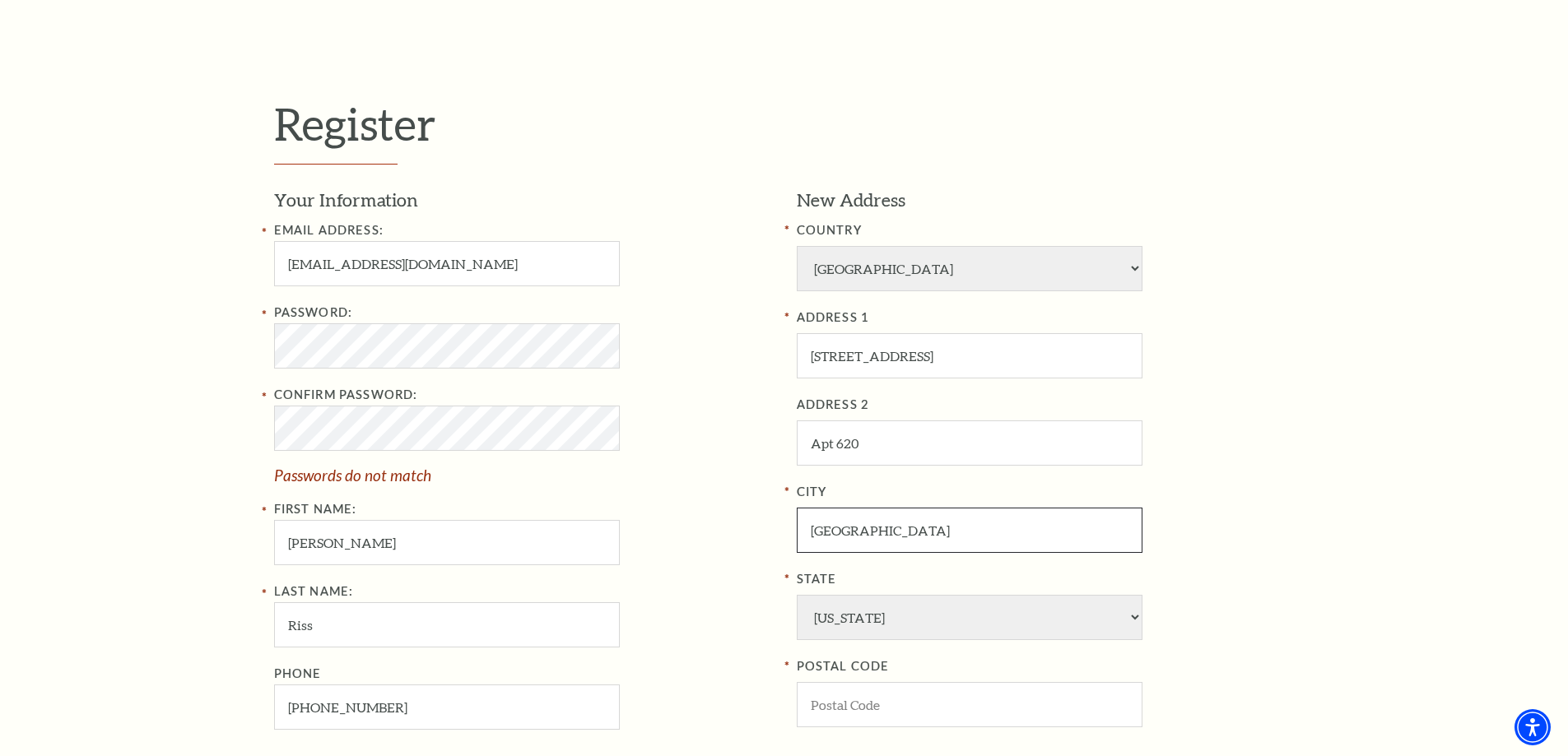
type input "[GEOGRAPHIC_DATA]"
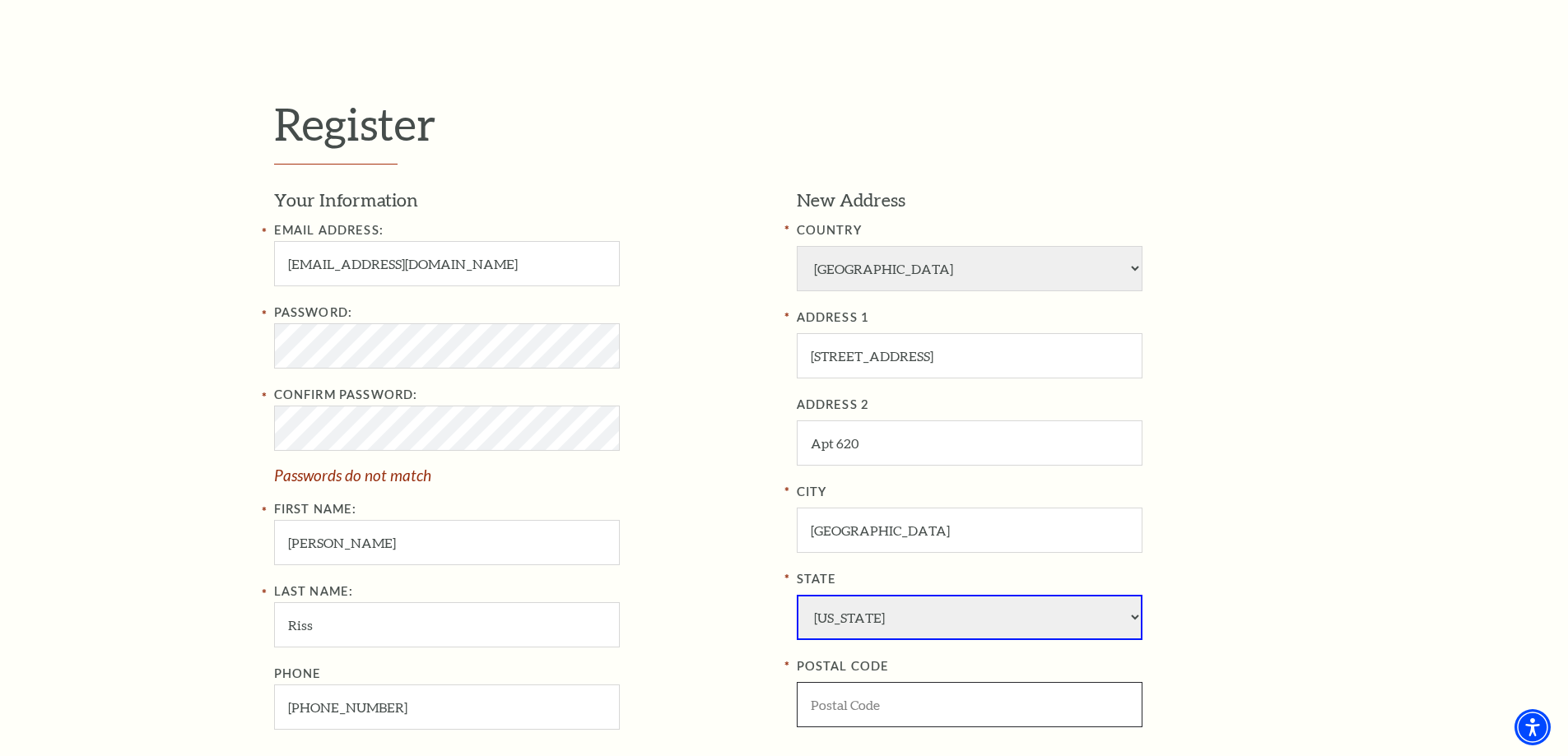
click at [856, 713] on input "POSTAL CODE" at bounding box center [969, 705] width 345 height 45
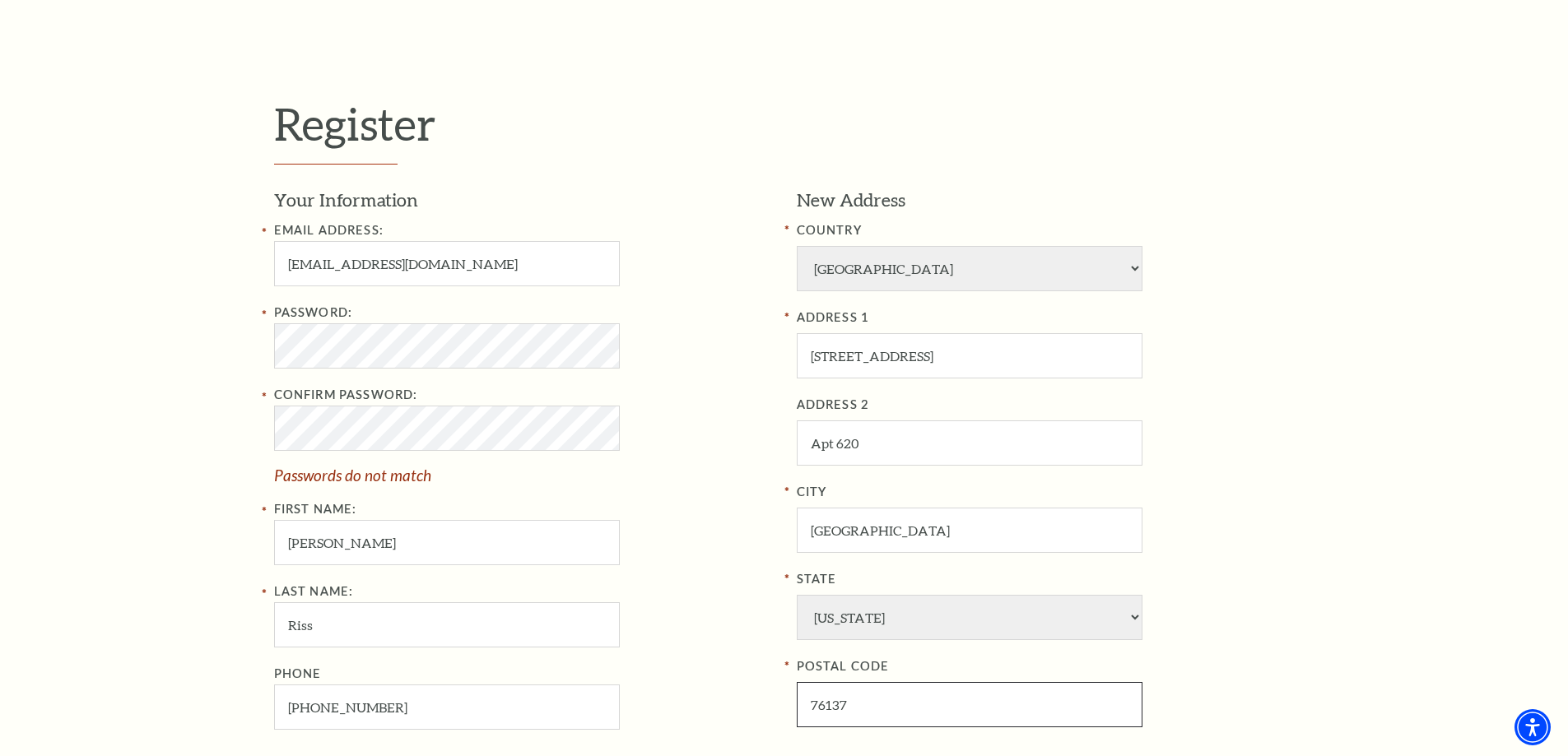
type input "76137"
click at [695, 571] on div "Email Address: rissjason@gmail.com Password: Confirm Password: Passwords do not…" at bounding box center [523, 475] width 498 height 509
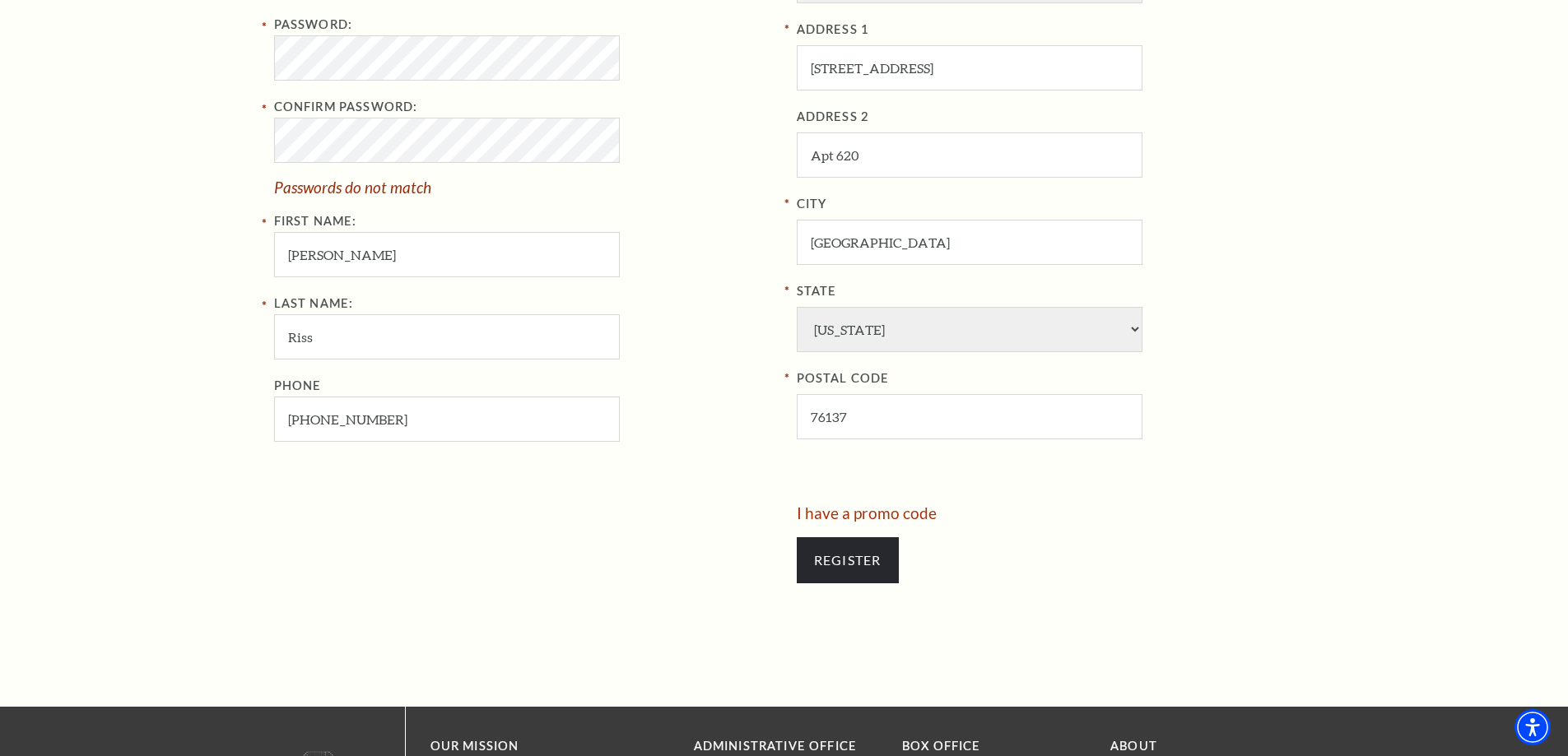
scroll to position [775, 0]
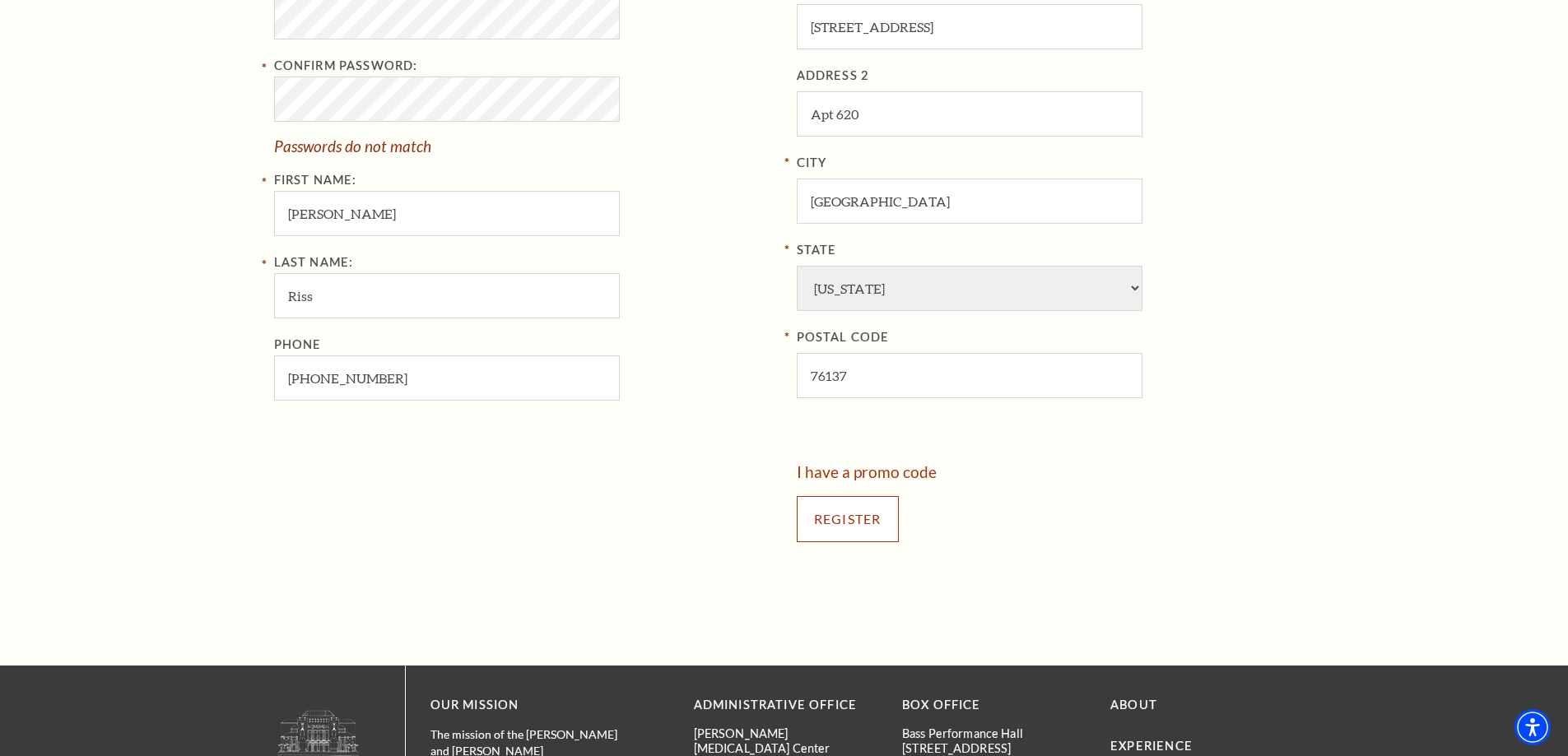
click at [839, 521] on input "Register" at bounding box center [848, 518] width 102 height 46
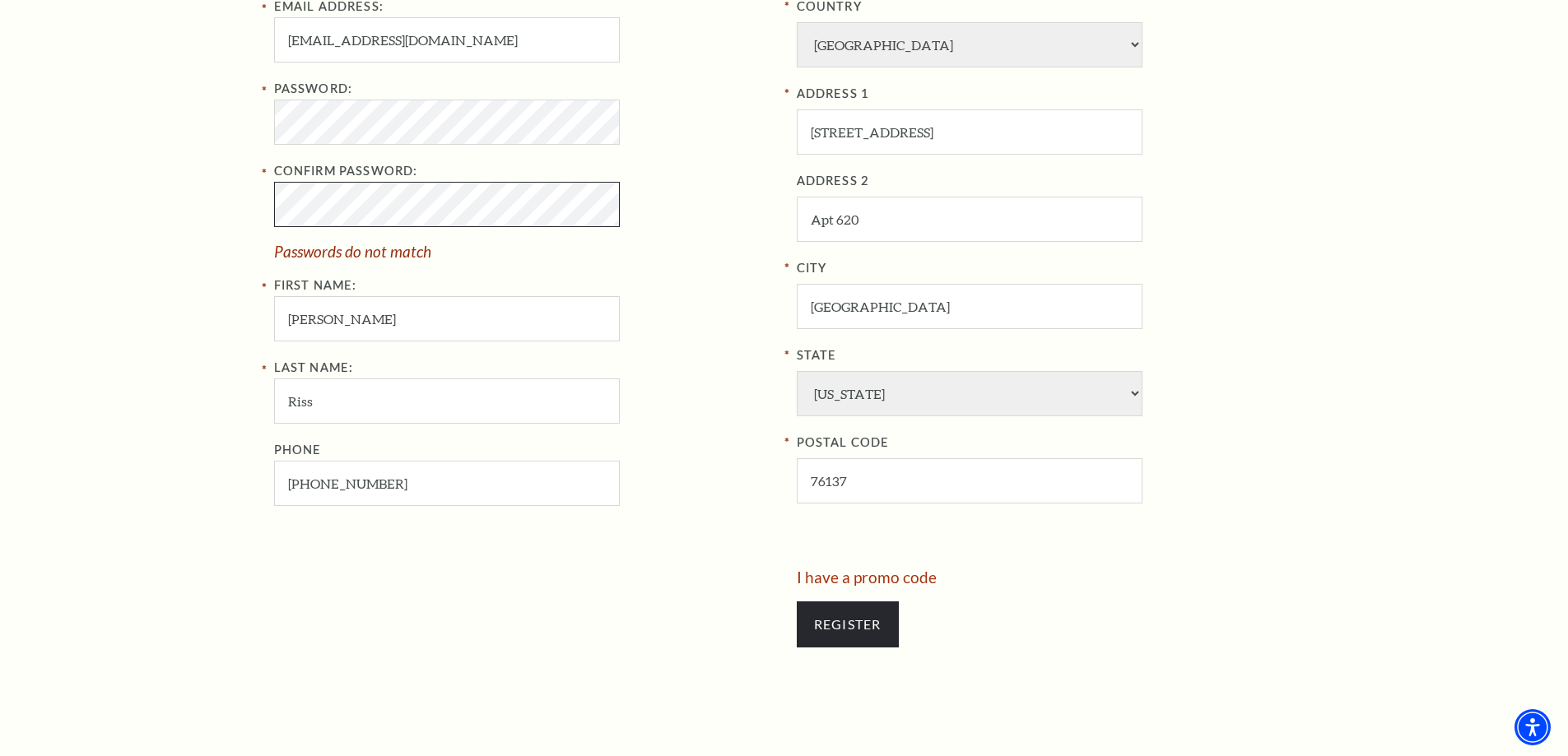
scroll to position [445, 0]
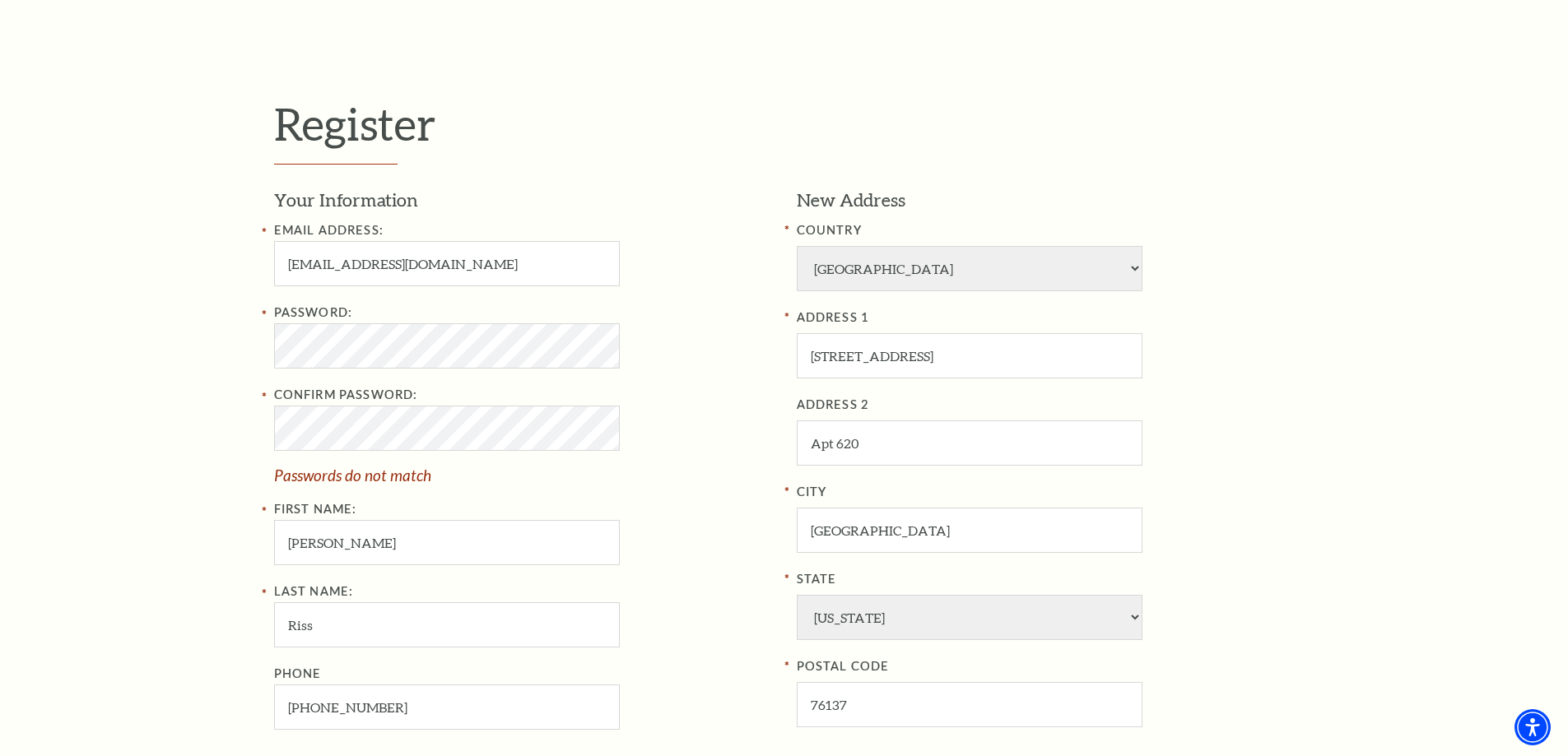
click at [636, 501] on div "Password: Confirm Password: Passwords do not match First Name: Jason" at bounding box center [523, 434] width 498 height 262
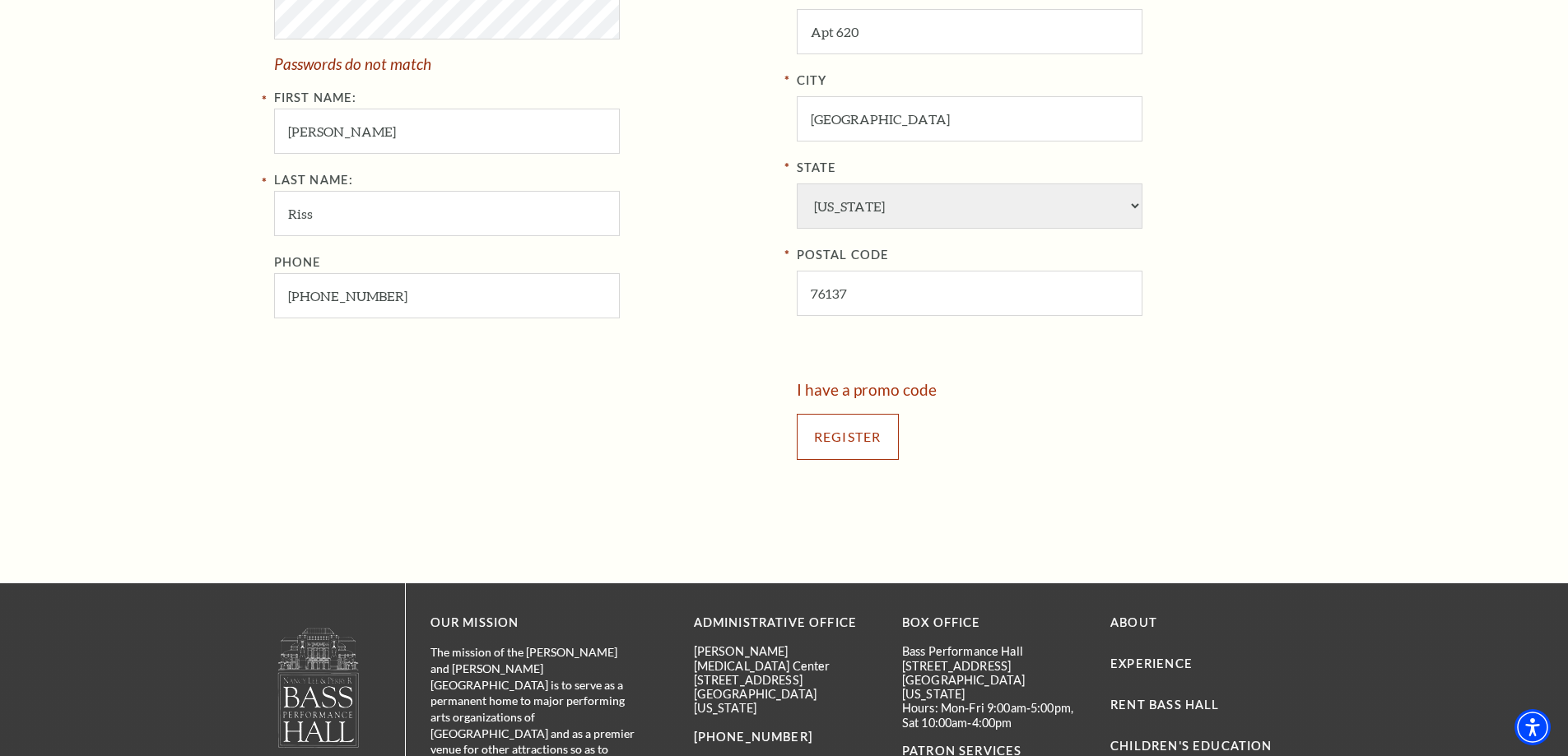
click at [851, 458] on input "Register" at bounding box center [848, 436] width 102 height 46
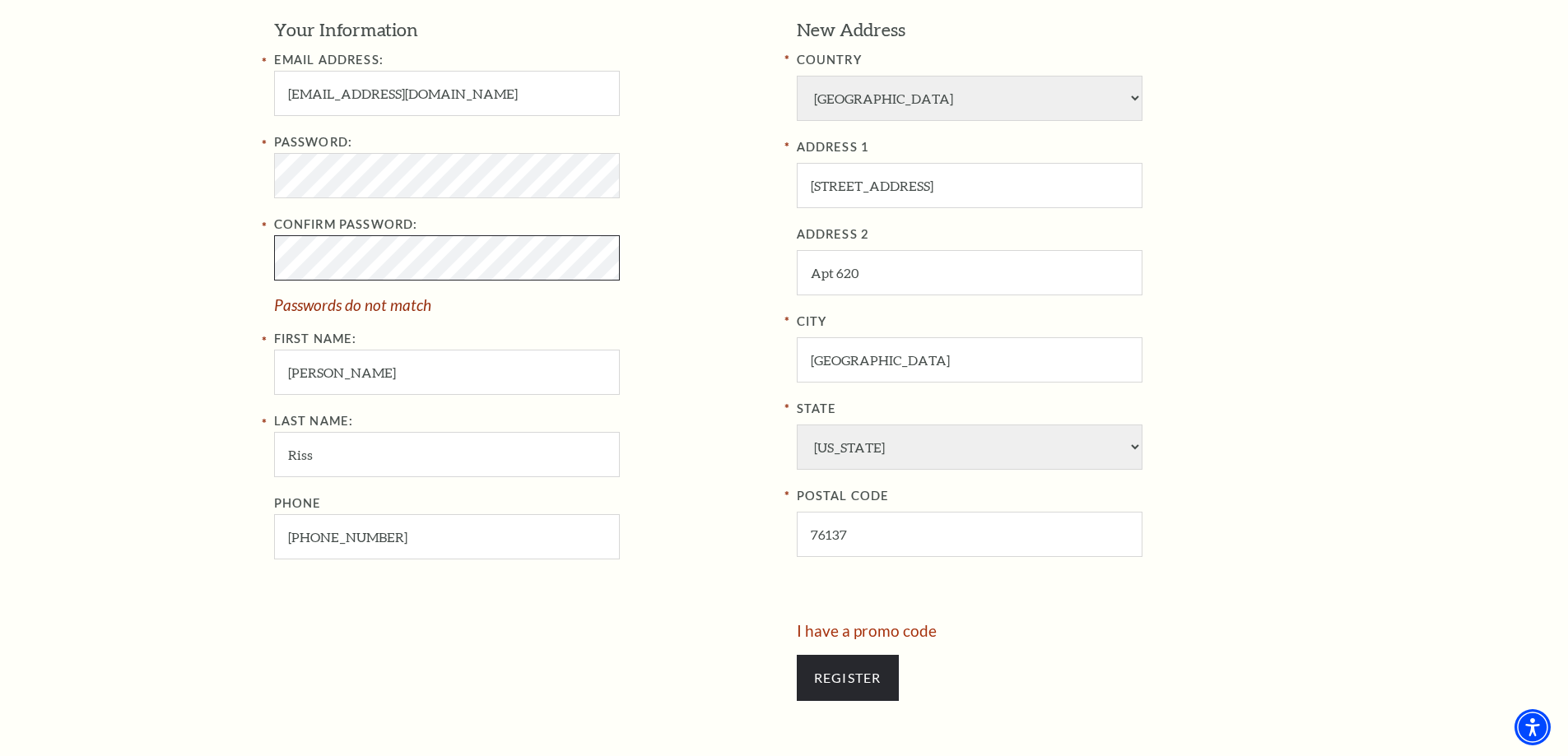
scroll to position [275, 0]
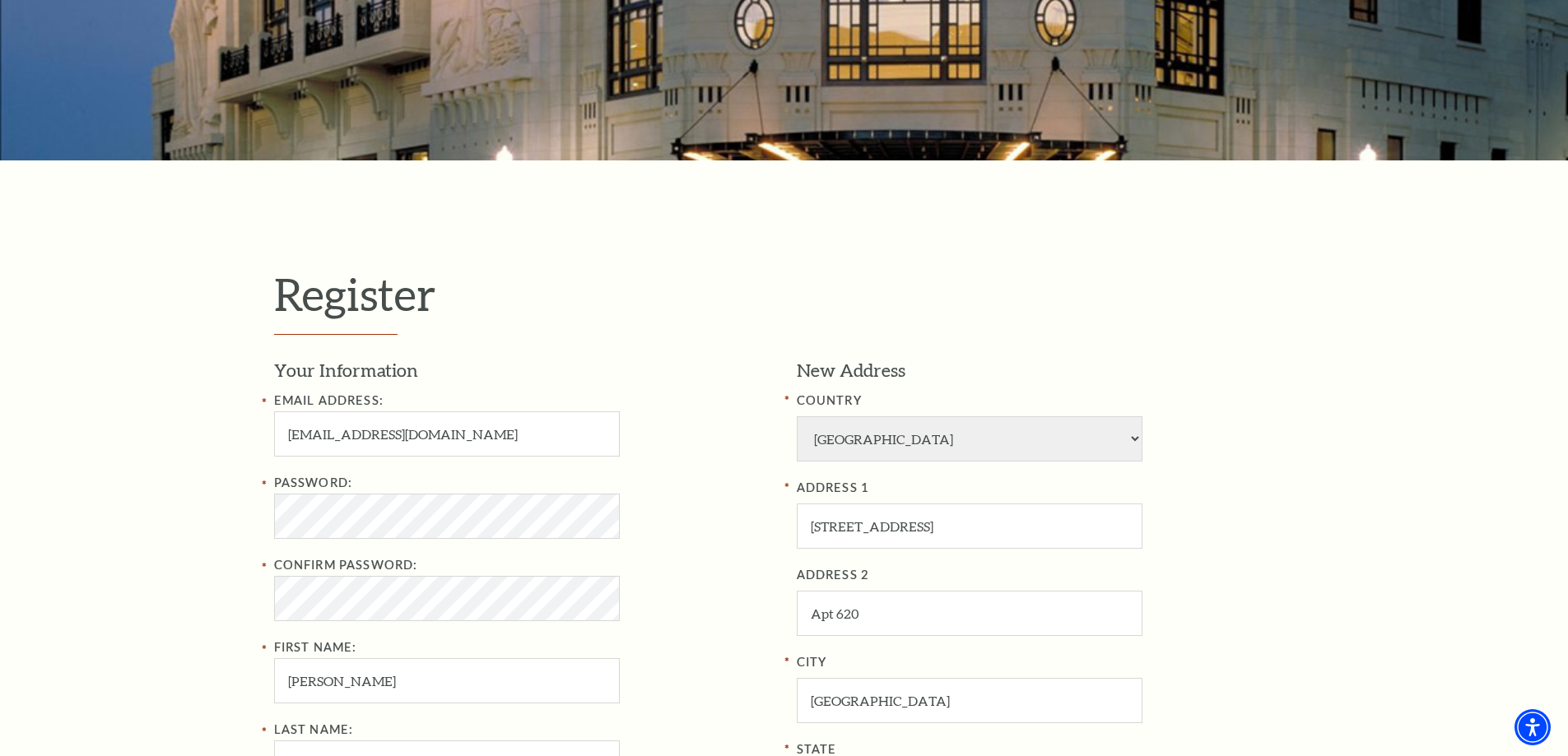
click at [705, 526] on div "Password:" at bounding box center [523, 505] width 498 height 66
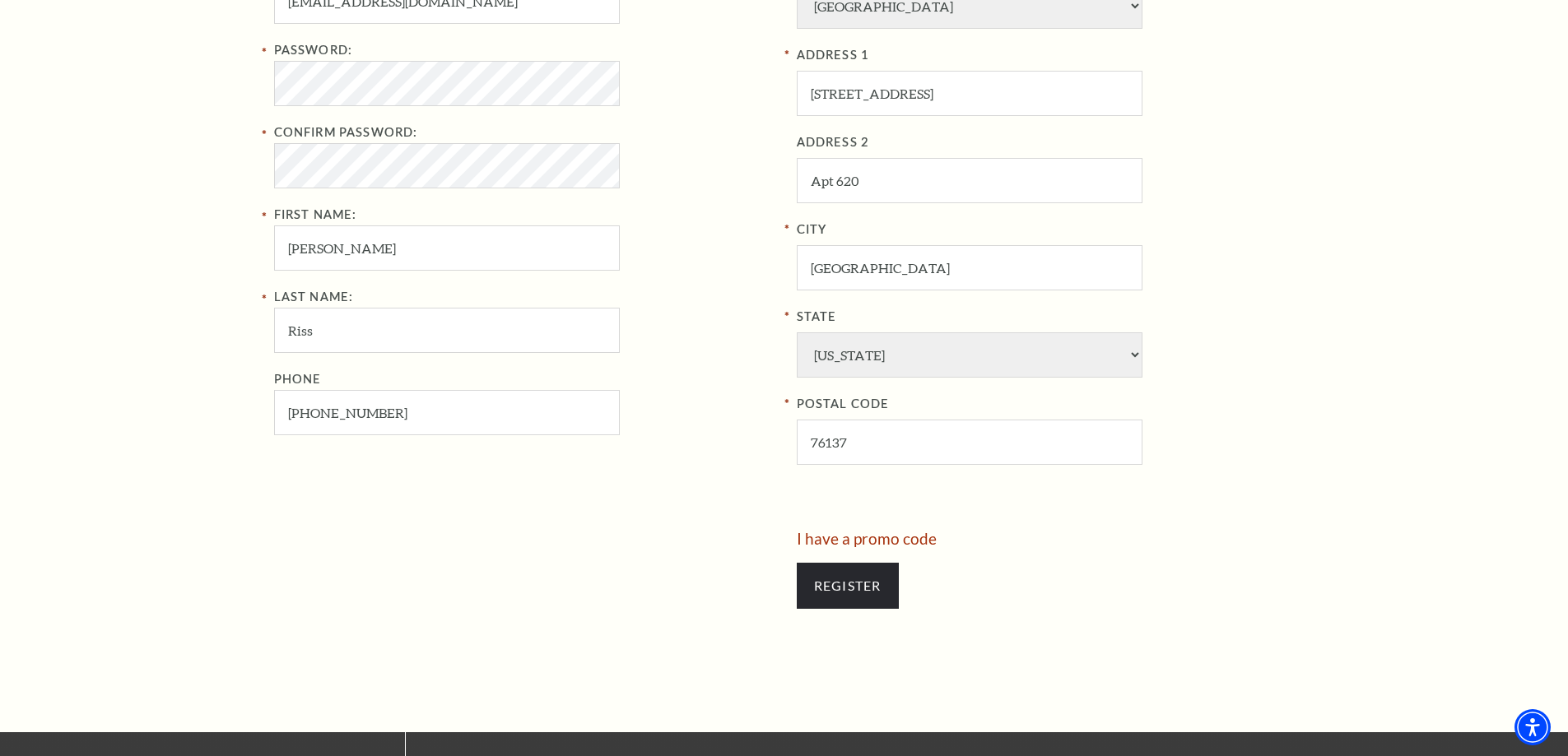
scroll to position [769, 0]
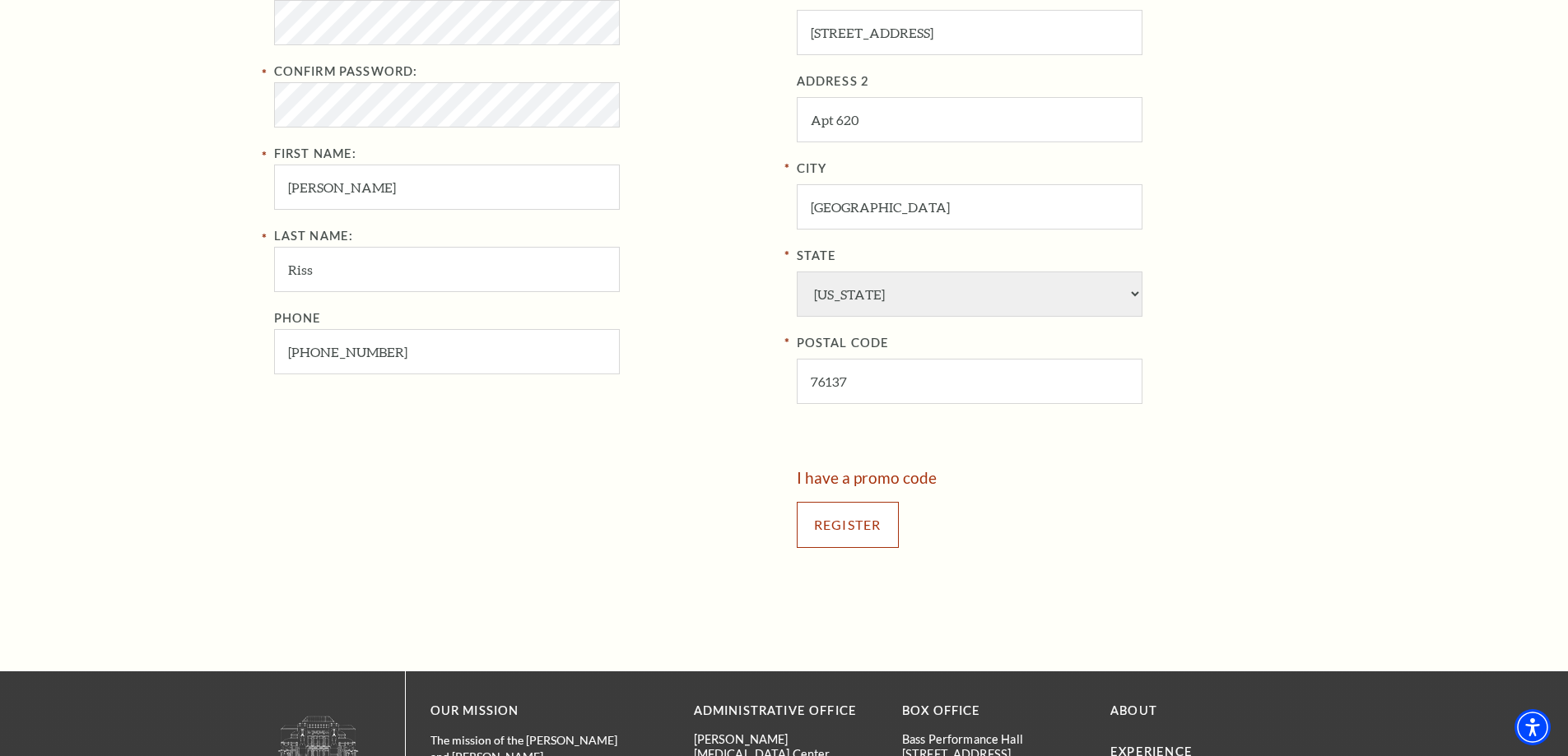
click at [857, 535] on input "Register" at bounding box center [848, 524] width 102 height 46
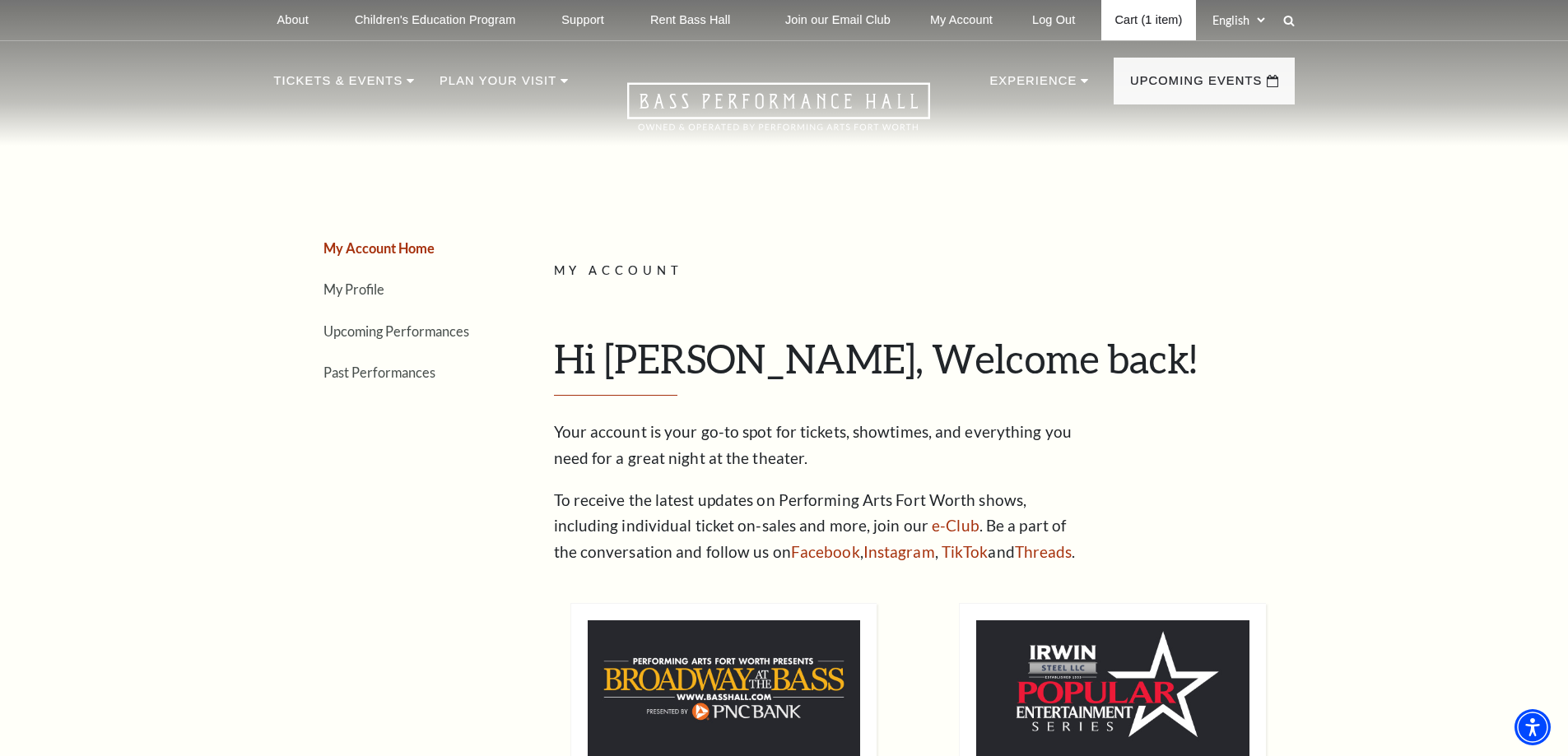
click at [1133, 23] on link "Cart (1 item)" at bounding box center [1147, 20] width 93 height 40
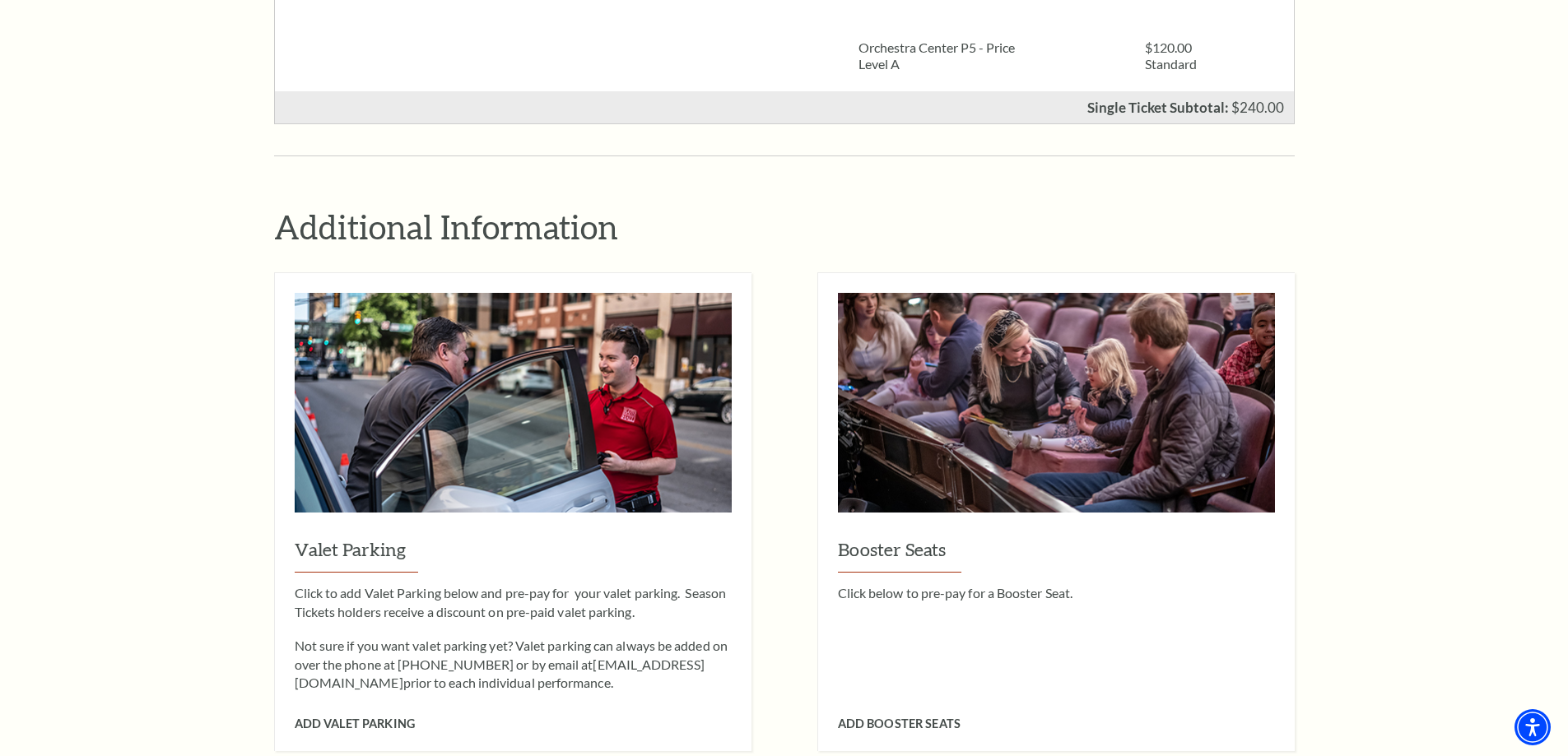
scroll to position [1234, 0]
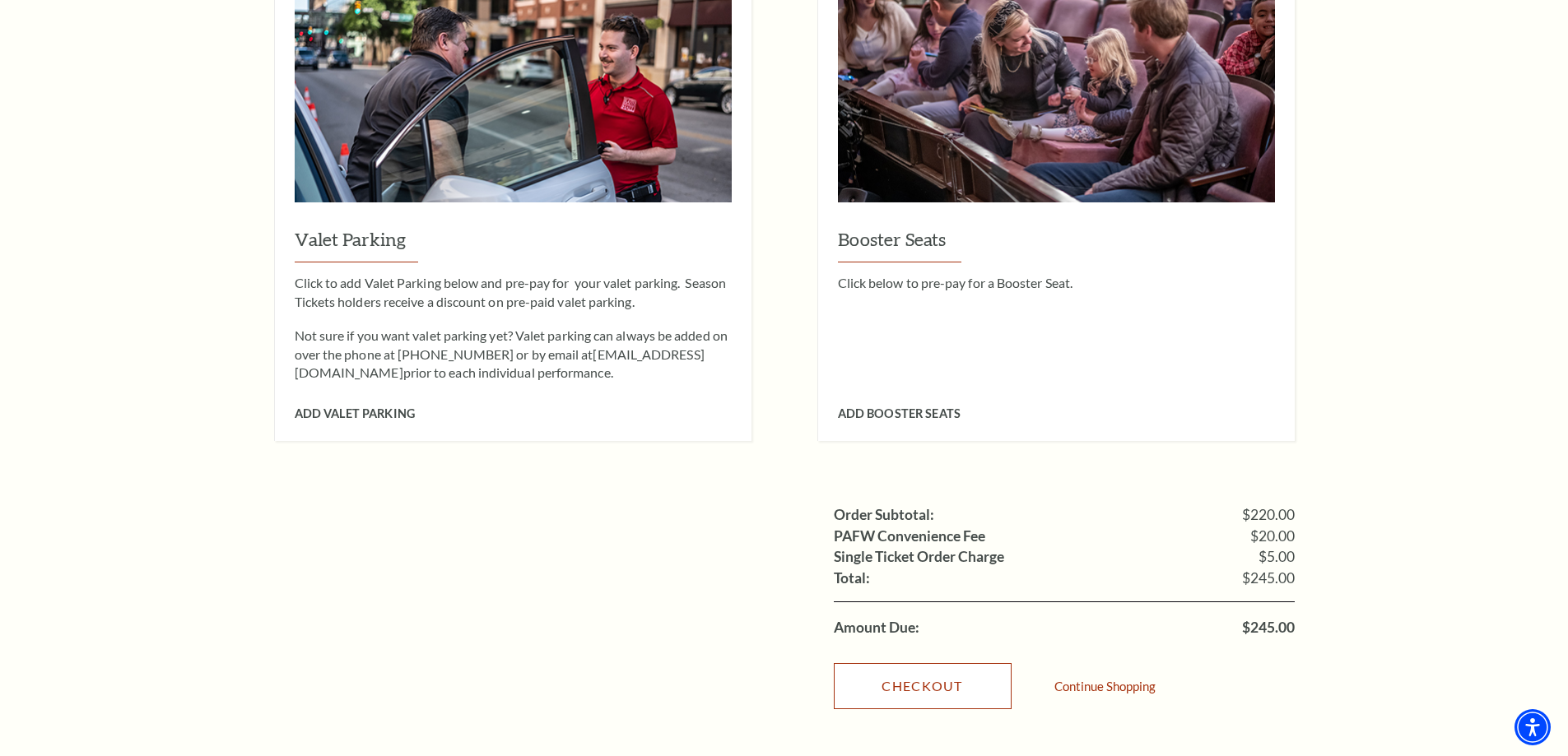
click at [933, 663] on link "Checkout" at bounding box center [923, 685] width 178 height 46
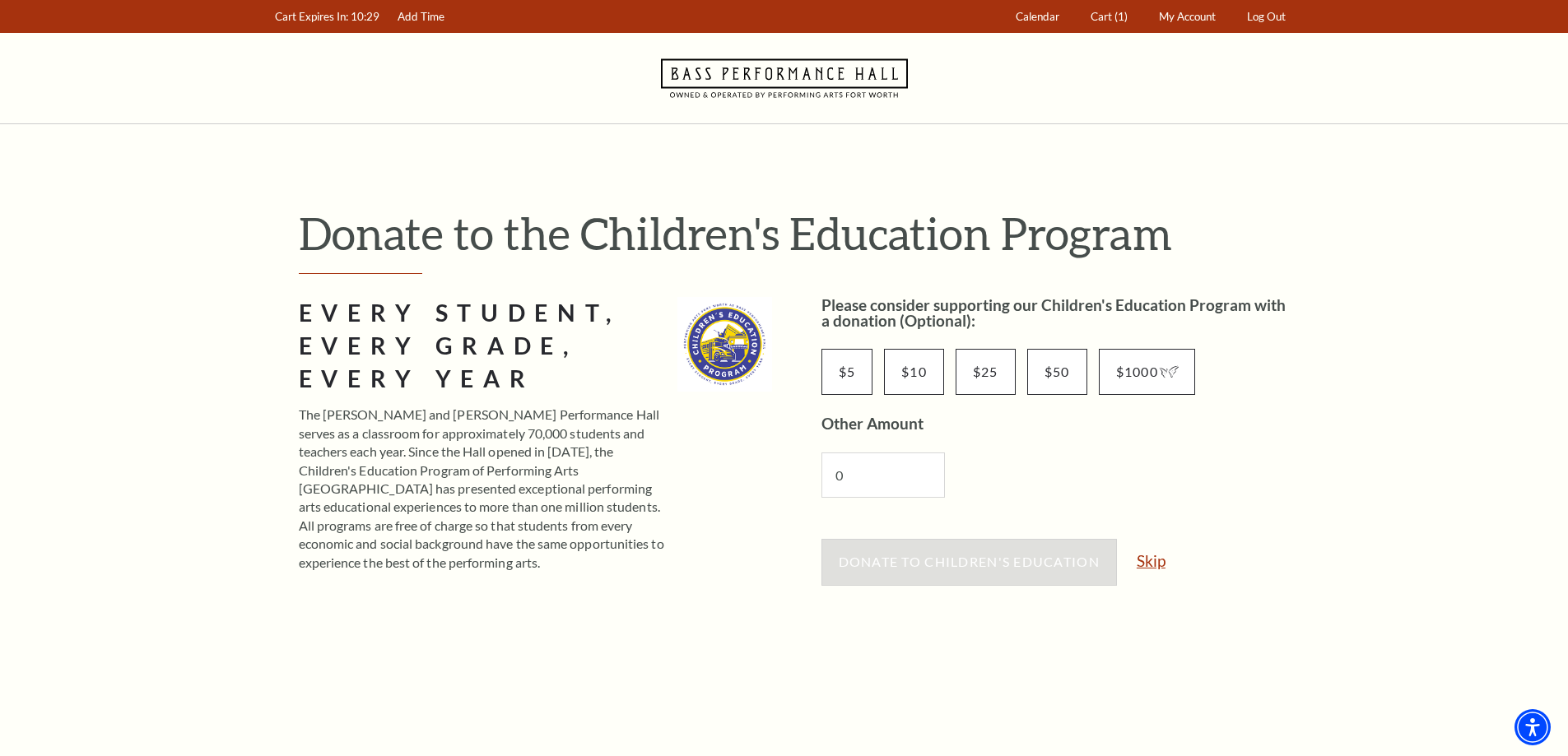
click at [1151, 566] on link "Skip" at bounding box center [1150, 560] width 29 height 16
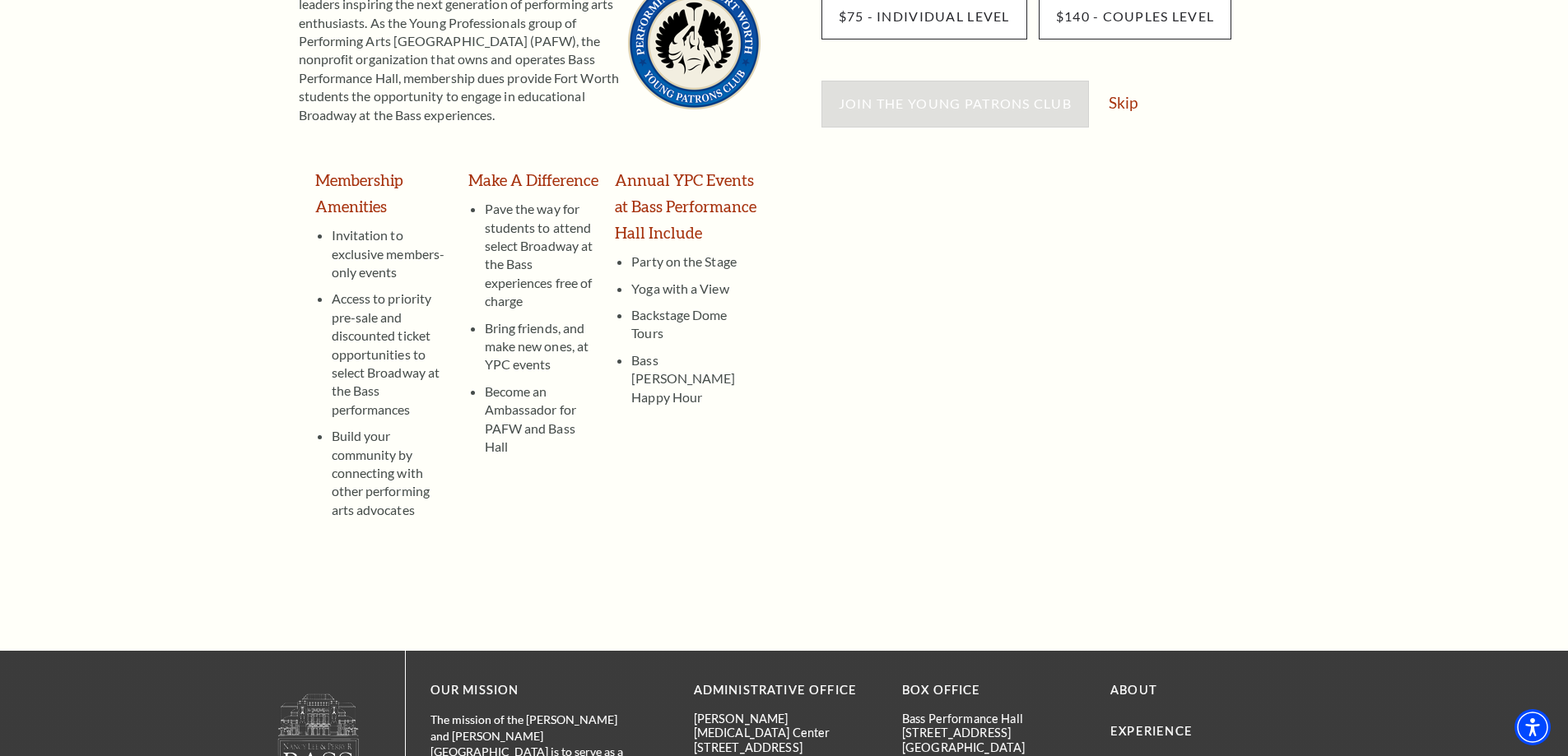
scroll to position [164, 0]
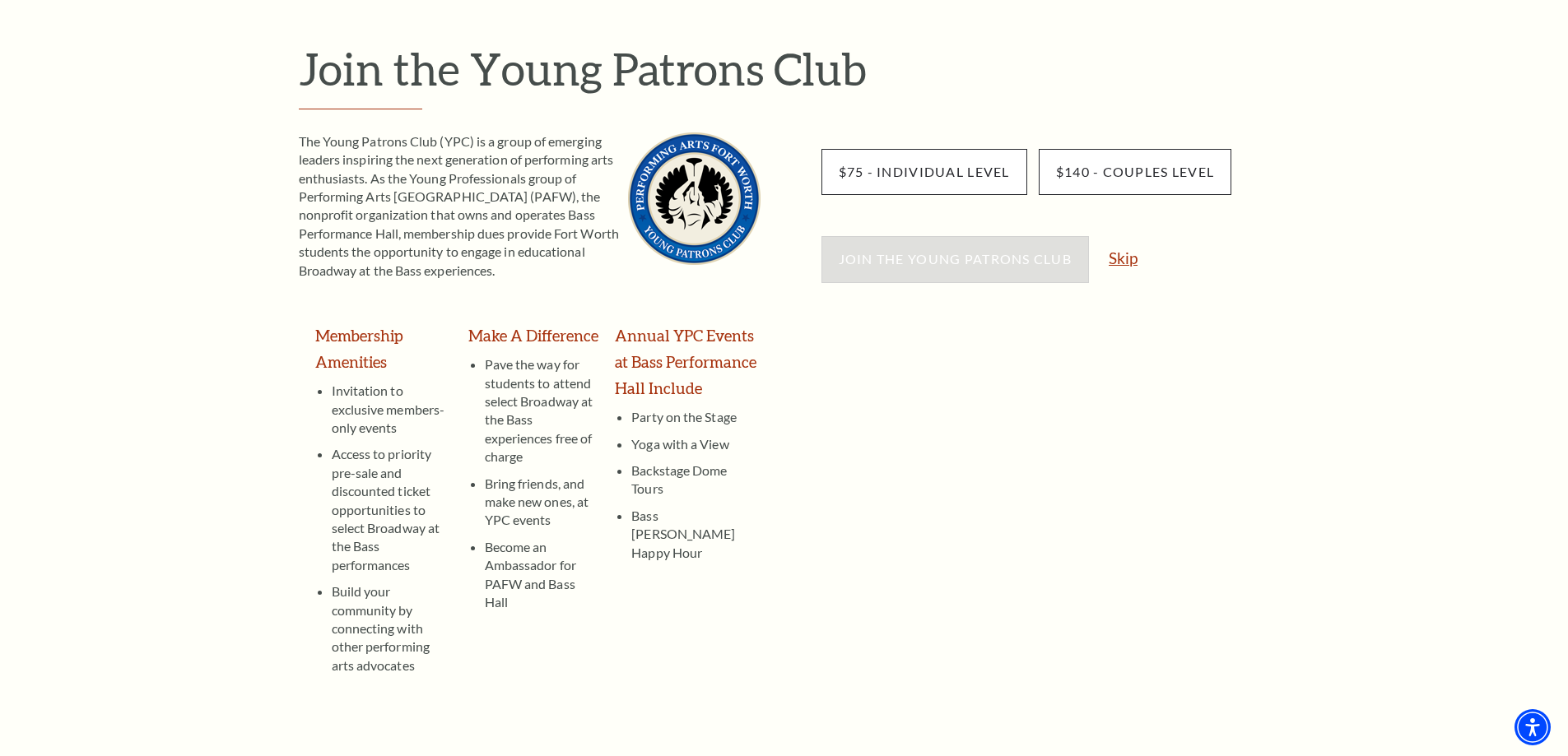
click at [1118, 255] on link "Skip" at bounding box center [1122, 258] width 29 height 16
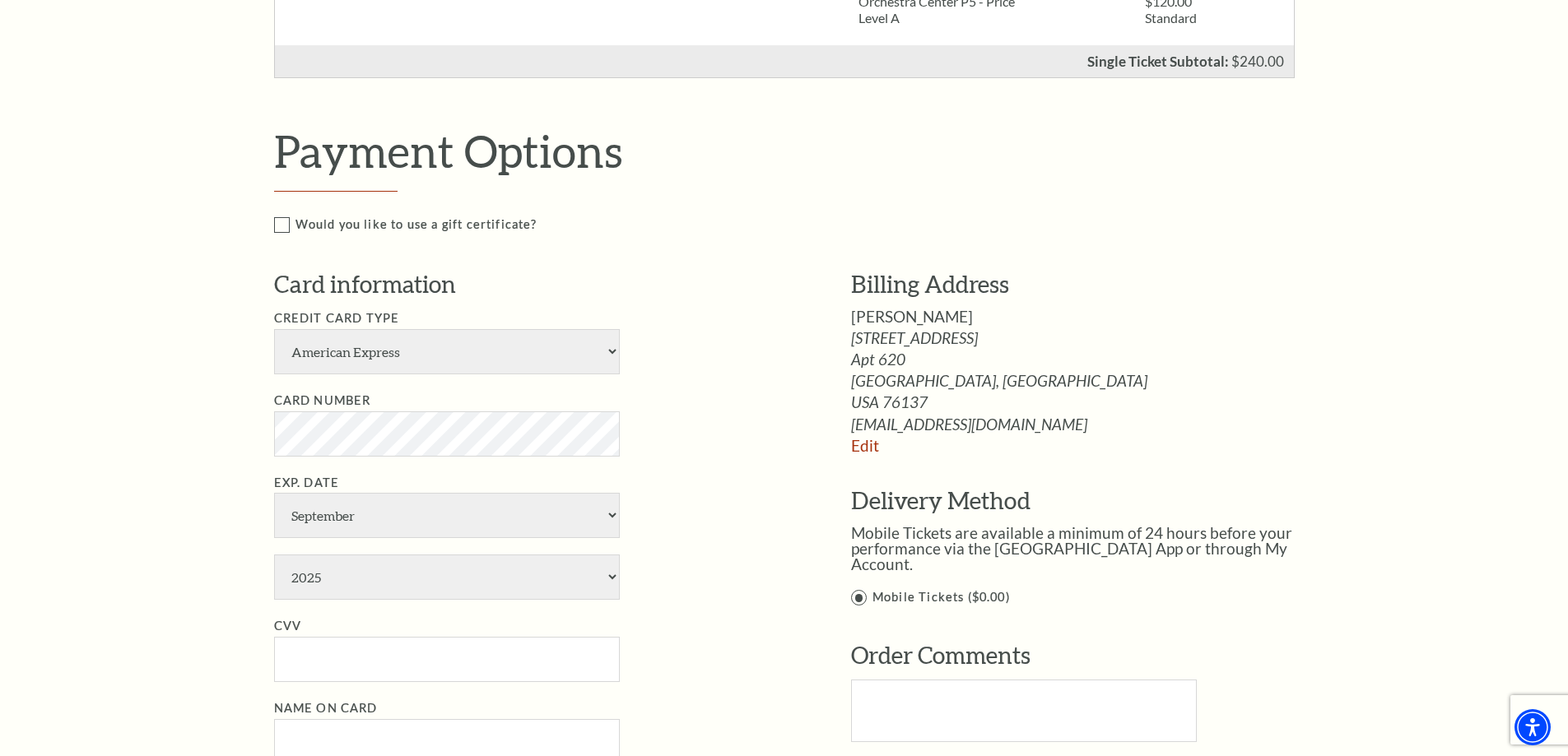
scroll to position [658, 0]
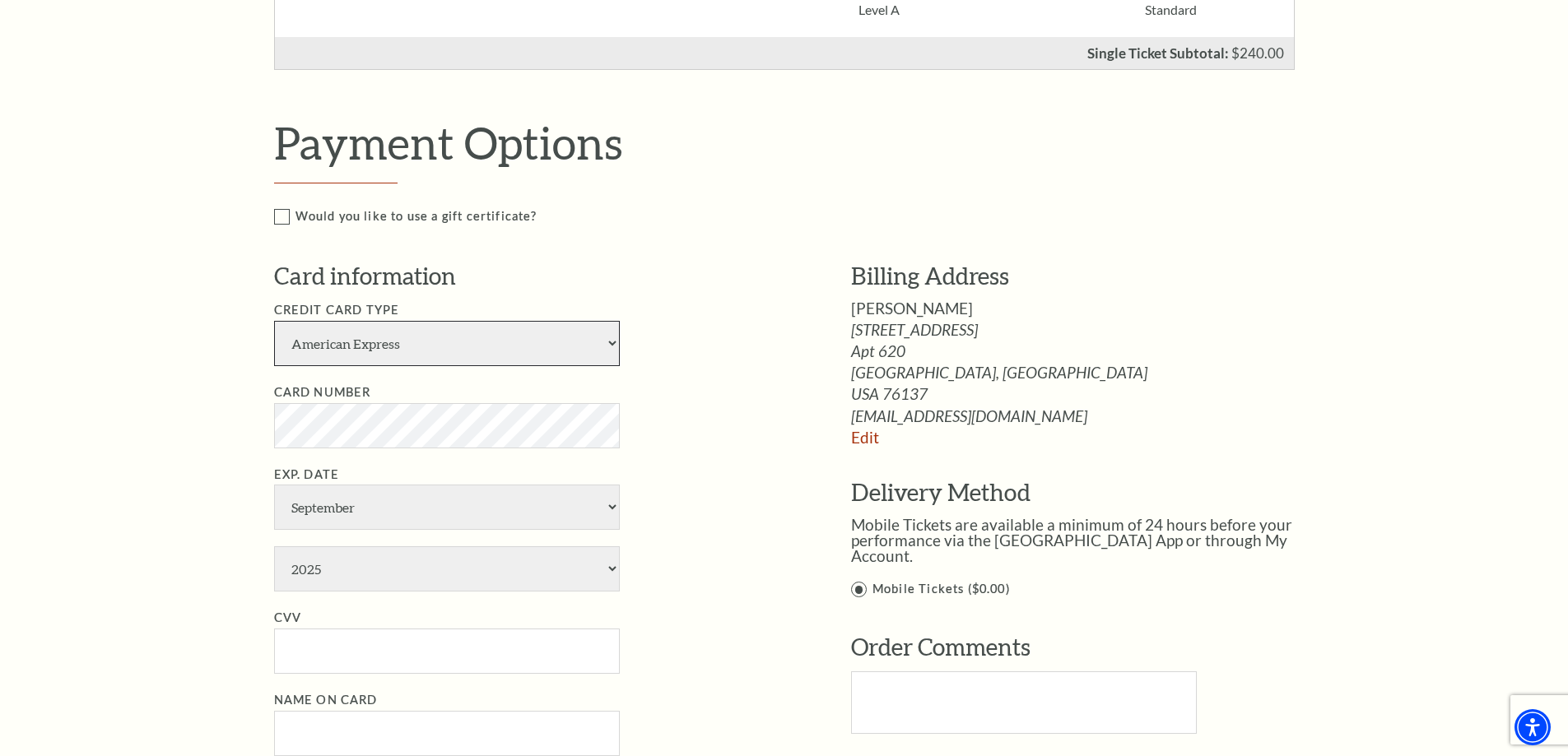
click at [456, 350] on select "American Express Visa Master Card Discover" at bounding box center [447, 343] width 345 height 45
select select "24"
click at [274, 320] on select "American Express Visa Master Card Discover" at bounding box center [447, 343] width 345 height 45
select select "12"
select select "2026"
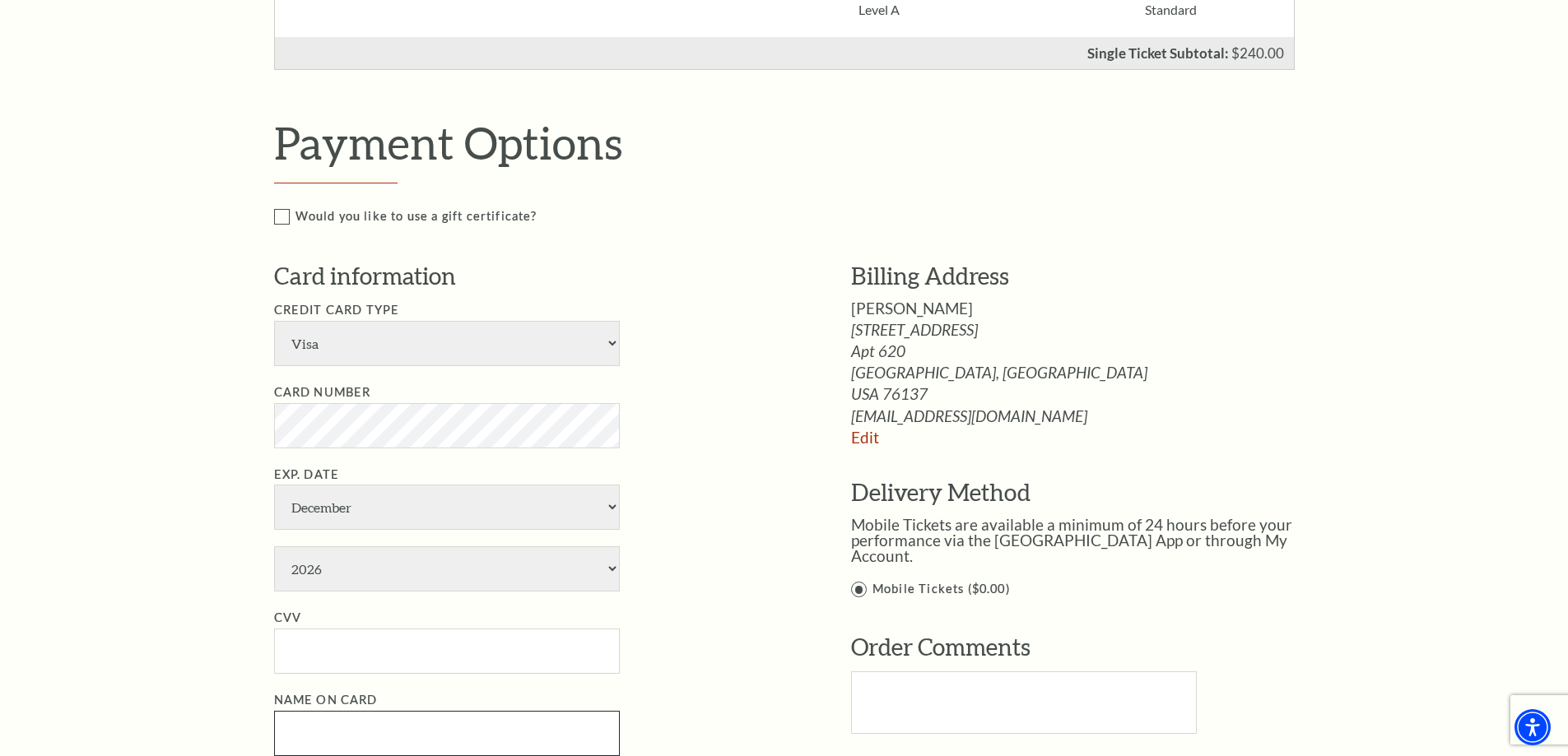
type input "Jason L Riss"
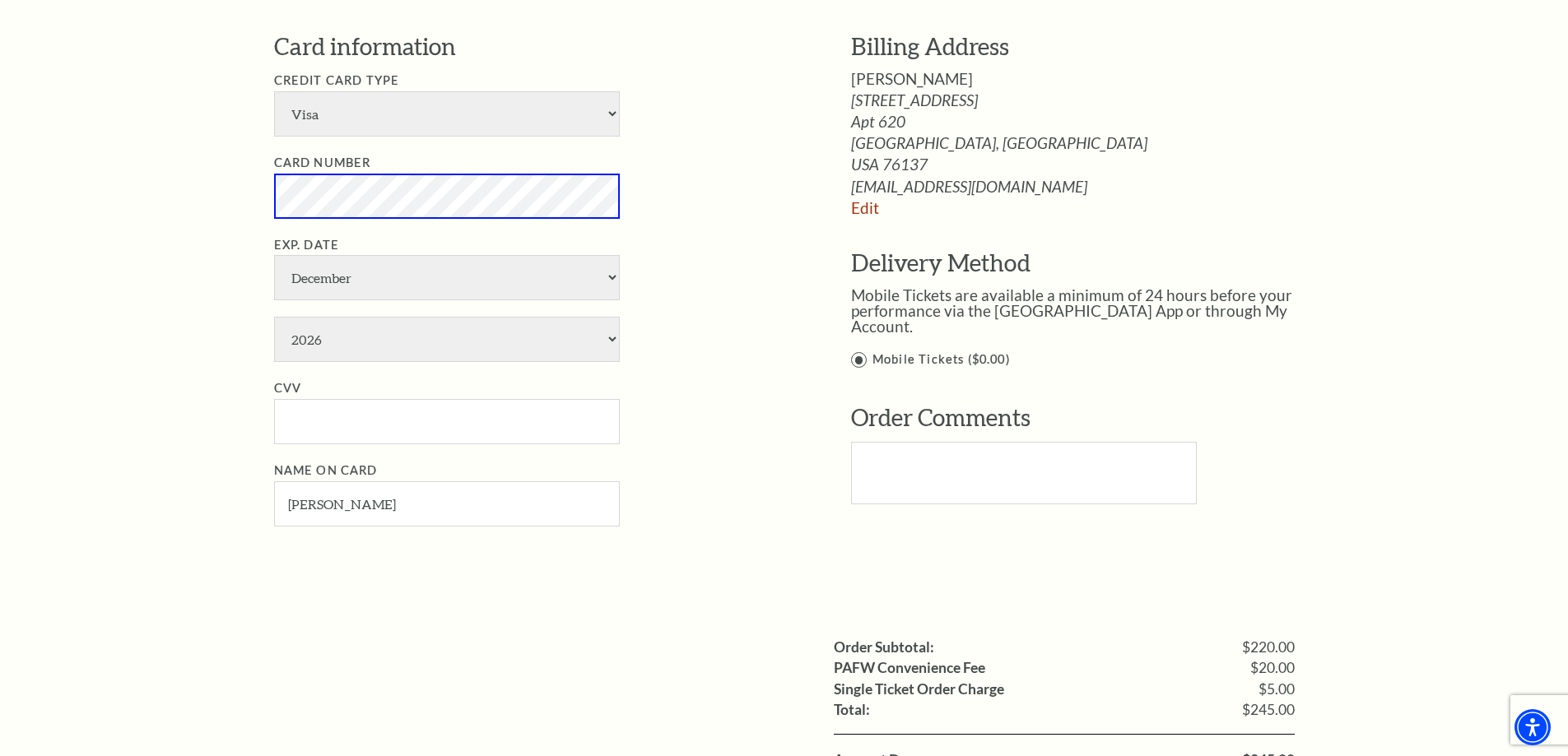
scroll to position [904, 0]
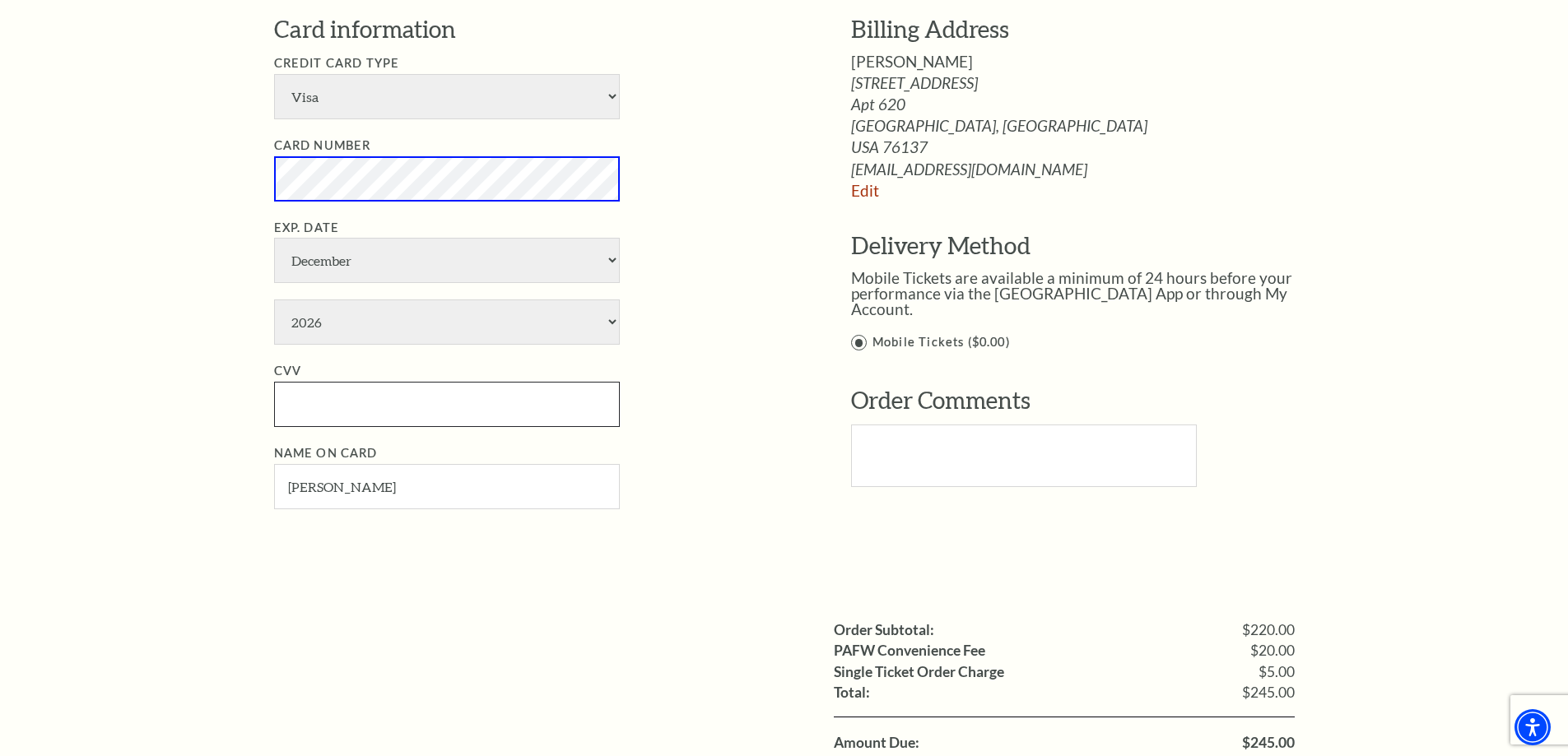
click at [454, 393] on input "CVV" at bounding box center [447, 404] width 345 height 45
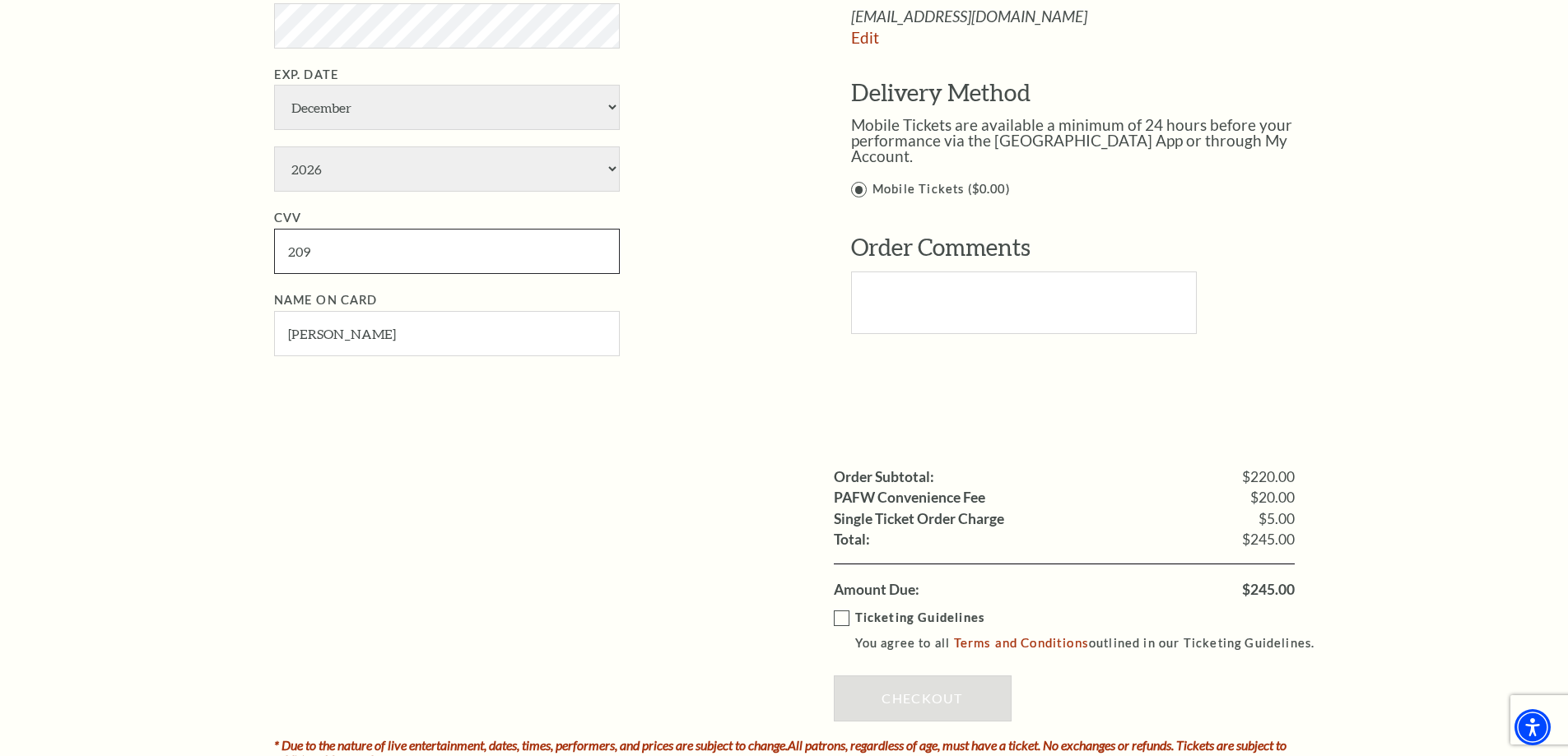
scroll to position [1234, 0]
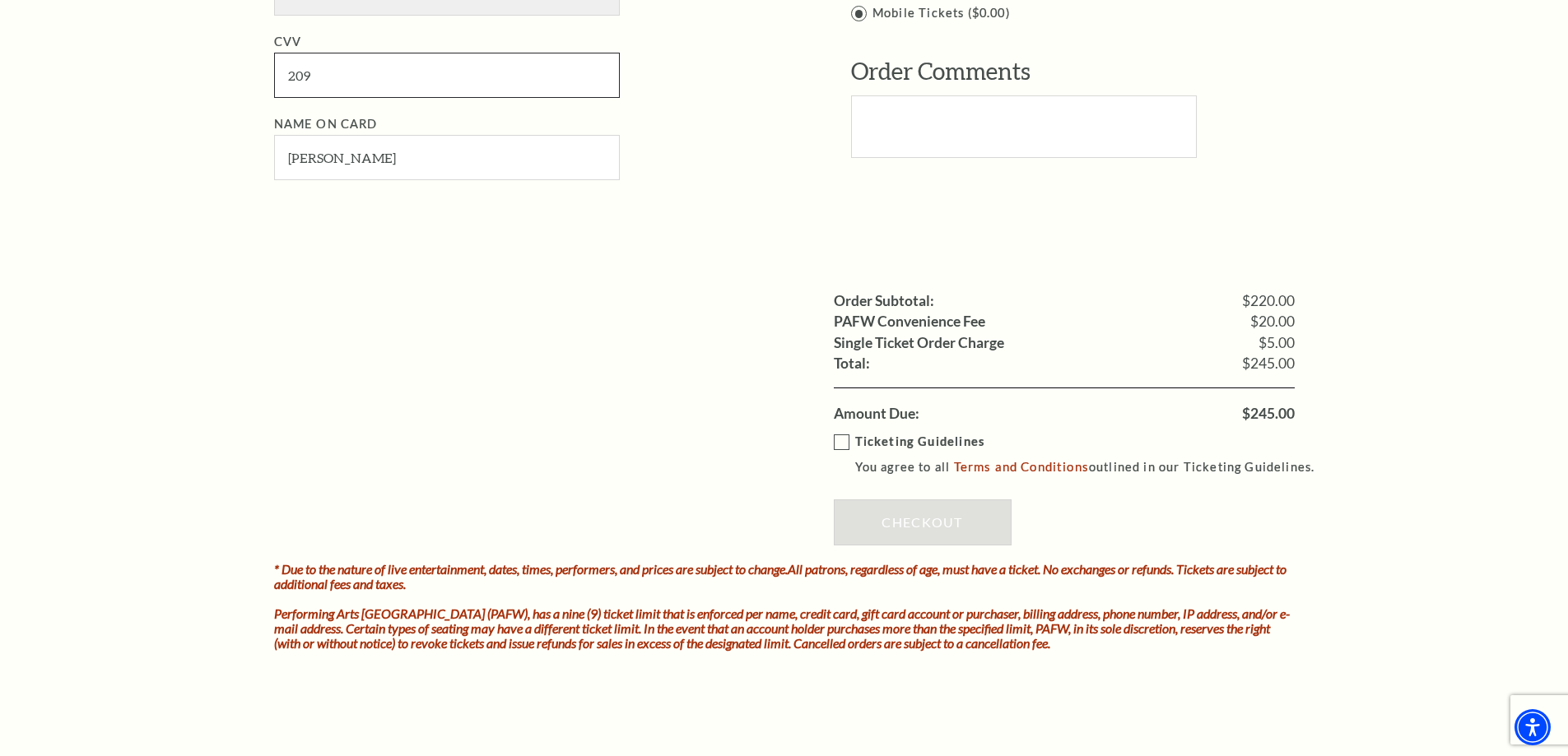
type input "209"
click at [839, 445] on label "Ticketing Guidelines You agree to all Terms and Conditions outlined in our Tick…" at bounding box center [1082, 454] width 496 height 45
click at [0, 0] on input "Ticketing Guidelines You agree to all Terms and Conditions outlined in our Tick…" at bounding box center [0, 0] width 0 height 0
click at [905, 522] on link "Checkout" at bounding box center [923, 522] width 178 height 46
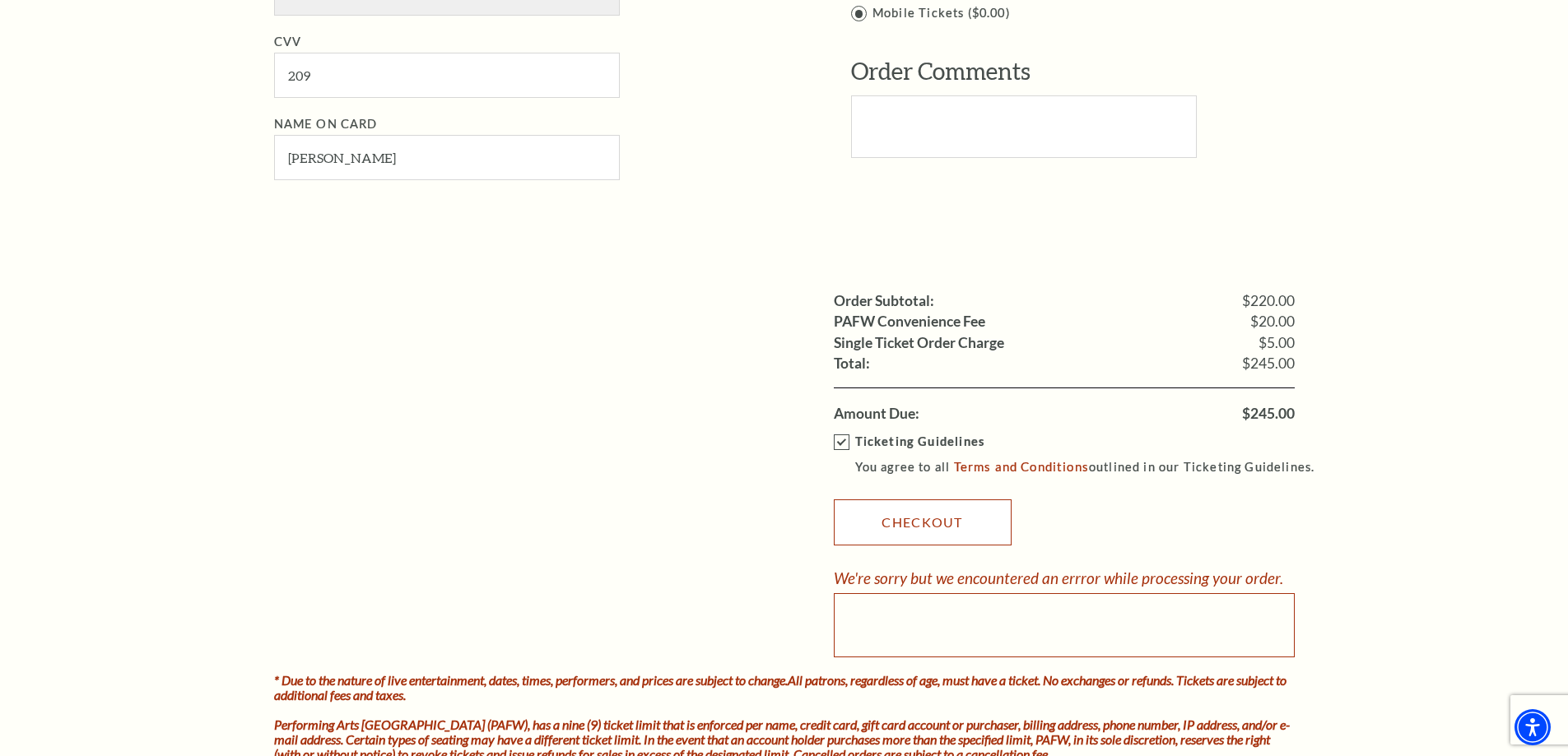
click at [909, 523] on link "Checkout" at bounding box center [923, 522] width 178 height 46
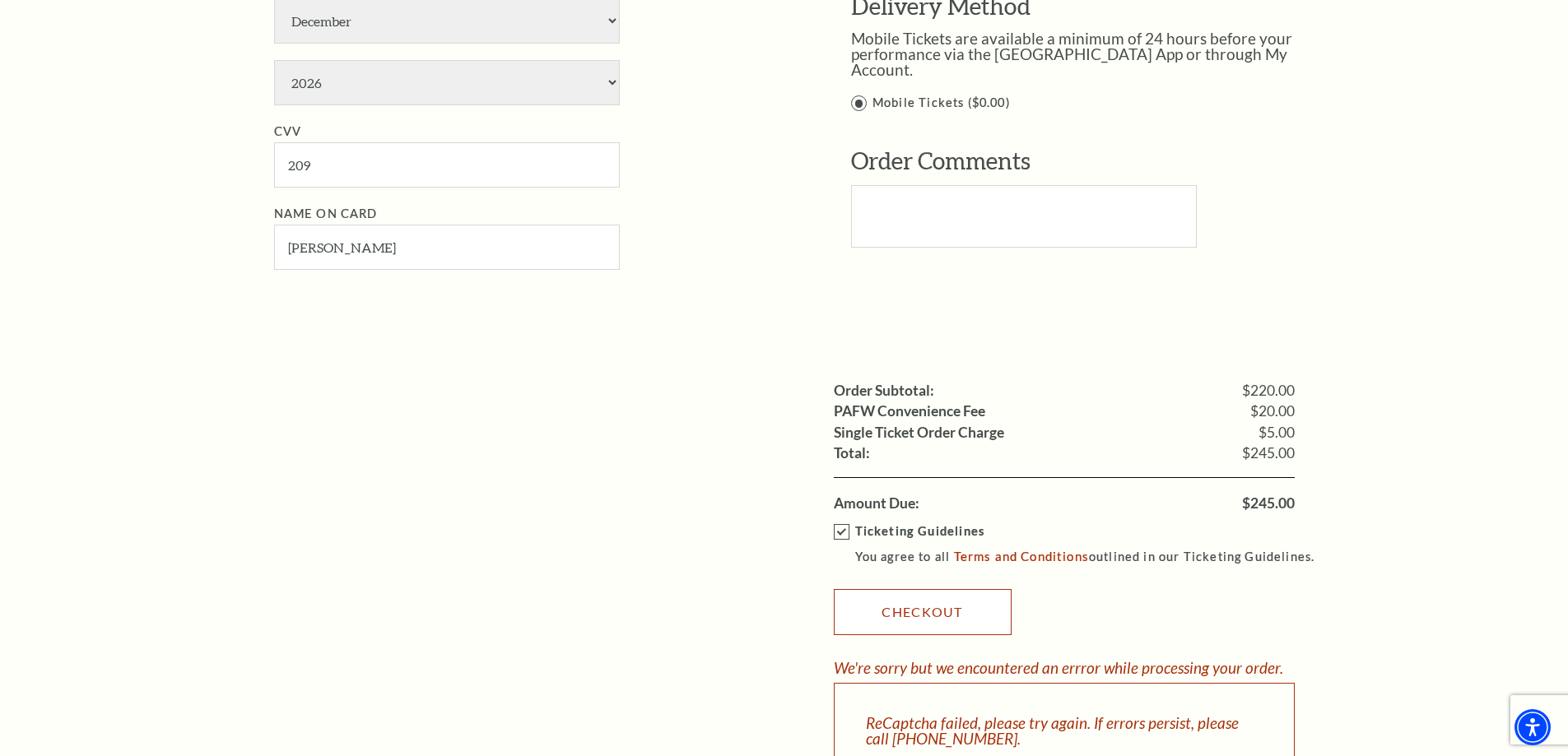
scroll to position [1151, 0]
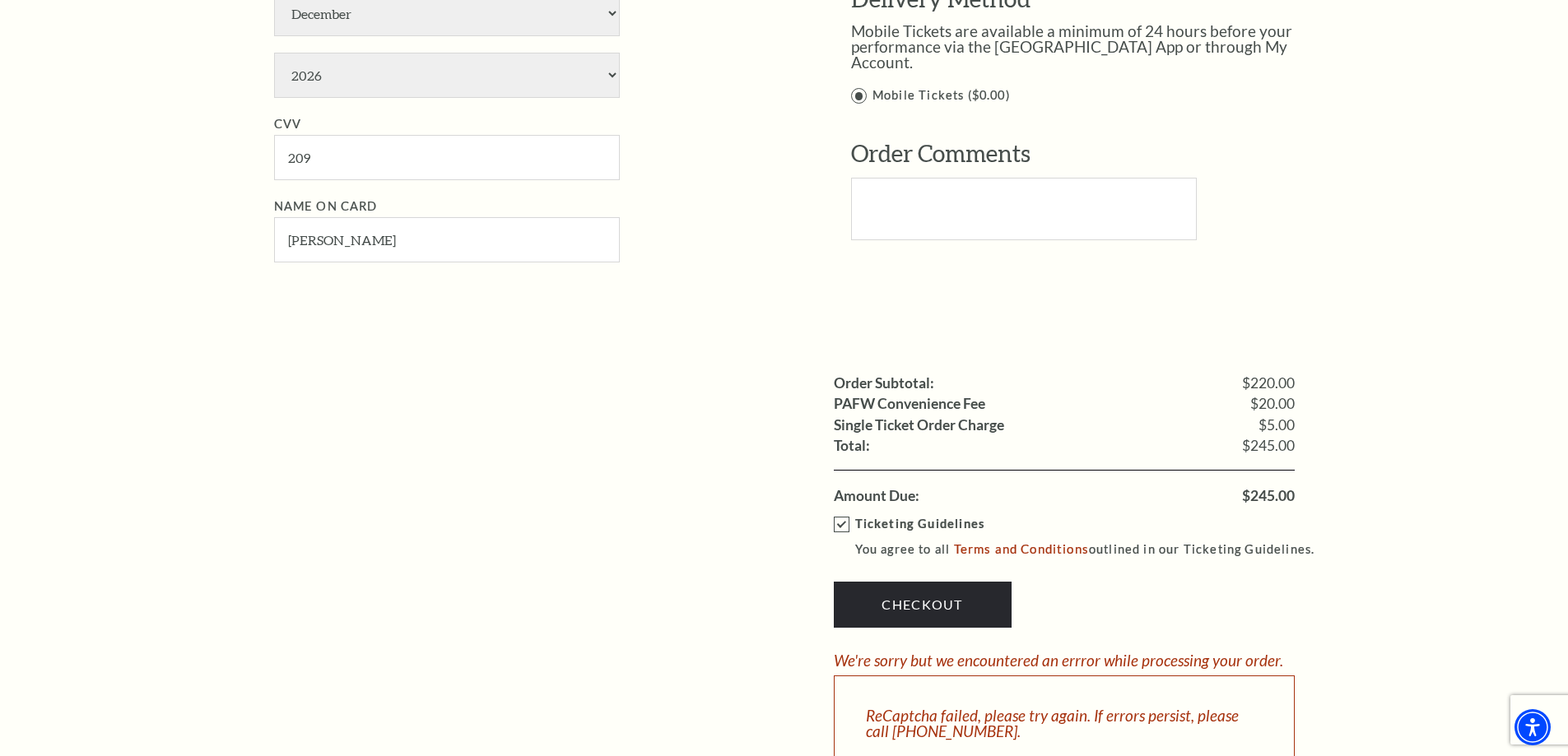
click at [844, 521] on label "Ticketing Guidelines You agree to all Terms and Conditions outlined in our Tick…" at bounding box center [1082, 537] width 496 height 45
click at [0, 0] on input "Ticketing Guidelines You agree to all Terms and Conditions outlined in our Tick…" at bounding box center [0, 0] width 0 height 0
click at [844, 524] on label "Ticketing Guidelines You agree to all Terms and Conditions outlined in our Tick…" at bounding box center [1082, 537] width 496 height 45
click at [0, 0] on input "Ticketing Guidelines You agree to all Terms and Conditions outlined in our Tick…" at bounding box center [0, 0] width 0 height 0
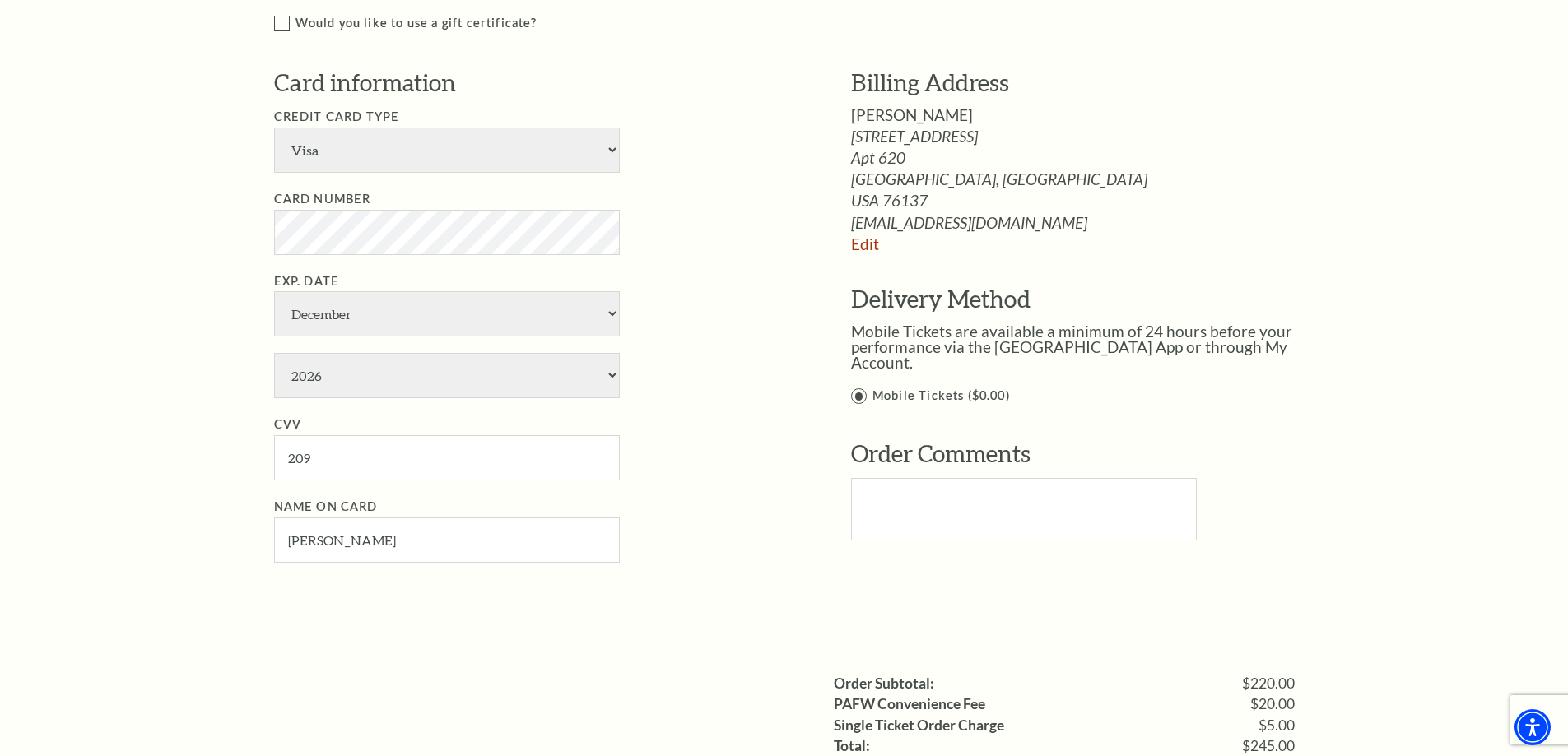
scroll to position [823, 0]
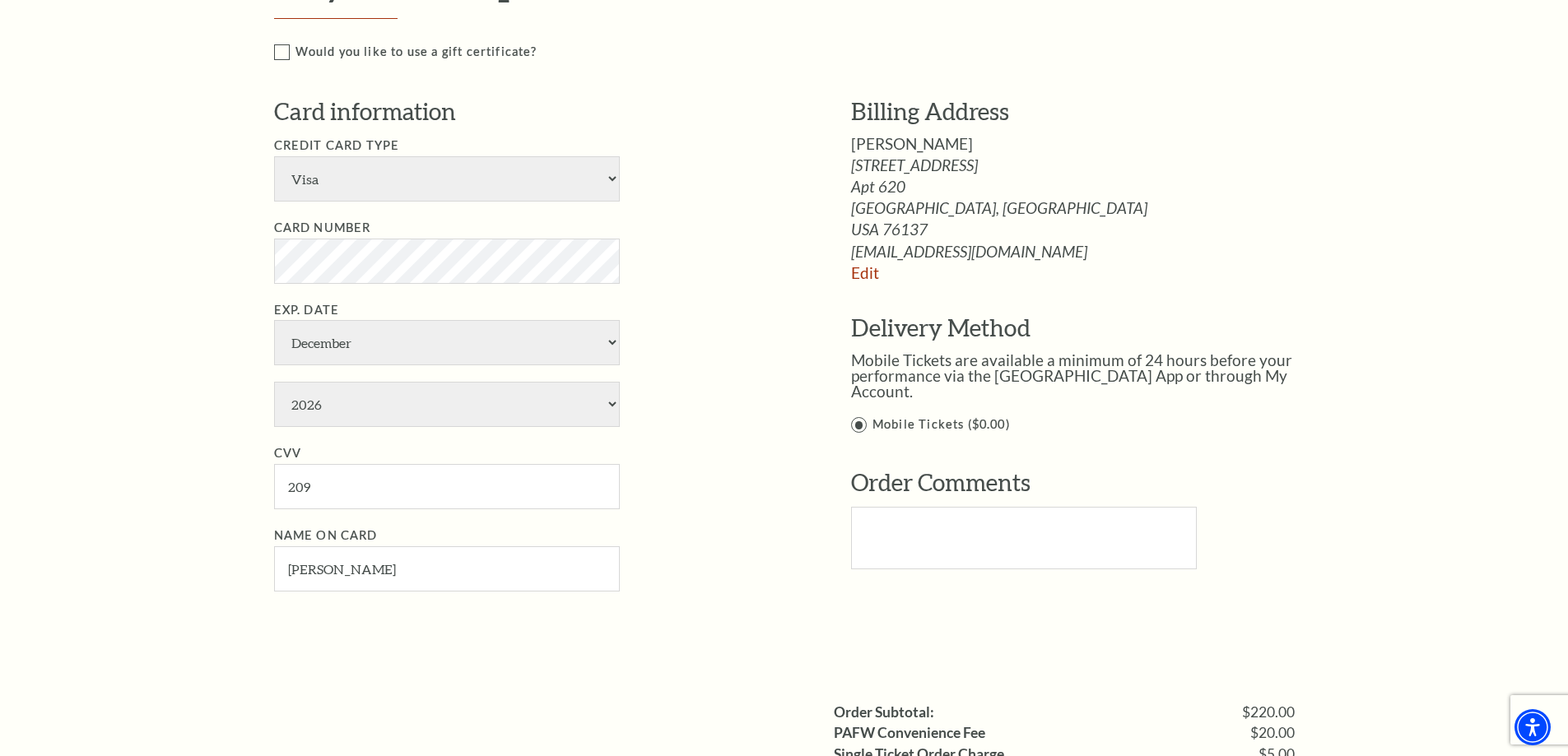
click at [159, 278] on div "Notice × Tickets cannot be removed during a Ticket Exchange. Choose Start Over …" at bounding box center [784, 307] width 1568 height 2009
click at [159, 277] on div "Notice × Tickets cannot be removed during a Ticket Exchange. Choose Start Over …" at bounding box center [784, 307] width 1568 height 2009
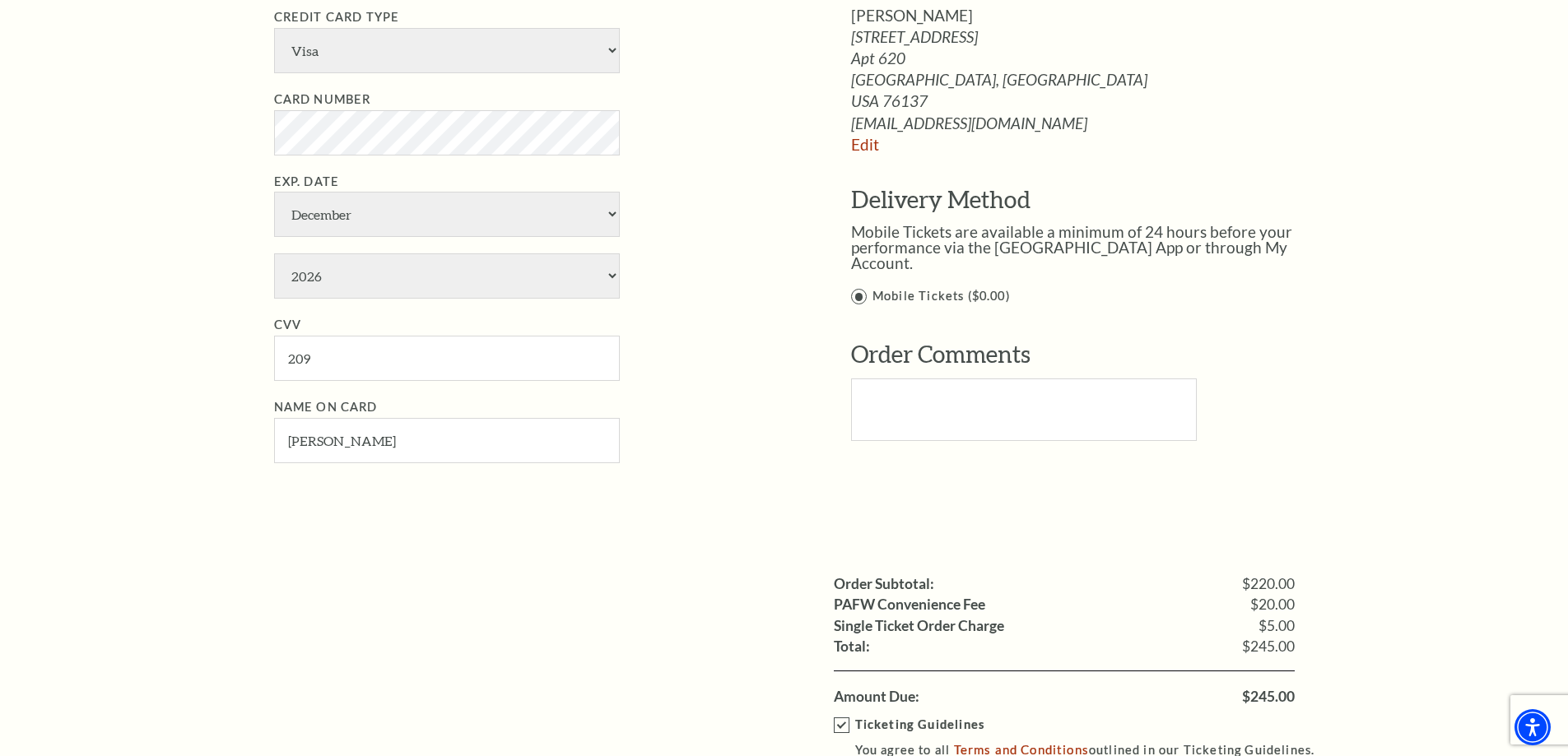
scroll to position [1316, 0]
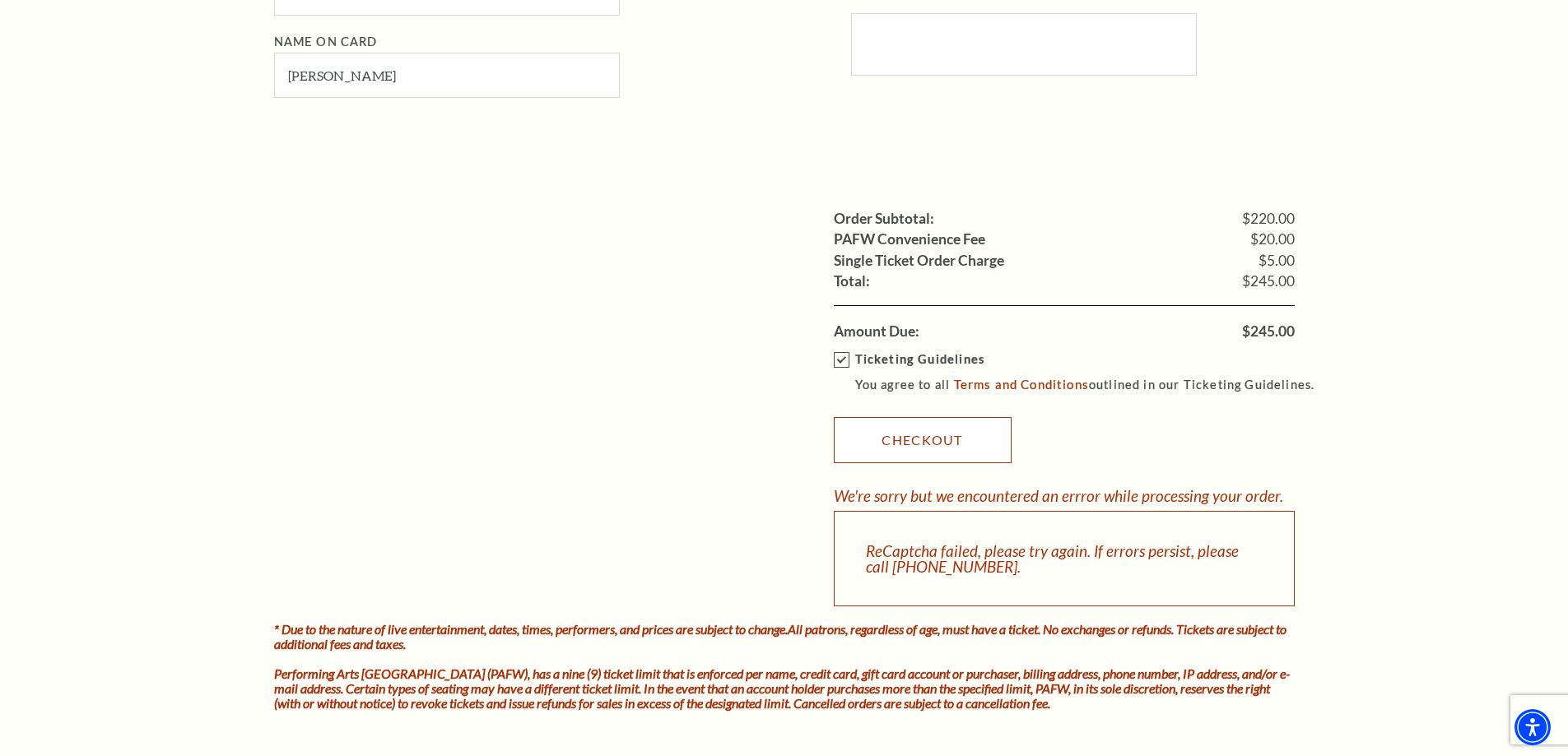
click at [946, 436] on link "Checkout" at bounding box center [923, 439] width 178 height 46
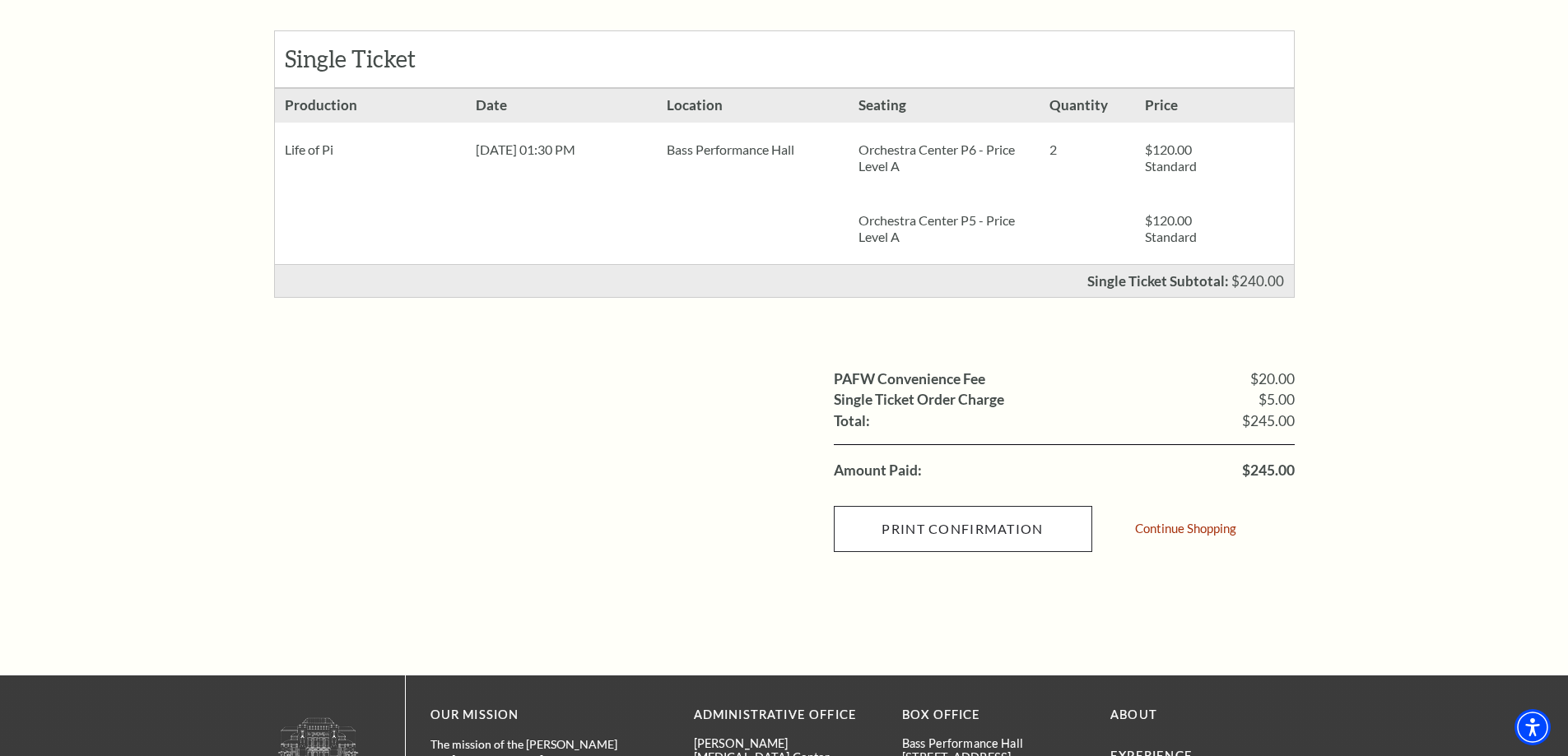
scroll to position [329, 0]
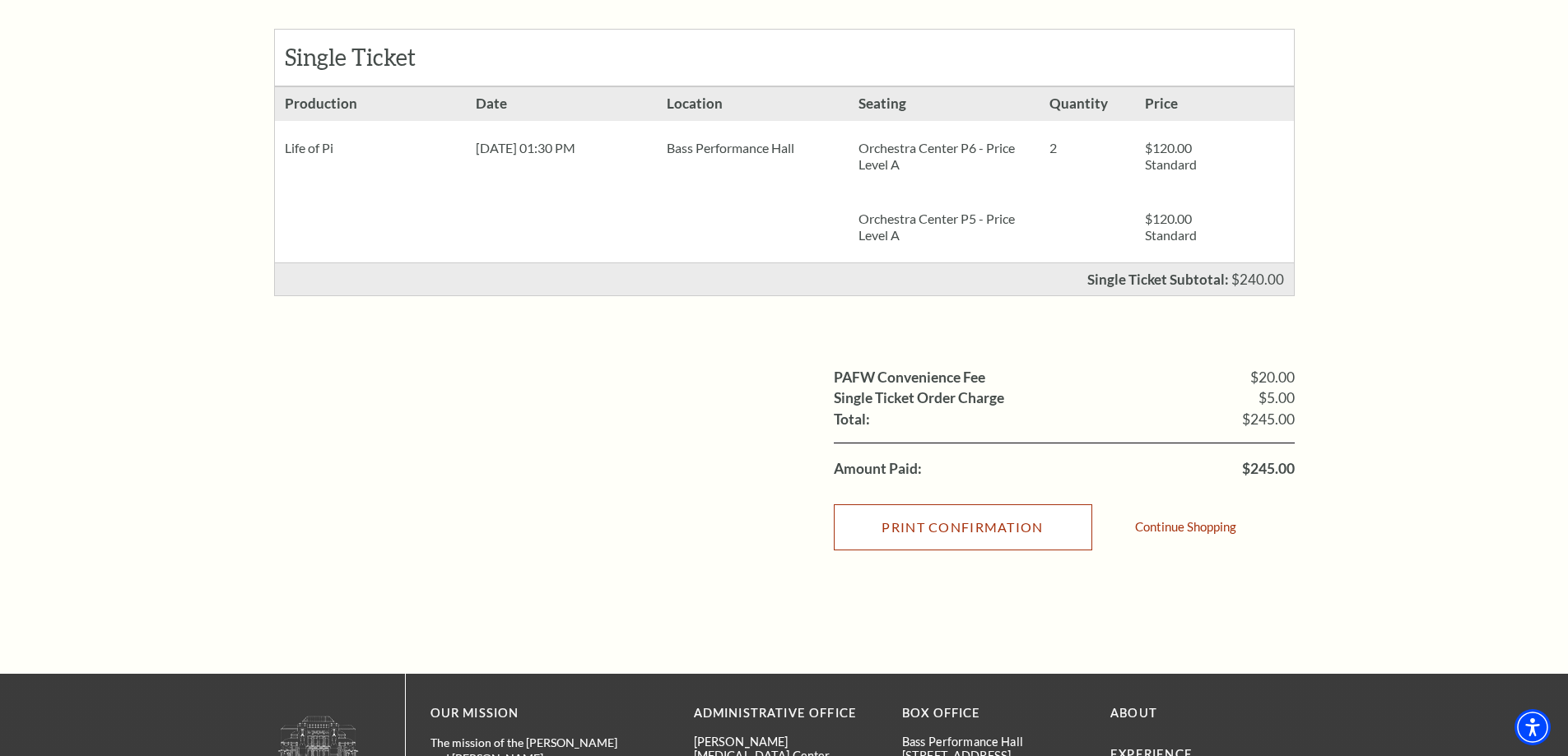
click at [997, 531] on input "Print Confirmation" at bounding box center [963, 527] width 259 height 46
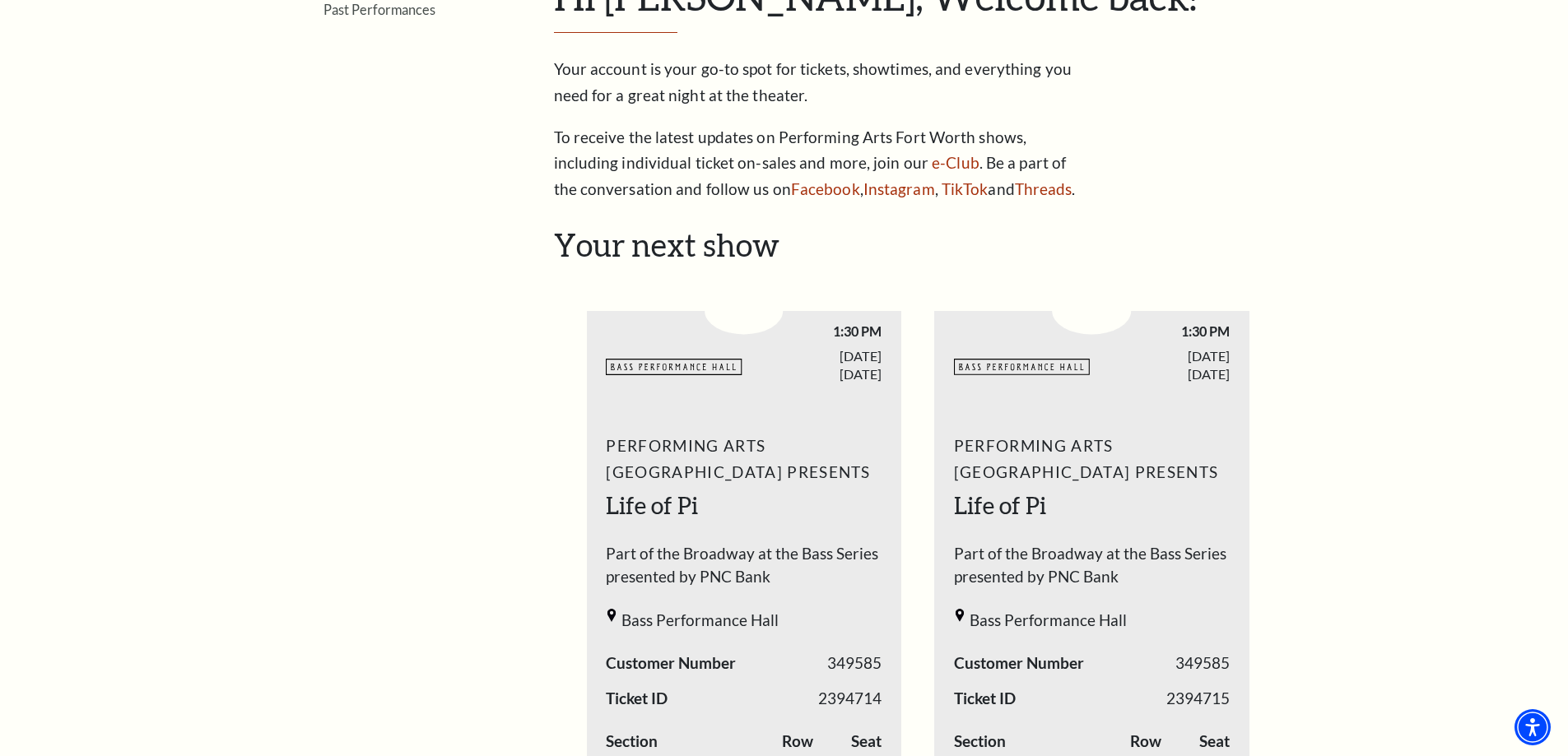
scroll to position [247, 0]
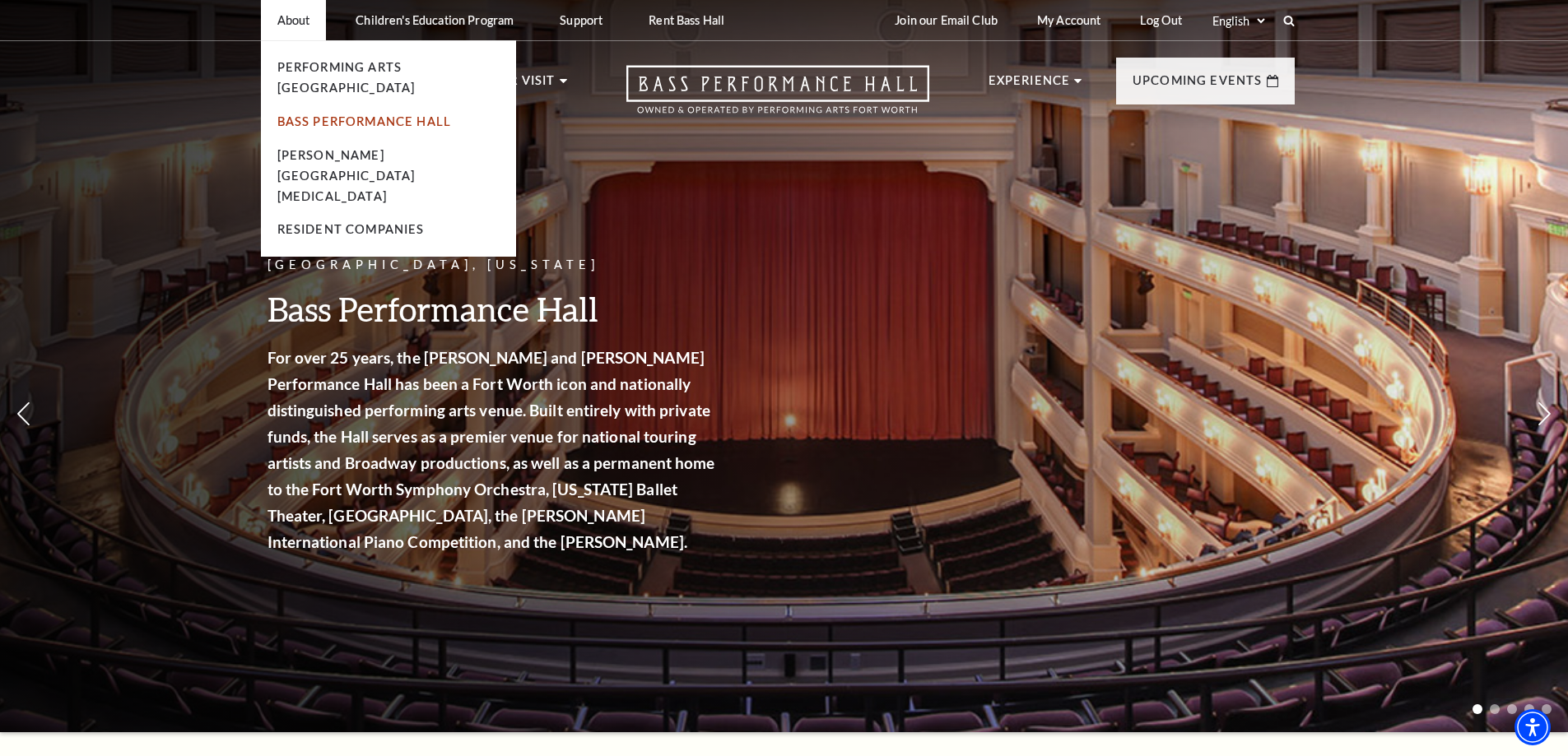
click at [326, 114] on link "Bass Performance Hall" at bounding box center [364, 121] width 174 height 14
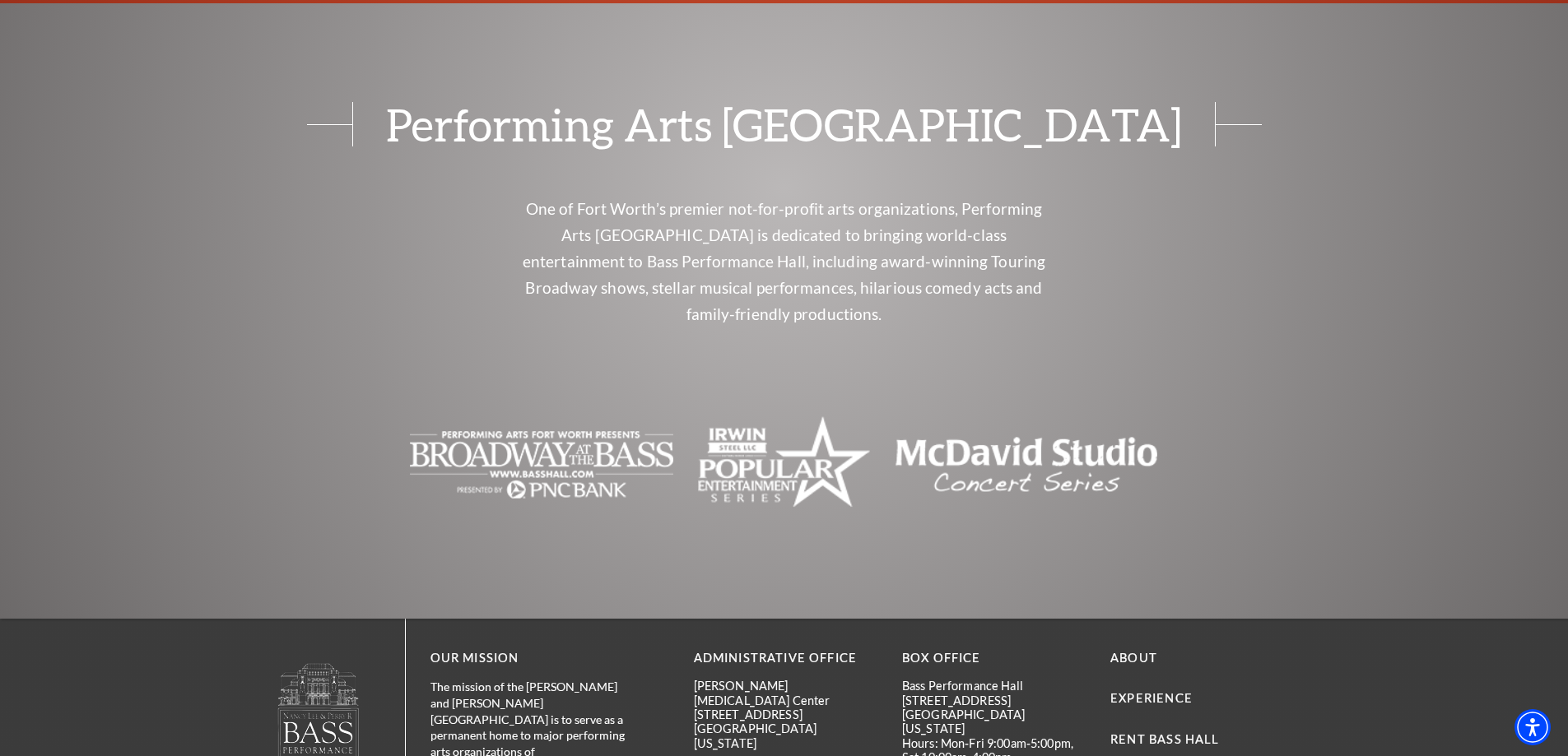
scroll to position [3612, 0]
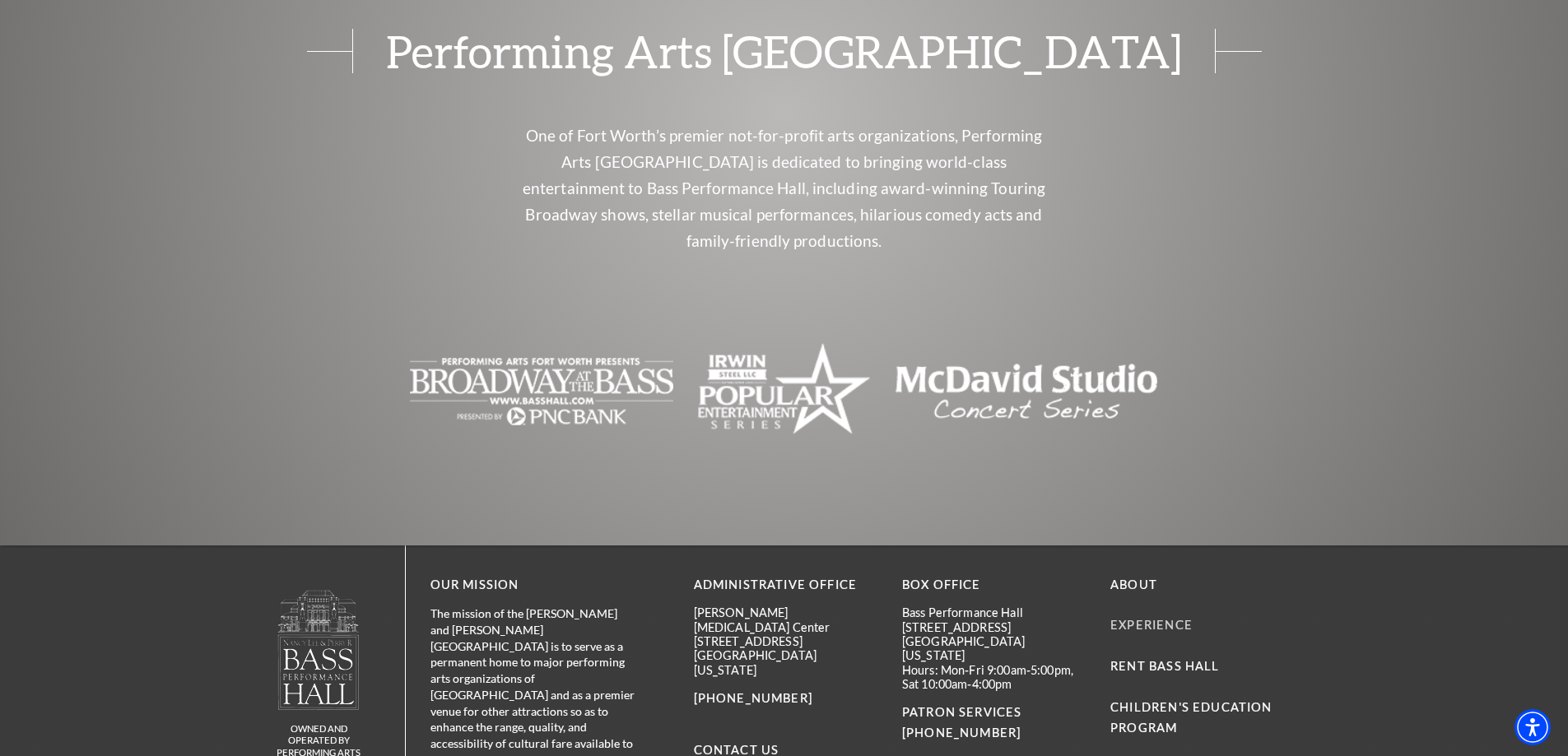
click at [1140, 617] on link "Experience" at bounding box center [1152, 624] width 83 height 14
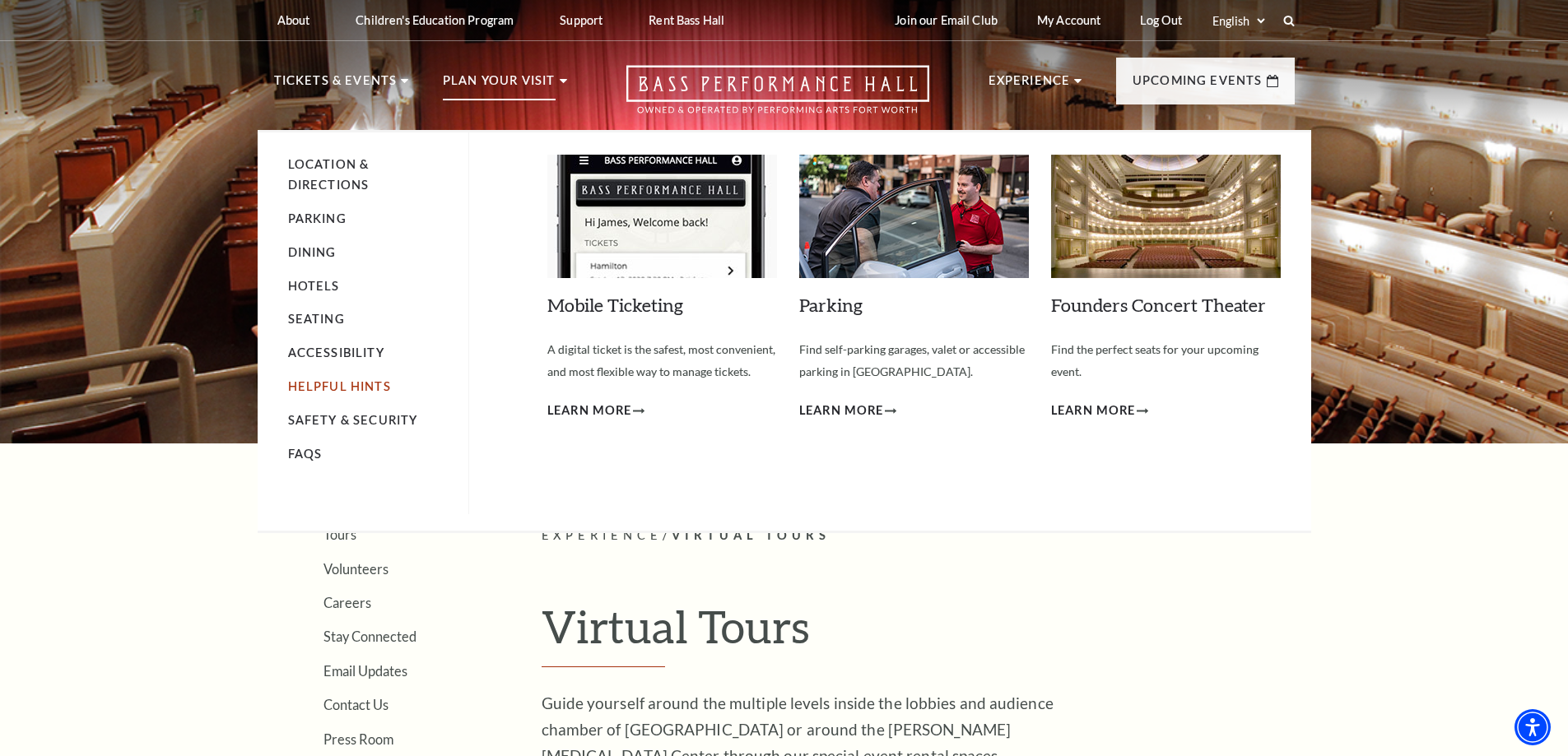
click at [320, 385] on link "Helpful Hints" at bounding box center [339, 386] width 103 height 14
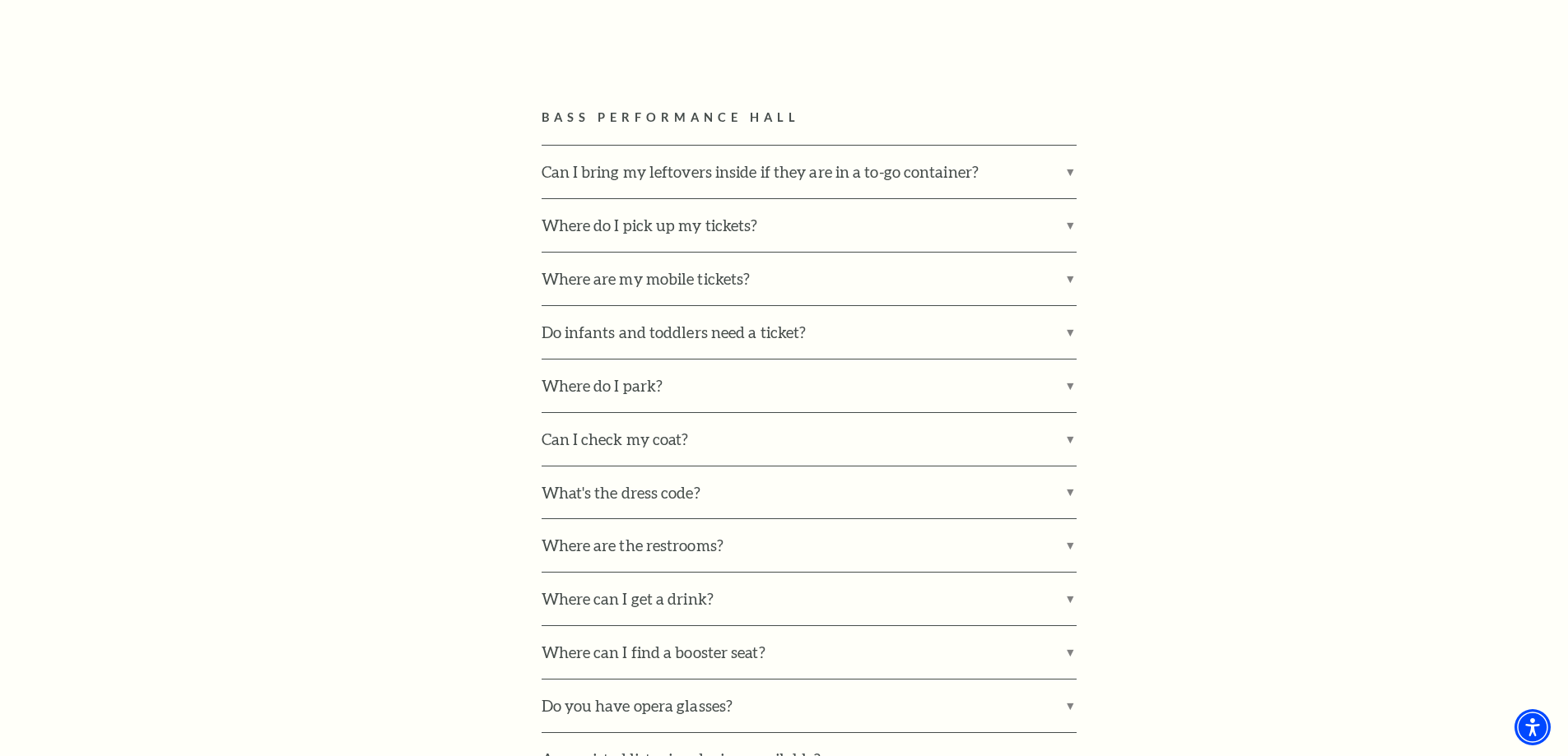
scroll to position [1070, 0]
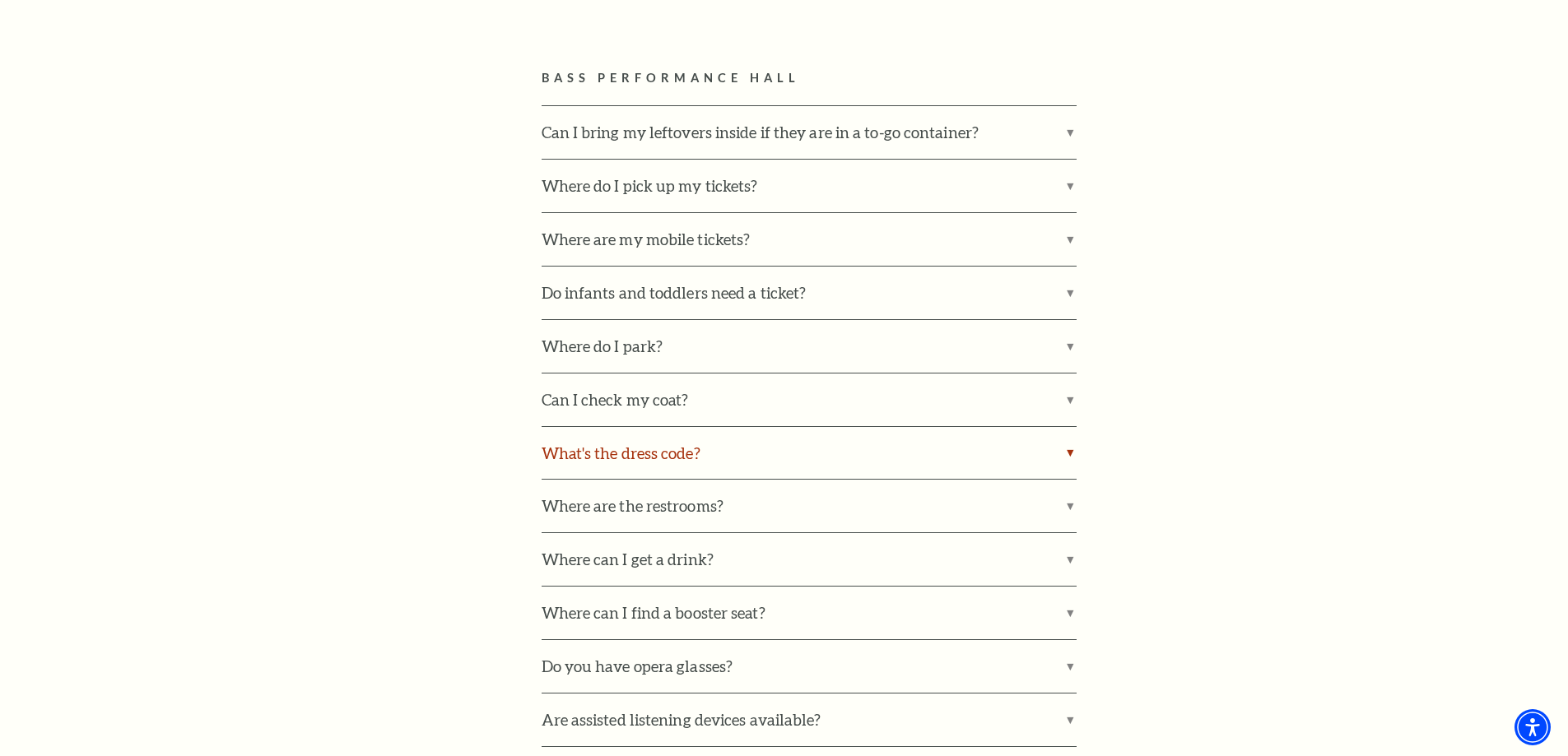
click at [633, 441] on label "What's the dress code?" at bounding box center [810, 453] width 535 height 53
click at [0, 0] on input "What's the dress code?" at bounding box center [0, 0] width 0 height 0
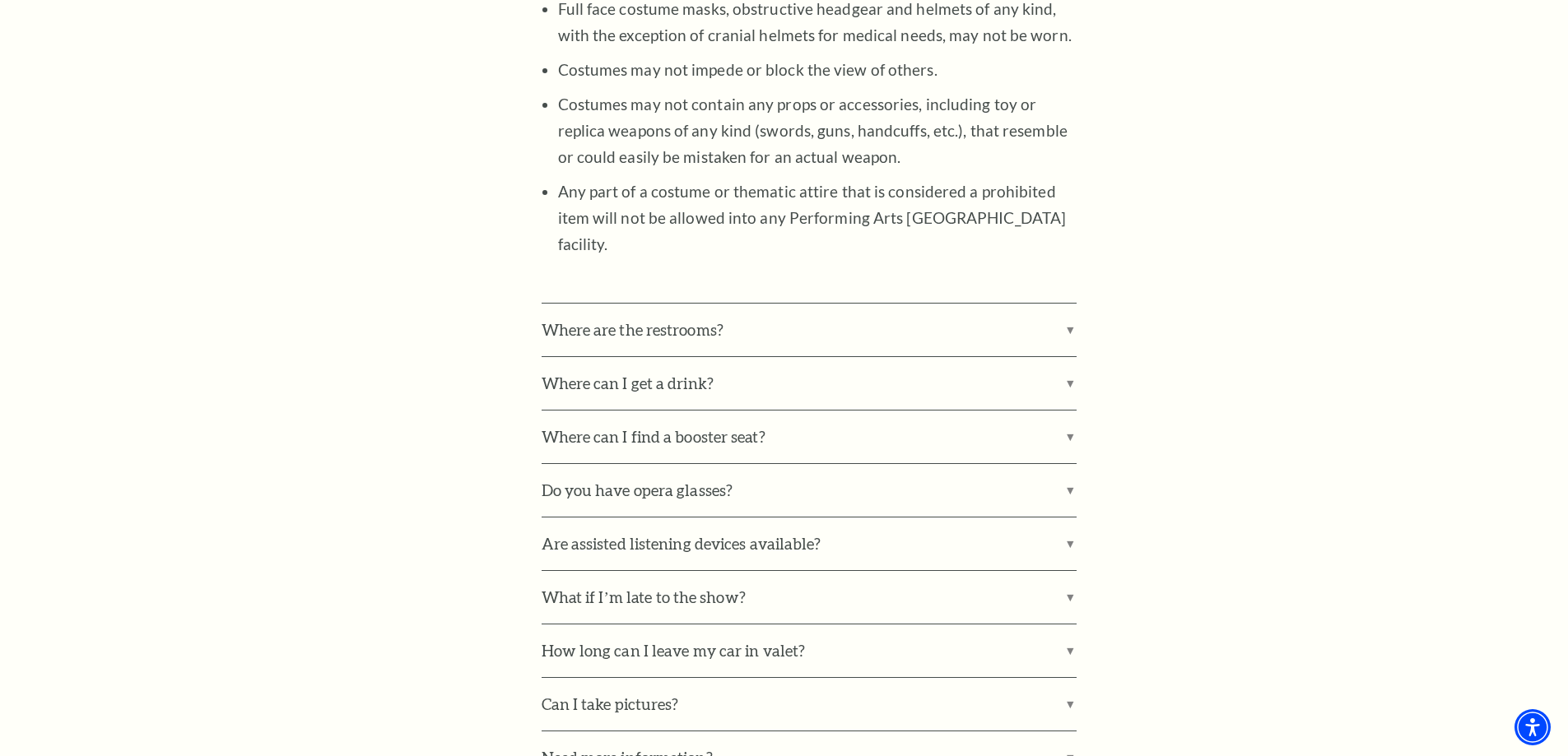
scroll to position [1891, 0]
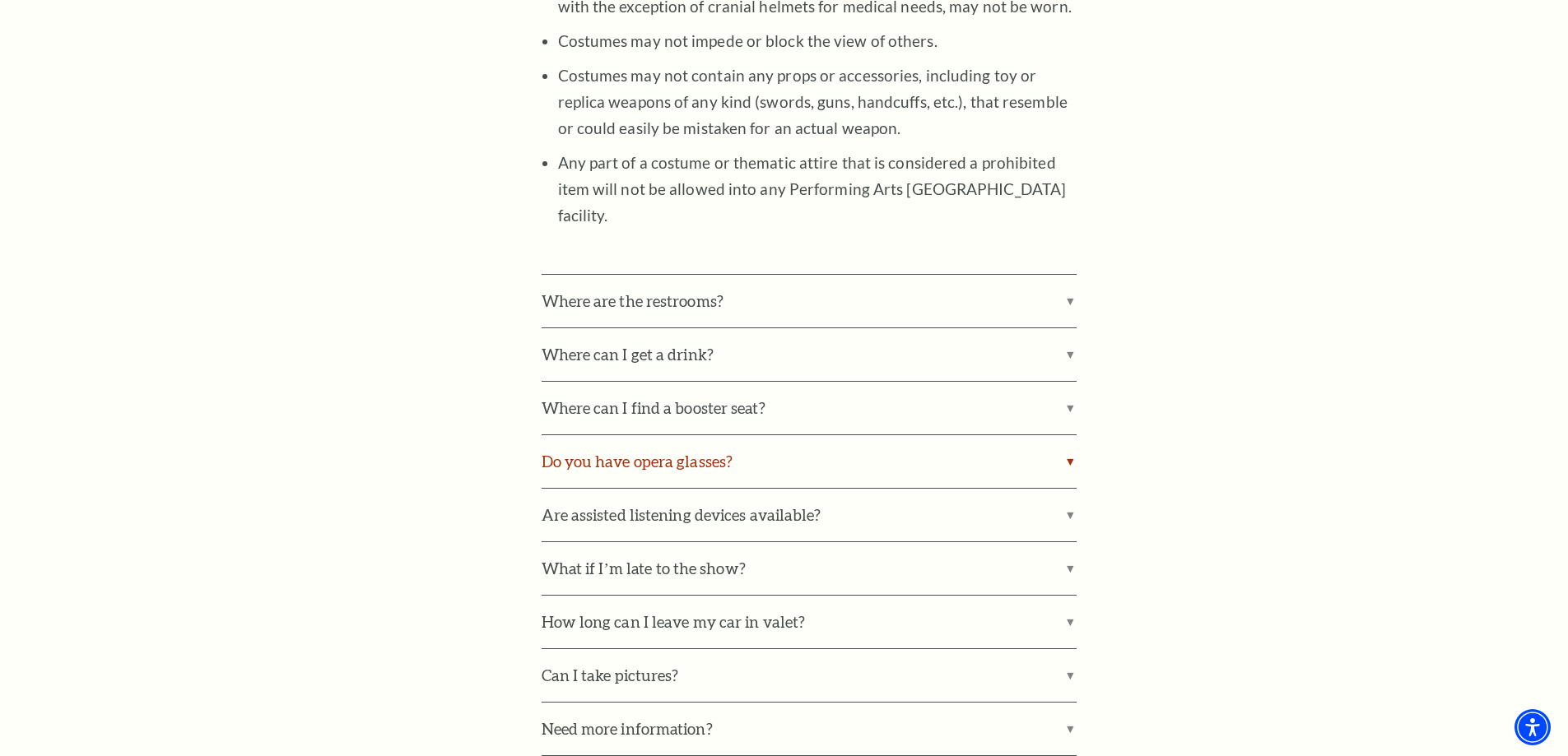
click at [633, 445] on label "Do you have opera glasses?" at bounding box center [810, 462] width 535 height 53
click at [0, 0] on input "Do you have opera glasses?" at bounding box center [0, 0] width 0 height 0
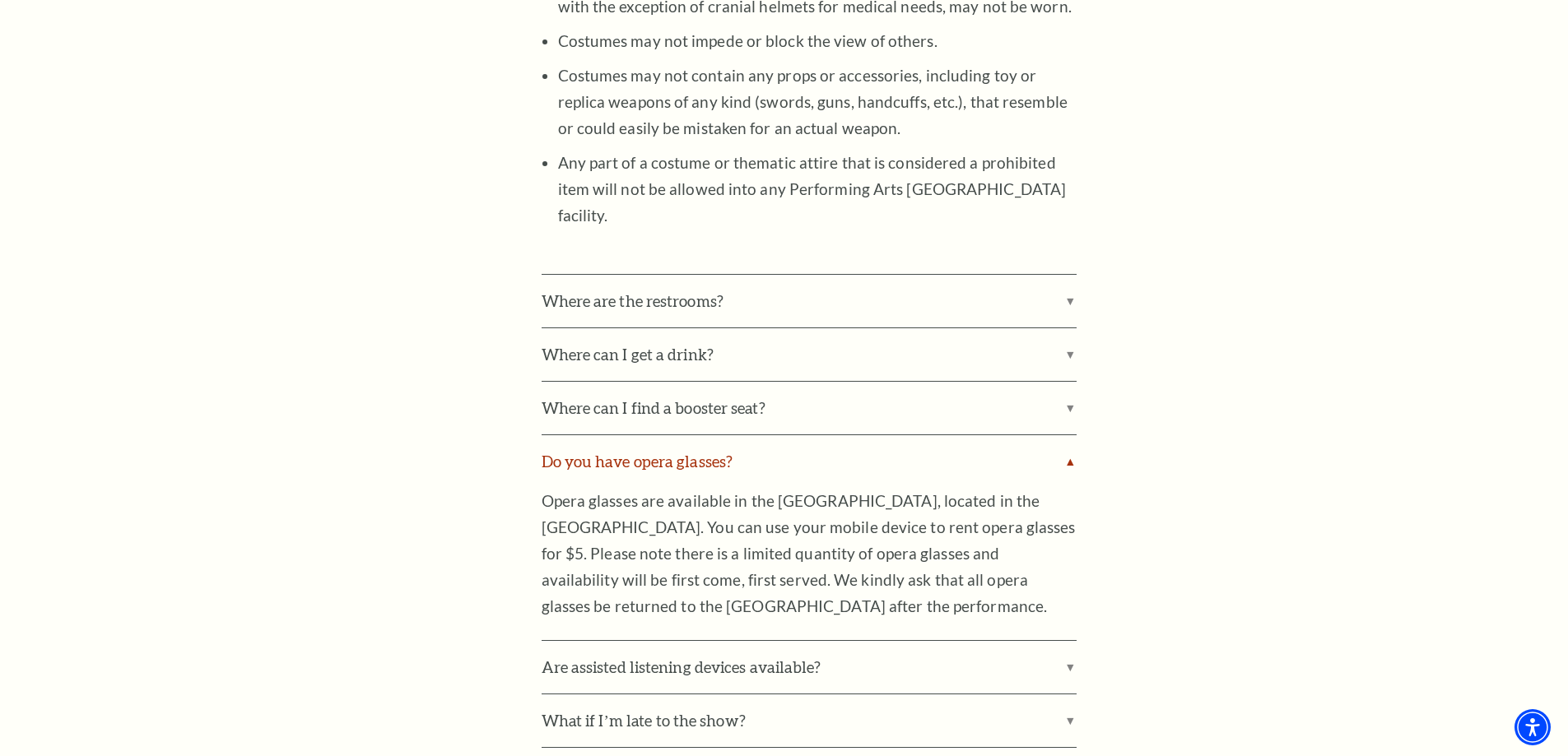
click at [633, 442] on label "Do you have opera glasses?" at bounding box center [810, 462] width 535 height 53
click at [0, 0] on input "Do you have opera glasses?" at bounding box center [0, 0] width 0 height 0
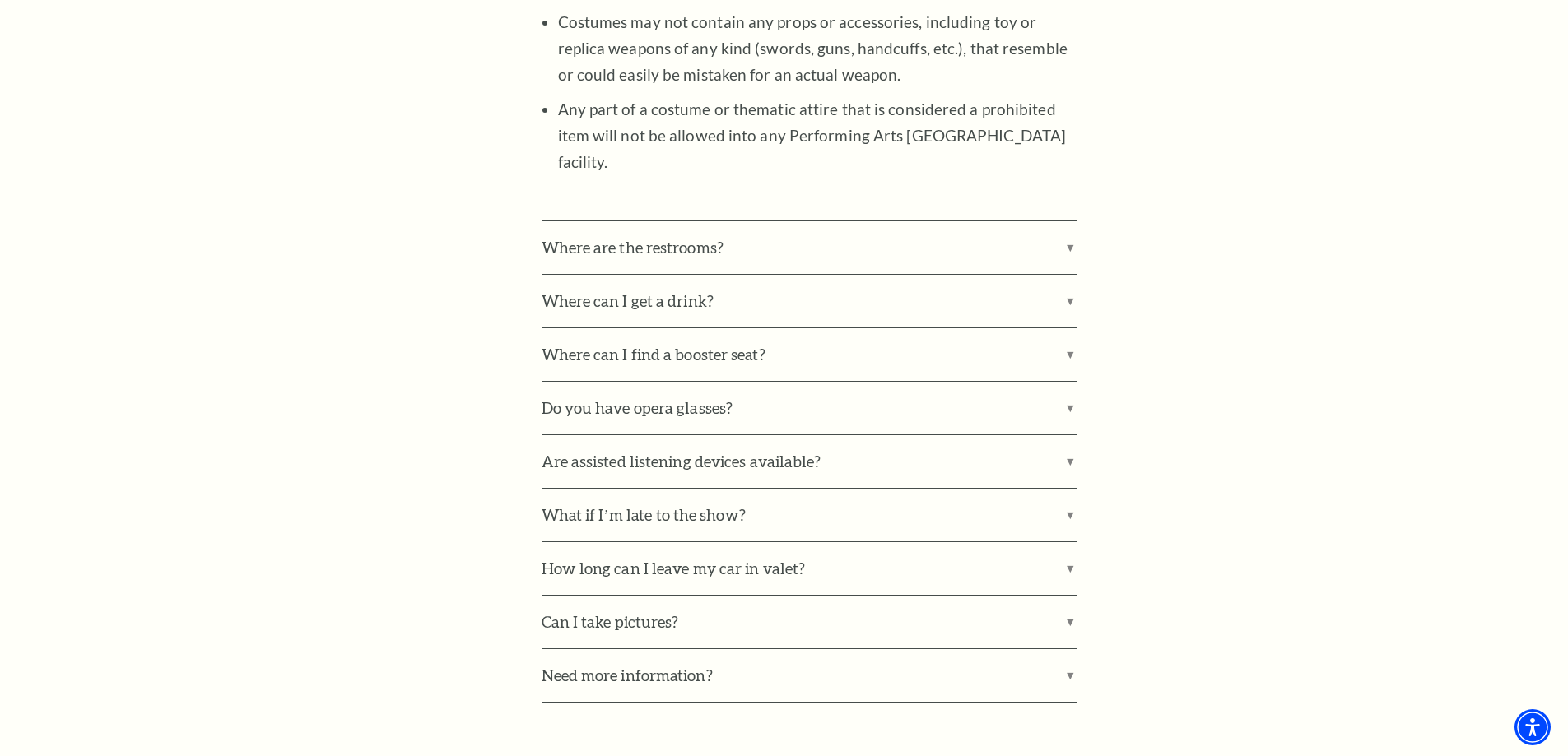
scroll to position [1974, 0]
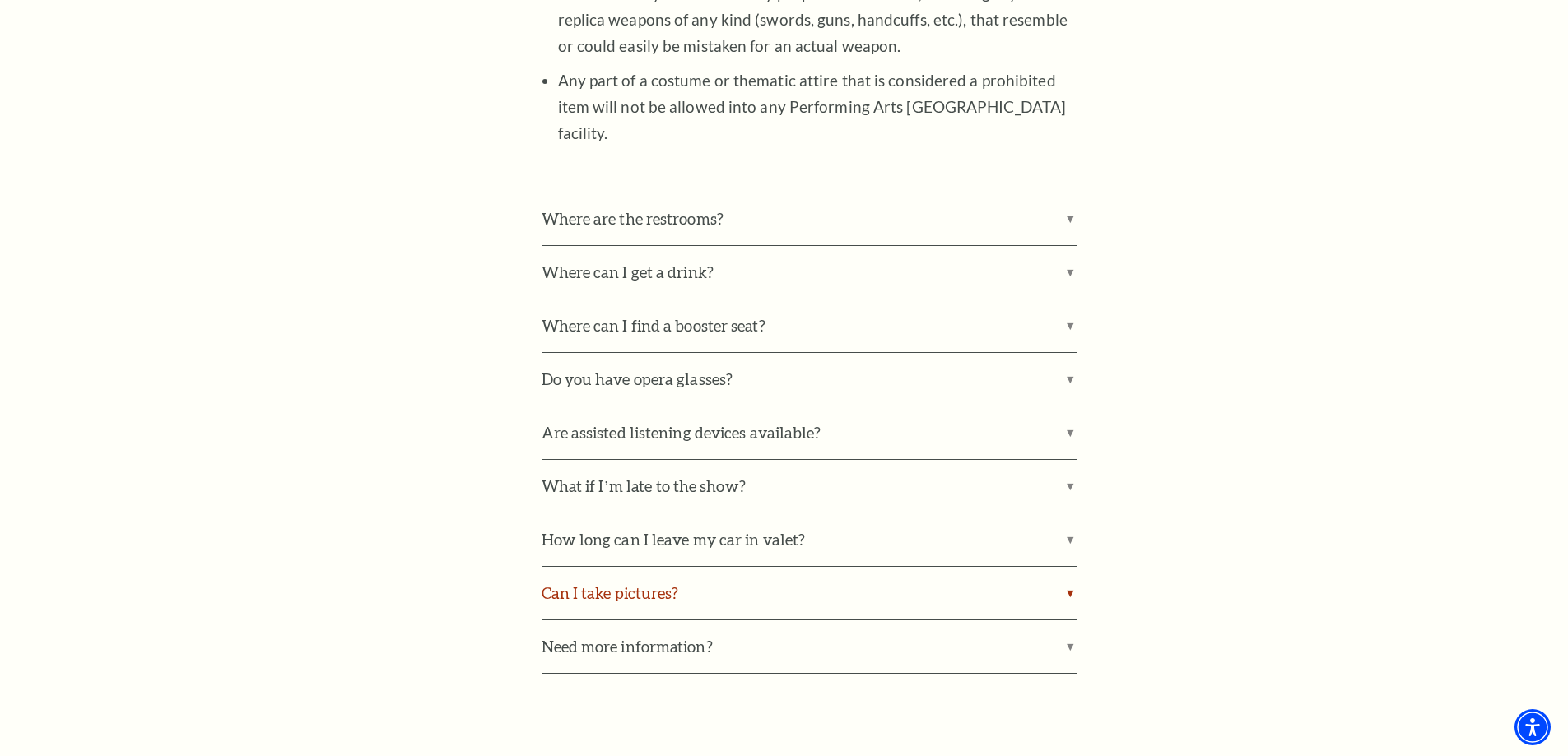
click at [622, 566] on label "Can I take pictures?" at bounding box center [810, 593] width 535 height 53
click at [0, 0] on input "Can I take pictures?" at bounding box center [0, 0] width 0 height 0
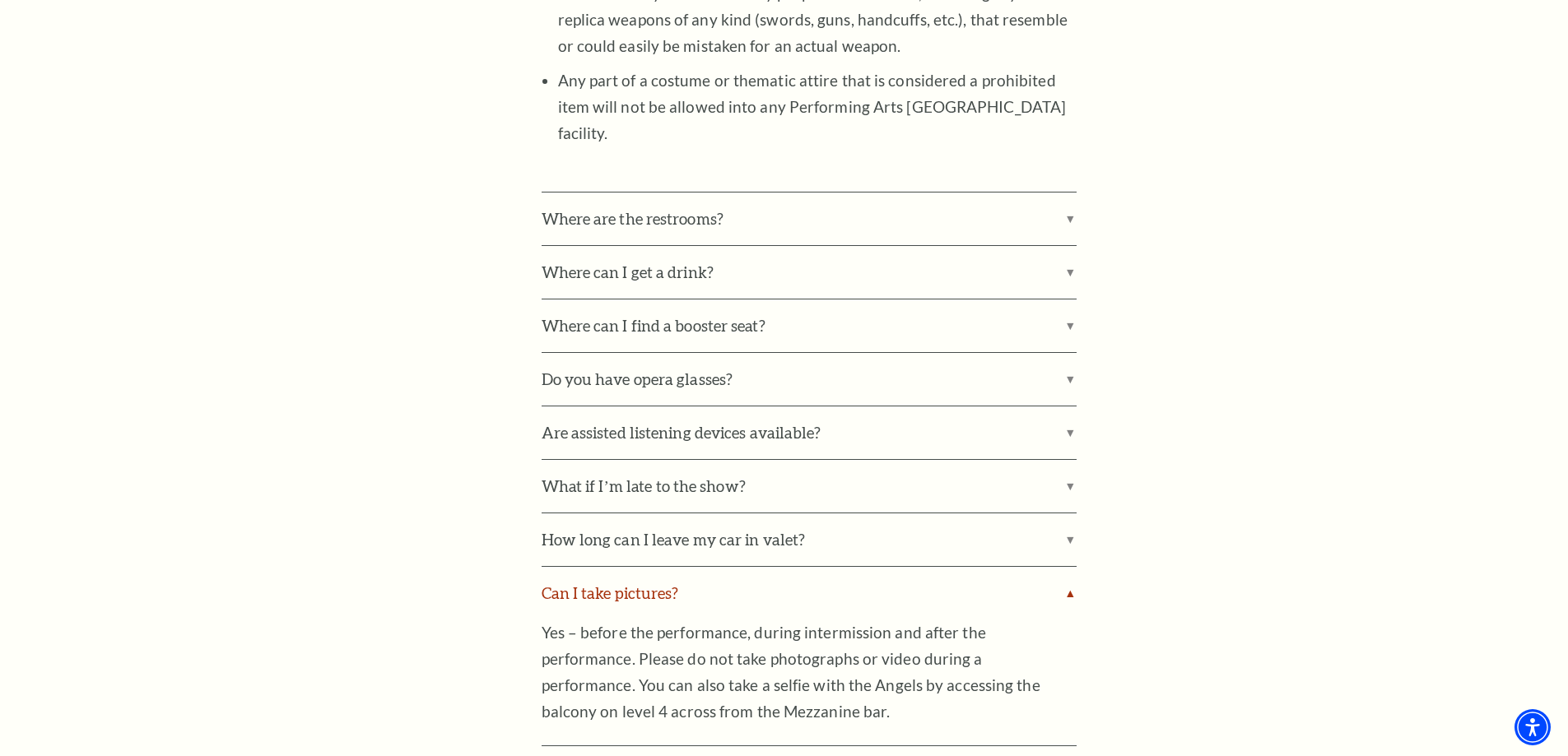
click at [622, 566] on label "Can I take pictures?" at bounding box center [810, 593] width 535 height 53
click at [0, 0] on input "Can I take pictures?" at bounding box center [0, 0] width 0 height 0
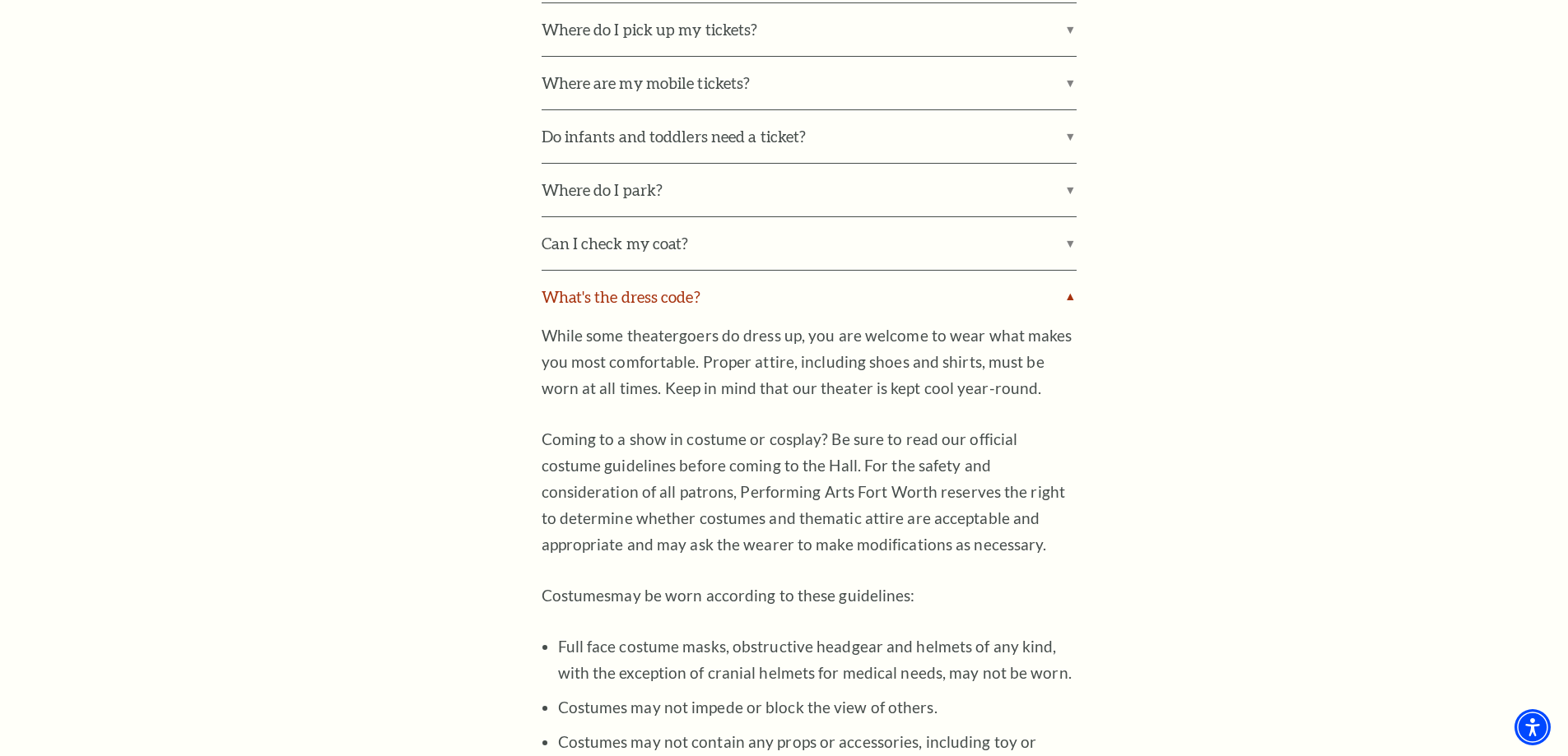
scroll to position [1070, 0]
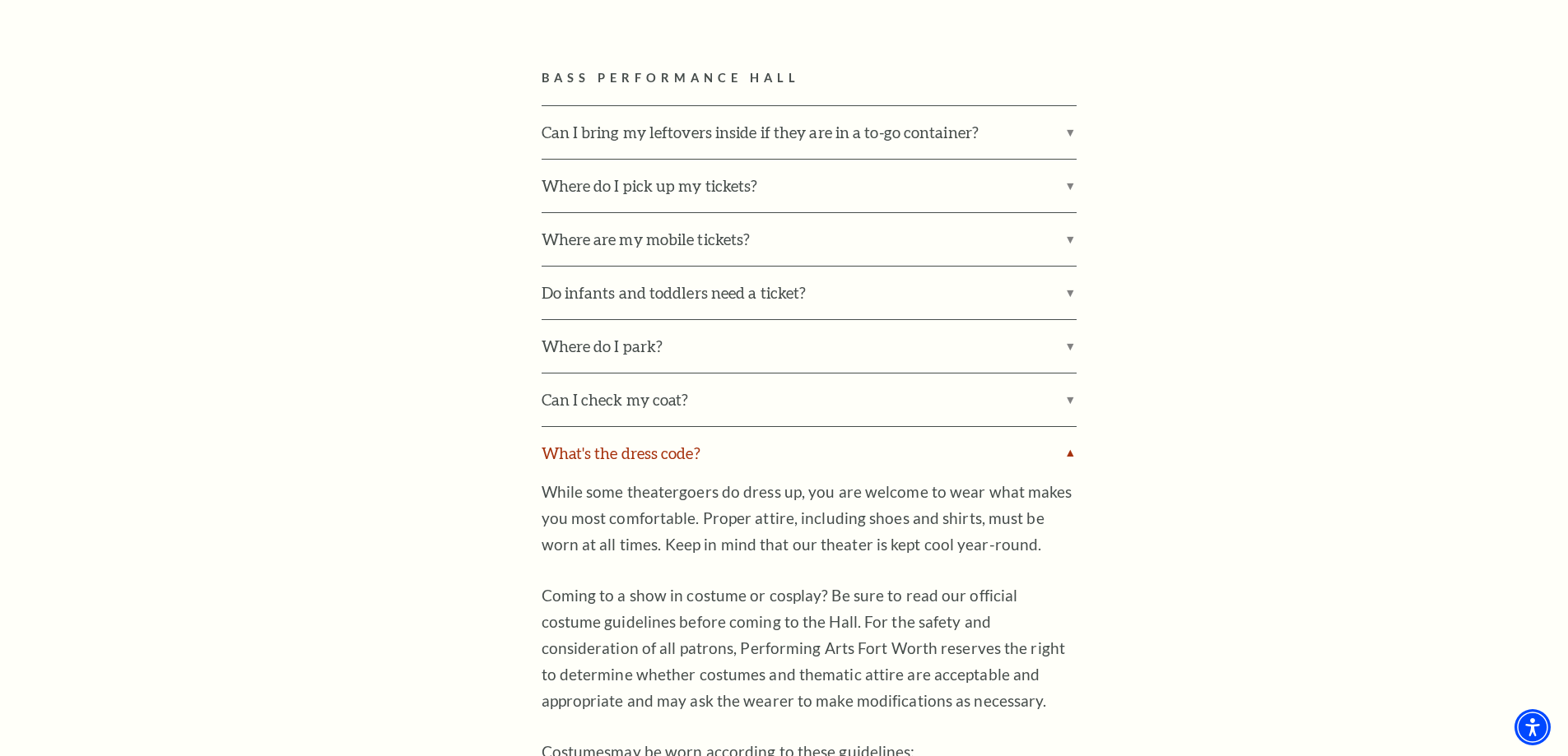
click at [630, 457] on label "What's the dress code?" at bounding box center [810, 453] width 535 height 53
click at [0, 0] on input "What's the dress code?" at bounding box center [0, 0] width 0 height 0
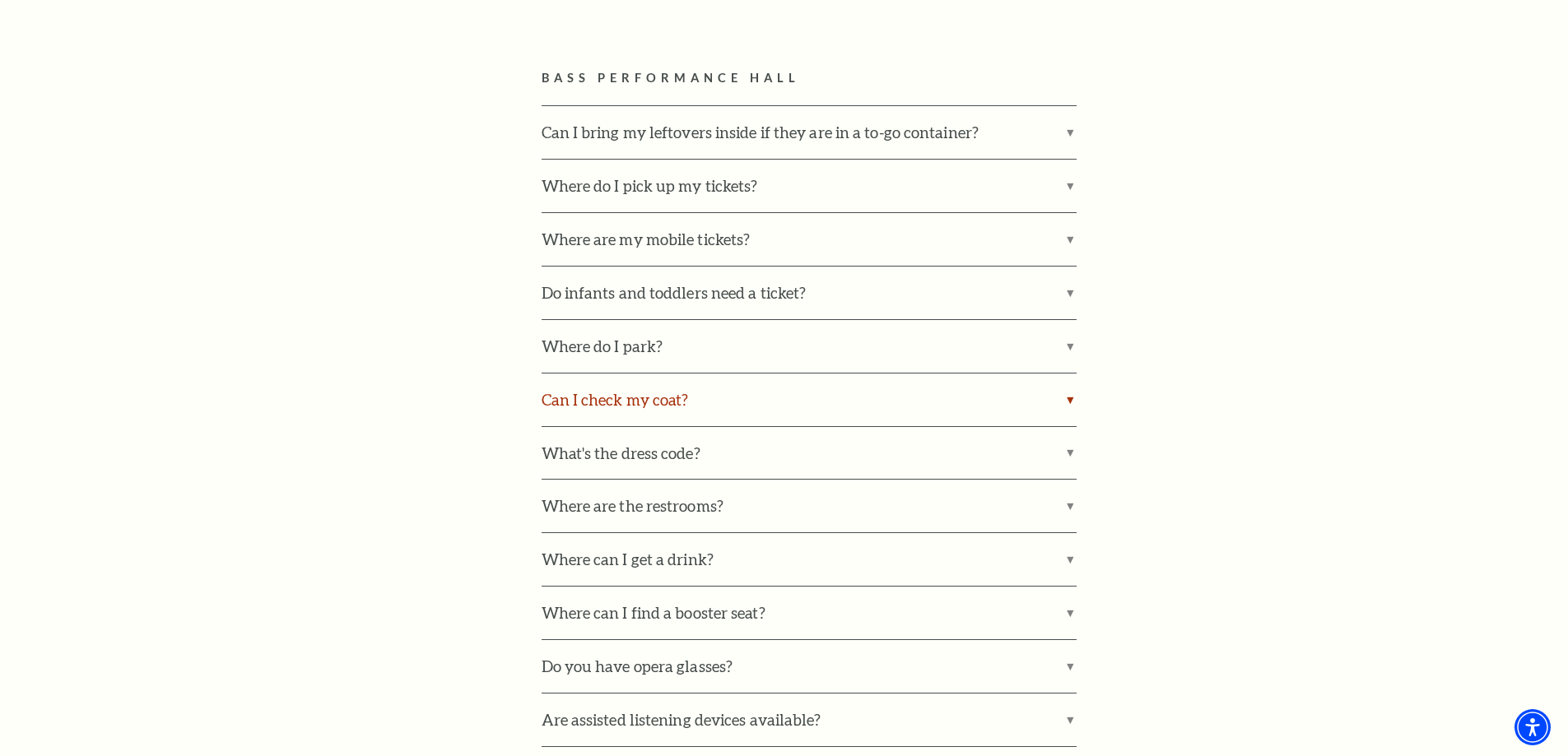
click at [600, 419] on label "Can I check my coat?" at bounding box center [810, 400] width 535 height 53
click at [0, 0] on input "Can I check my coat?" at bounding box center [0, 0] width 0 height 0
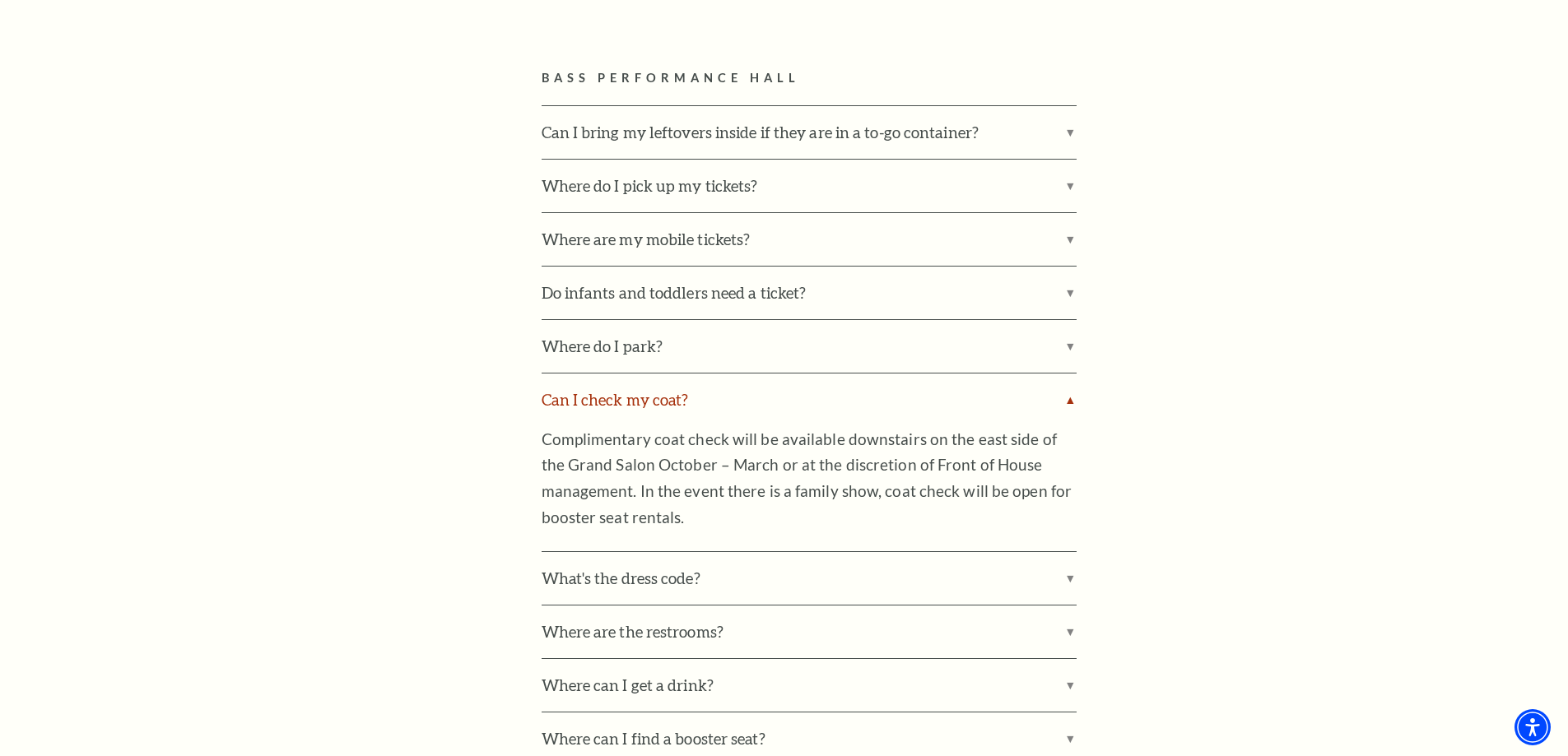
click at [598, 404] on label "Can I check my coat?" at bounding box center [810, 400] width 535 height 53
click at [0, 0] on input "Can I check my coat?" at bounding box center [0, 0] width 0 height 0
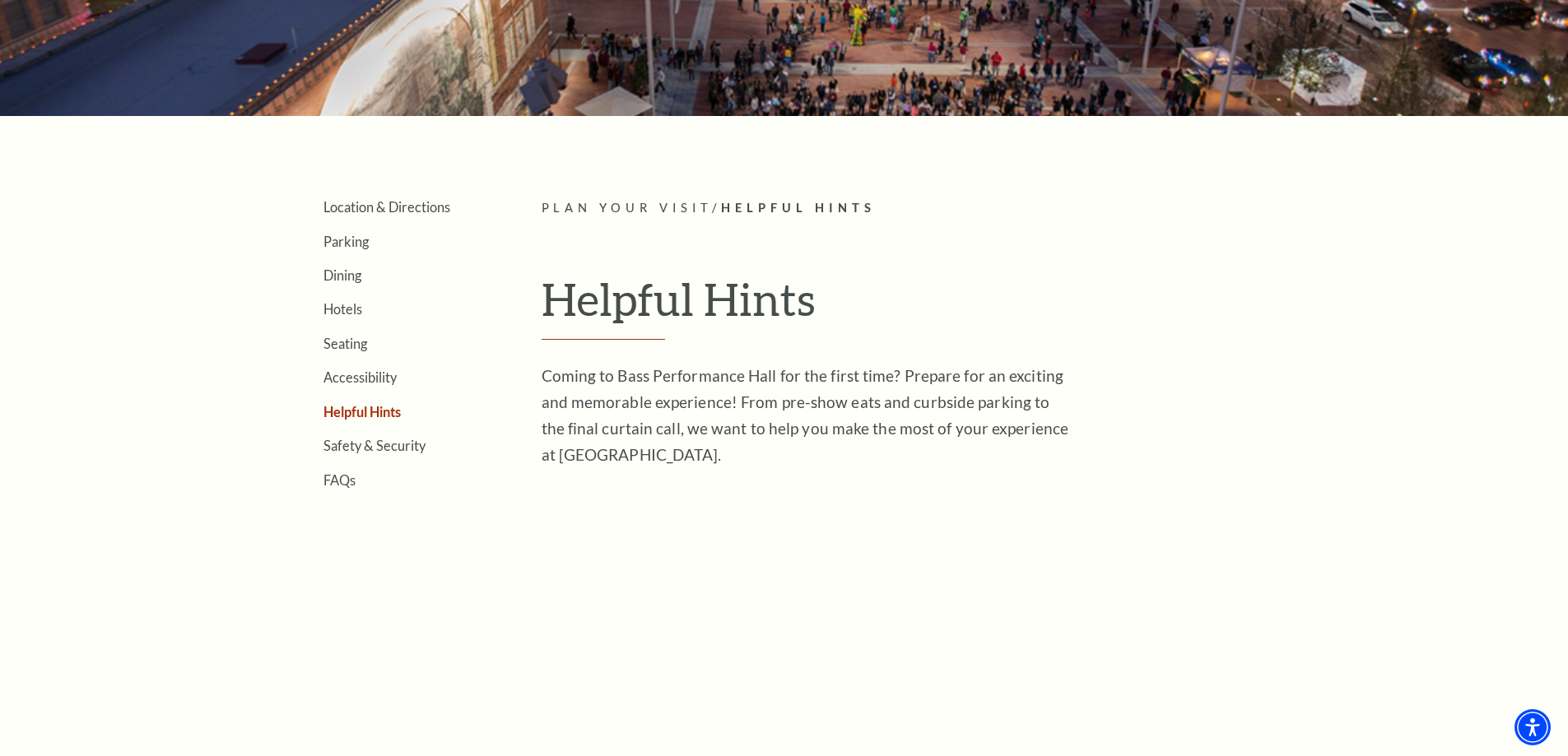
scroll to position [329, 0]
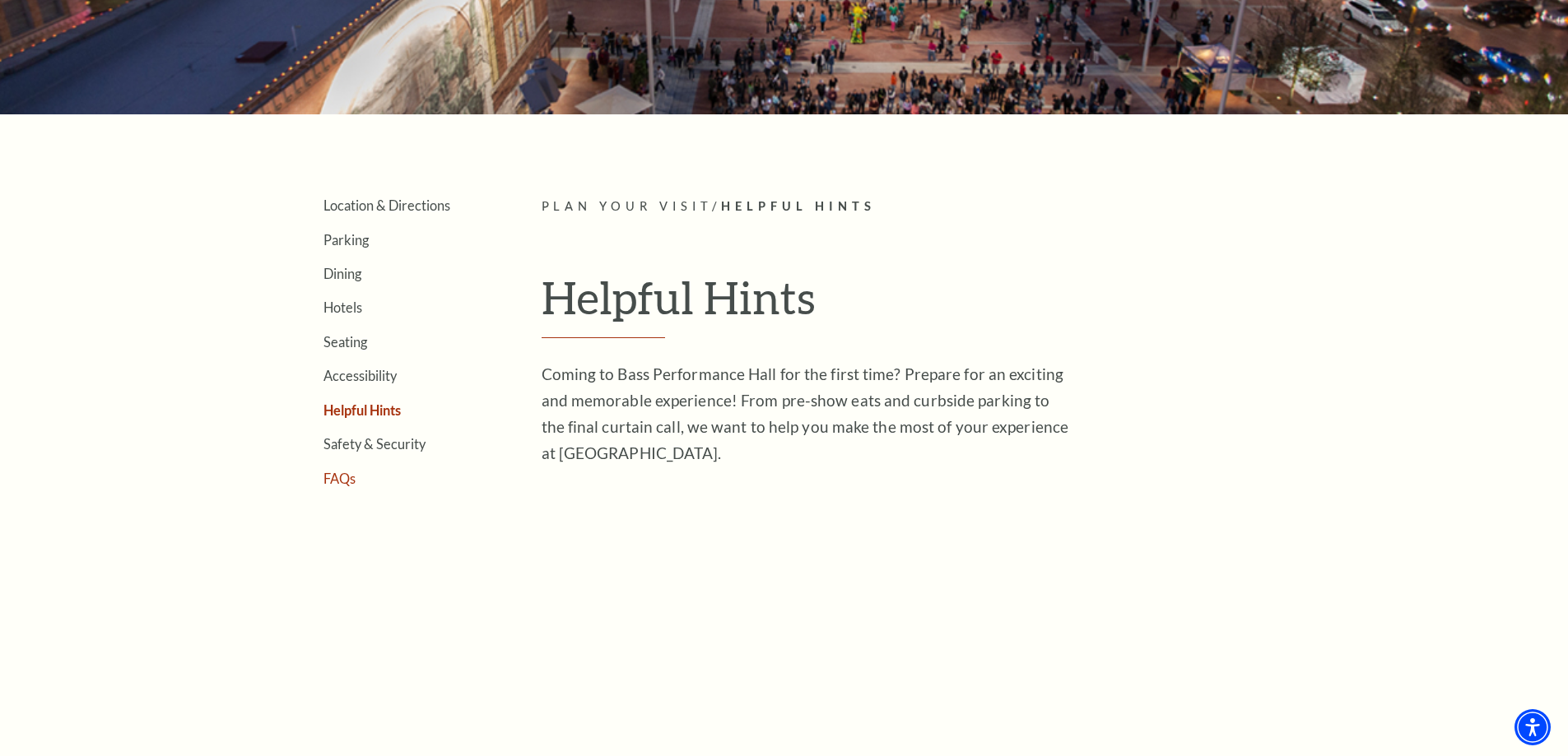
click at [327, 476] on link "FAQs" at bounding box center [339, 479] width 32 height 16
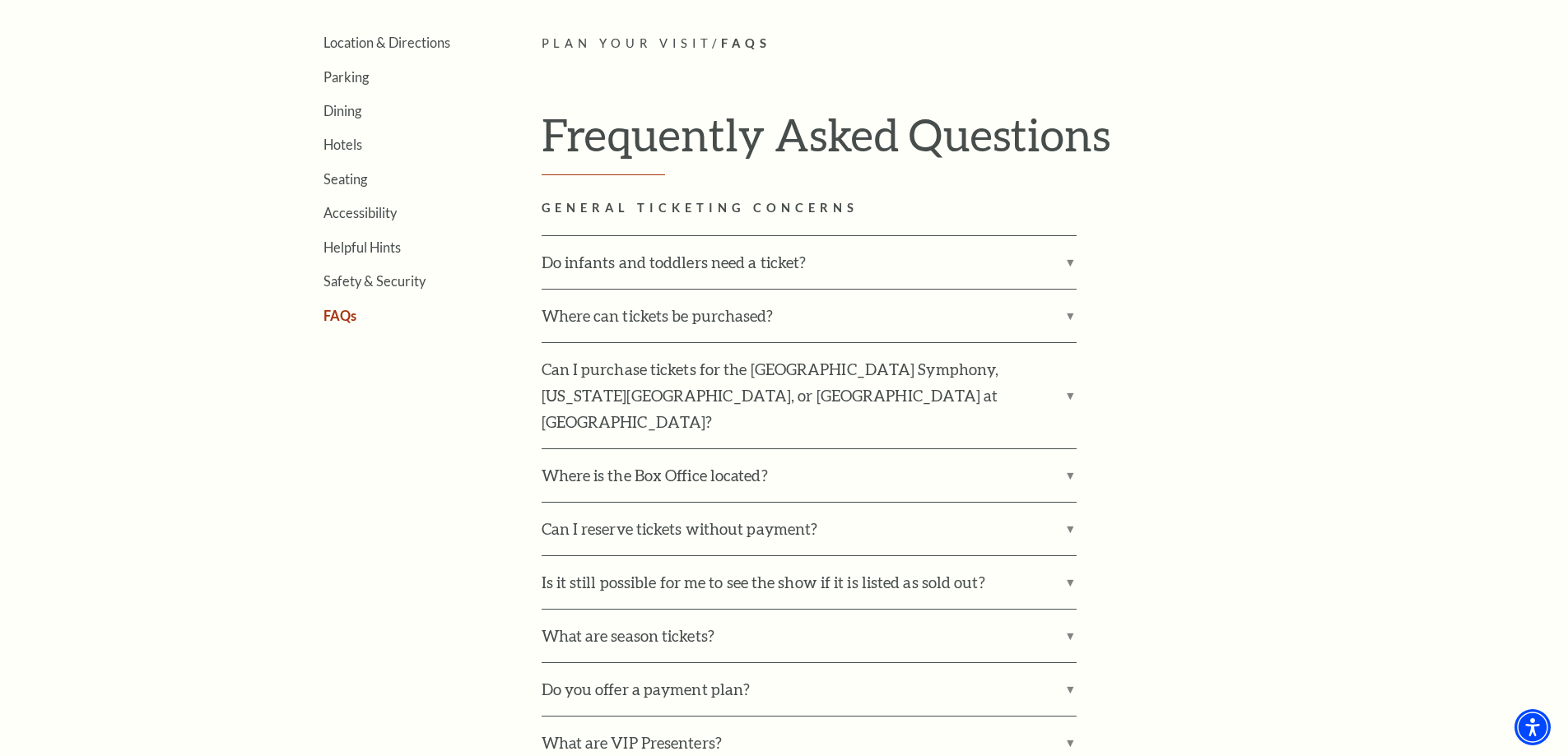
scroll to position [494, 0]
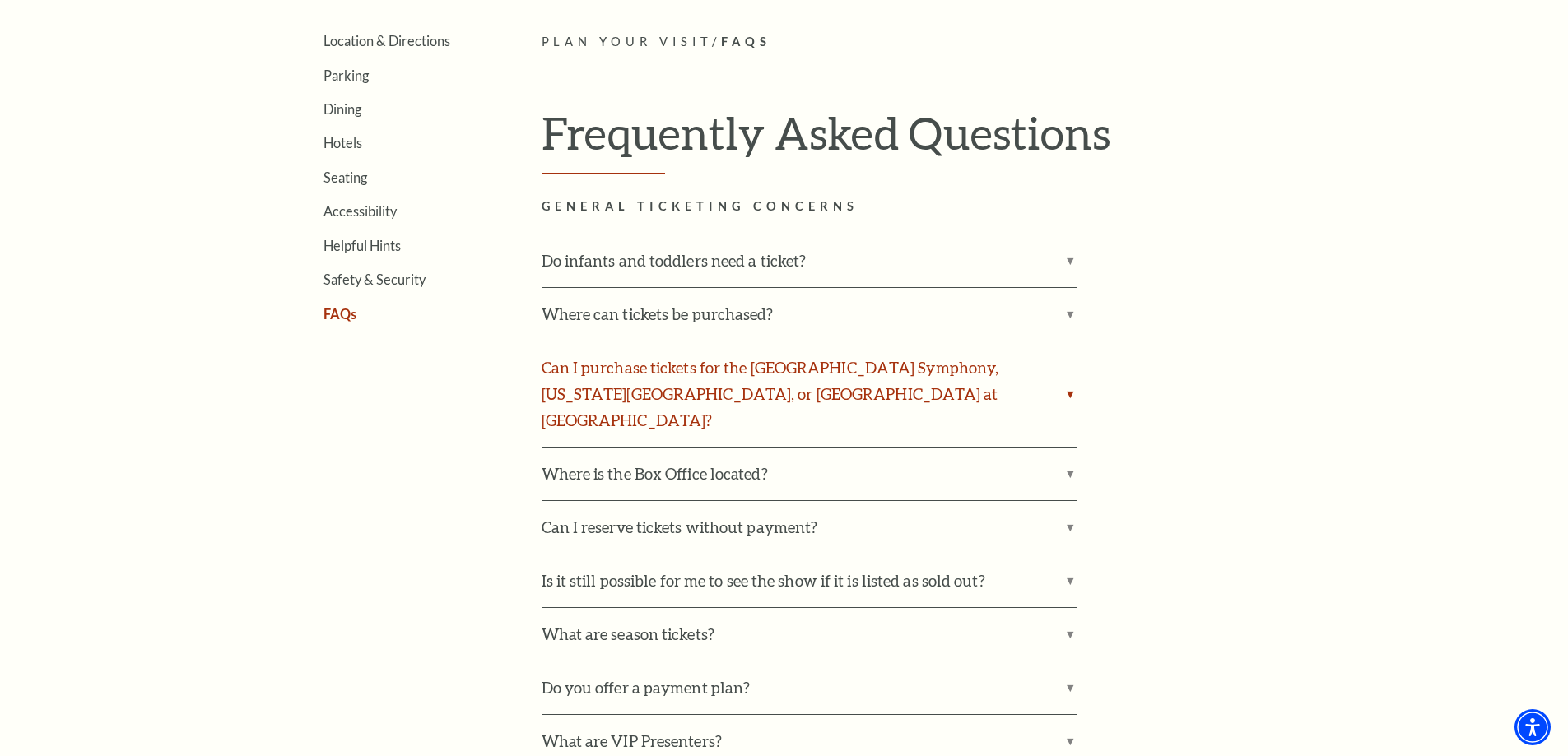
click at [611, 382] on label "Can I purchase tickets for the [GEOGRAPHIC_DATA] Symphony, [US_STATE][GEOGRAPHI…" at bounding box center [810, 393] width 535 height 105
click at [0, 0] on input "Can I purchase tickets for the [GEOGRAPHIC_DATA] Symphony, [US_STATE][GEOGRAPHI…" at bounding box center [0, 0] width 0 height 0
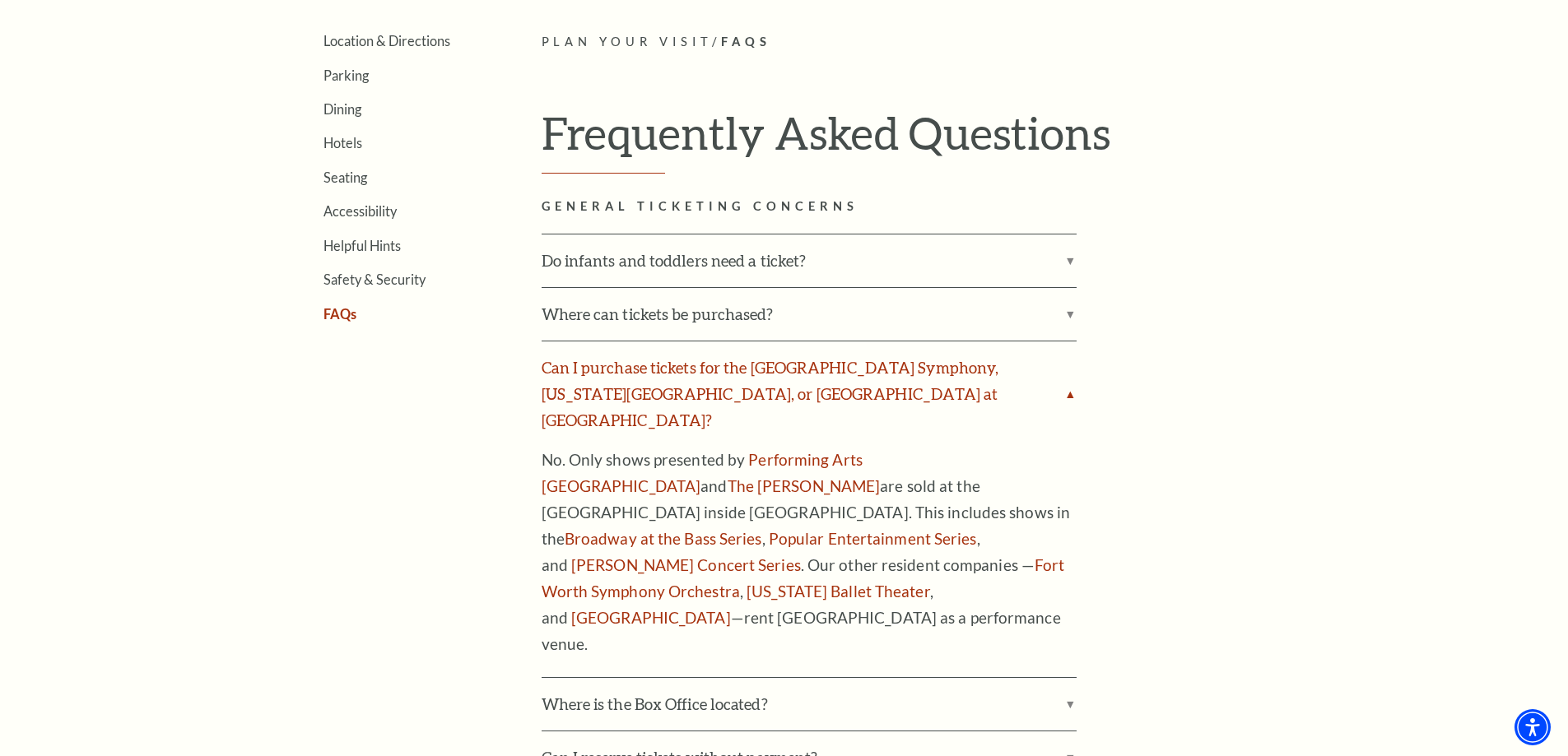
click at [607, 386] on label "Can I purchase tickets for the [GEOGRAPHIC_DATA] Symphony, [US_STATE][GEOGRAPHI…" at bounding box center [810, 393] width 535 height 105
click at [0, 0] on input "Can I purchase tickets for the [GEOGRAPHIC_DATA] Symphony, [US_STATE][GEOGRAPHI…" at bounding box center [0, 0] width 0 height 0
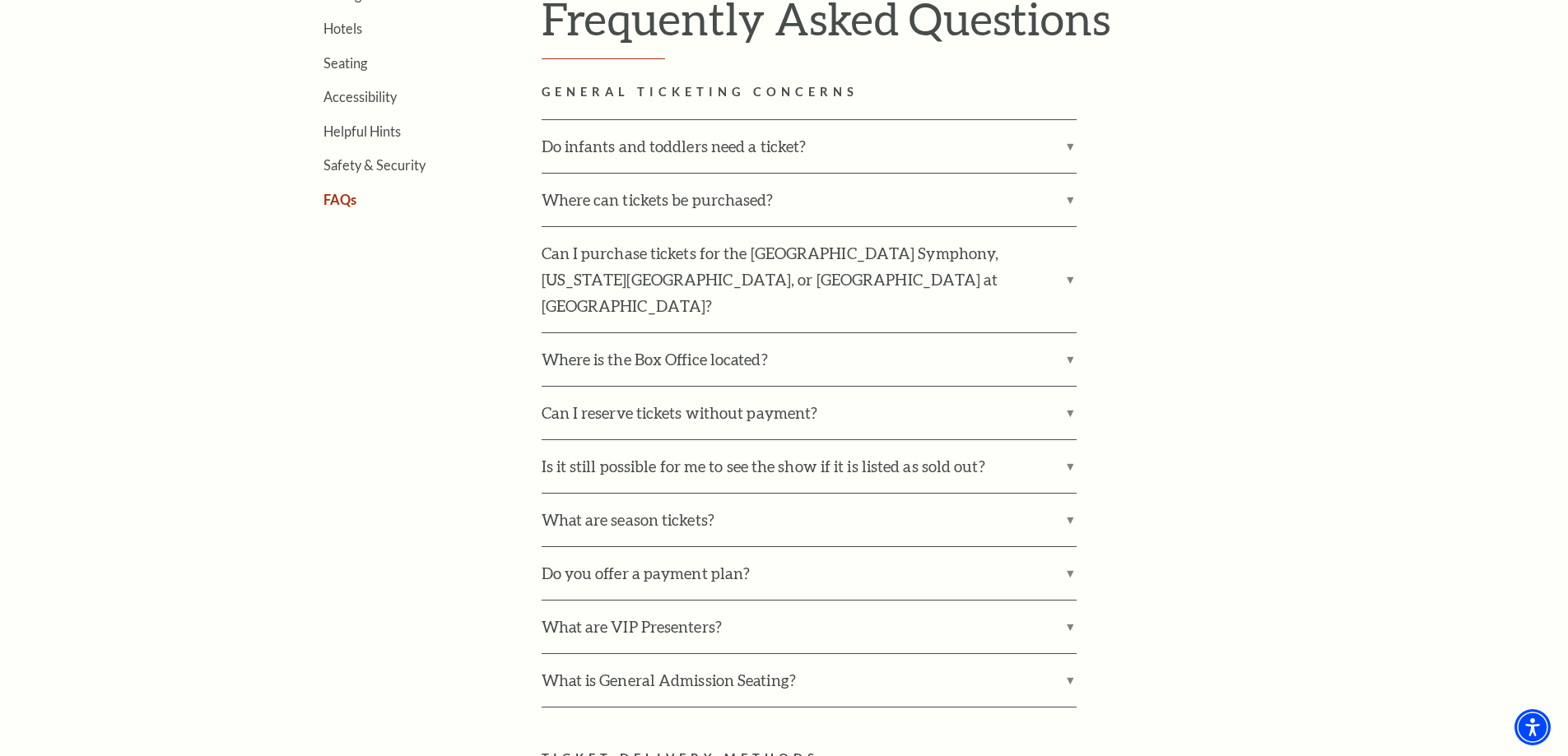
scroll to position [658, 0]
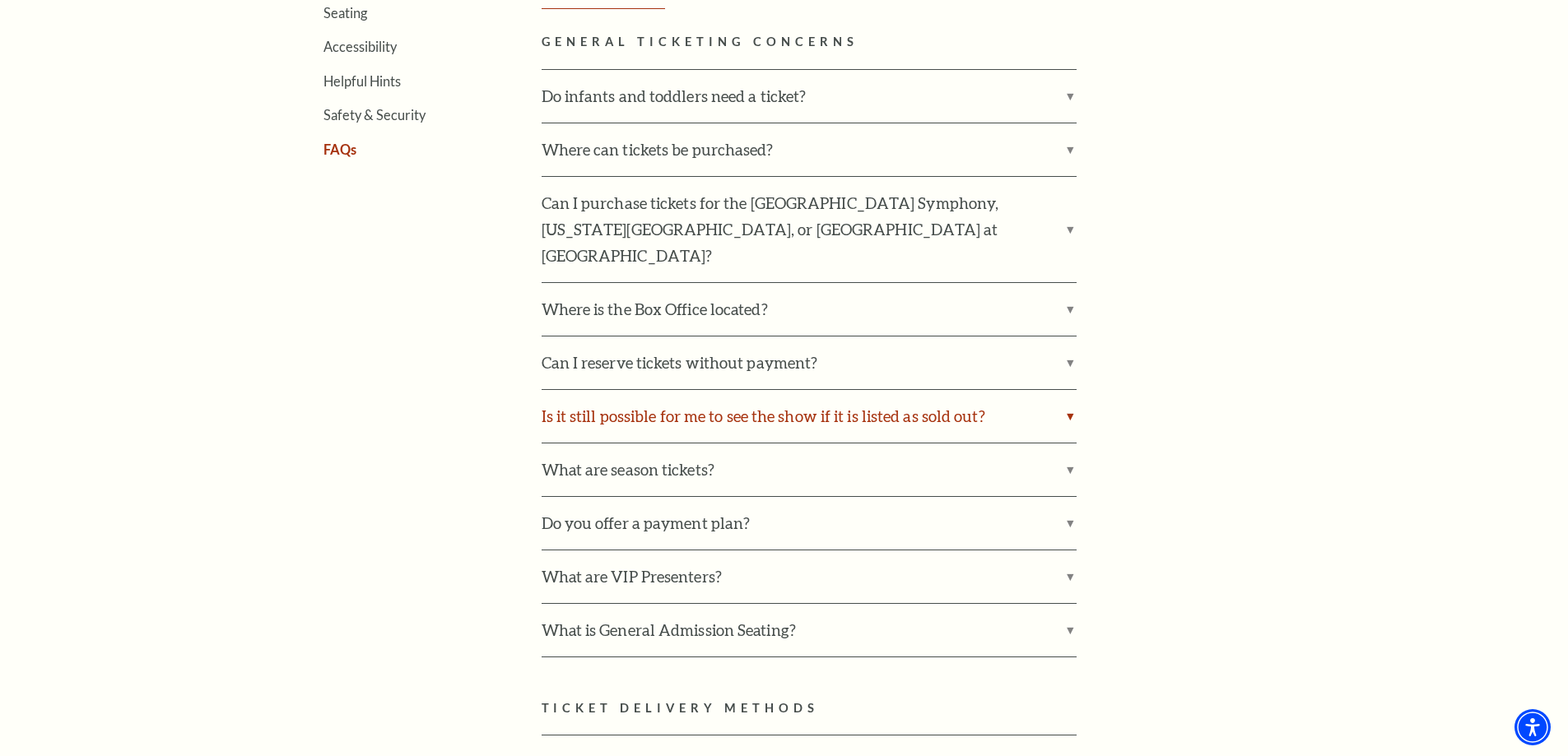
click at [585, 395] on label "Is it still possible for me to see the show if it is listed as sold out?" at bounding box center [810, 417] width 535 height 53
click at [0, 0] on input "Is it still possible for me to see the show if it is listed as sold out?" at bounding box center [0, 0] width 0 height 0
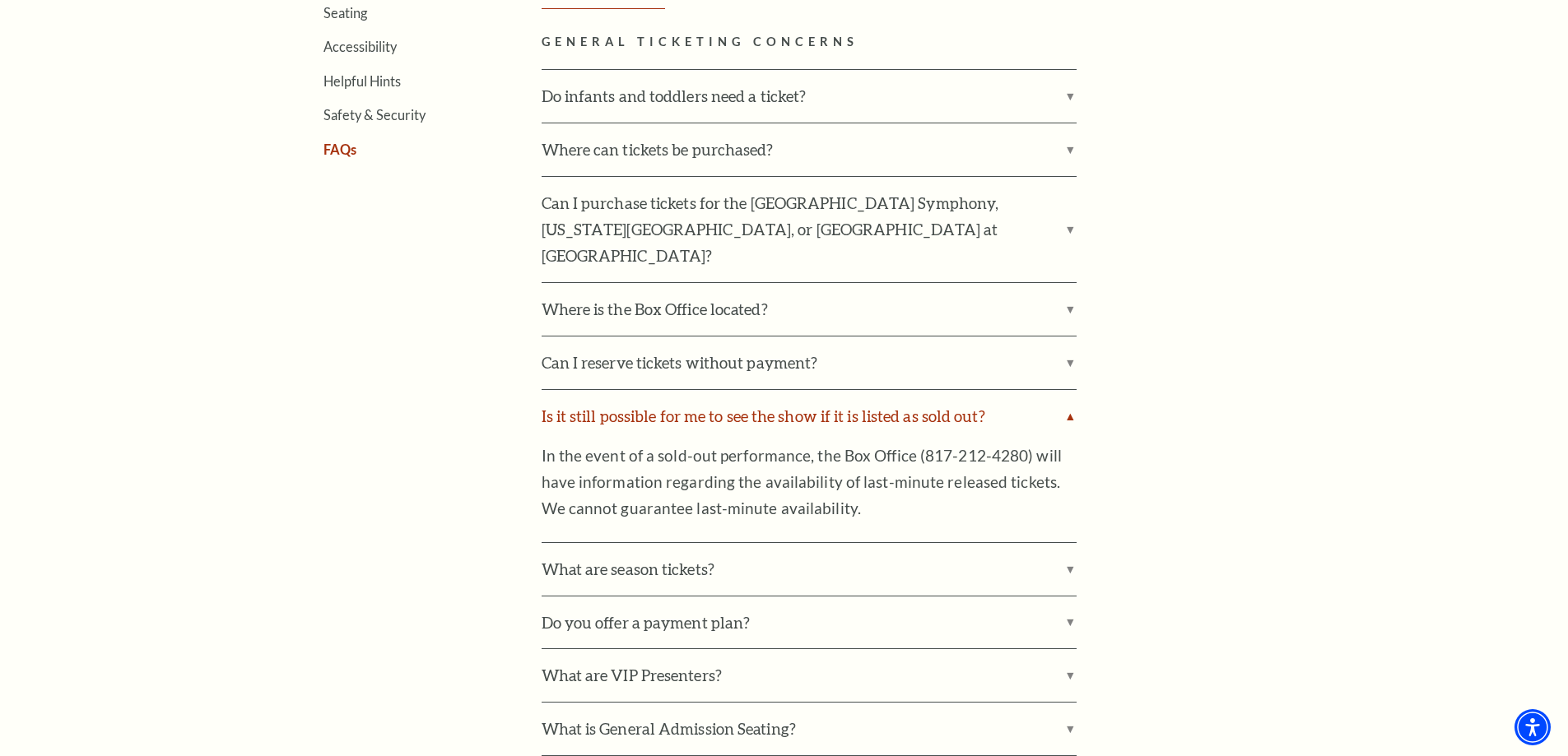
click at [585, 395] on label "Is it still possible for me to see the show if it is listed as sold out?" at bounding box center [810, 417] width 535 height 53
click at [0, 0] on input "Is it still possible for me to see the show if it is listed as sold out?" at bounding box center [0, 0] width 0 height 0
